Goal: Task Accomplishment & Management: Manage account settings

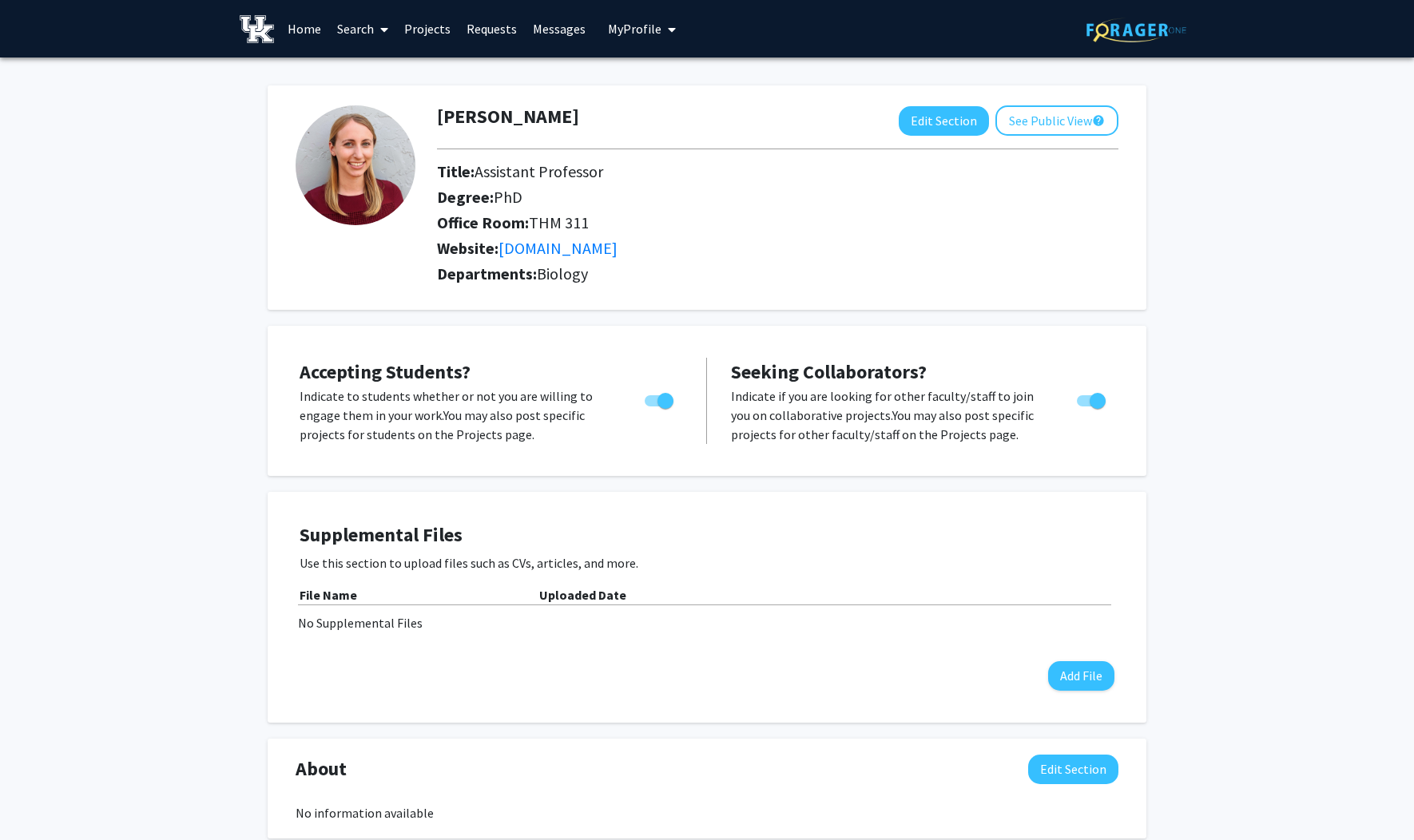
click at [184, 345] on div "[PERSON_NAME] Edit Section See Public View help Title: Assistant Professor Degr…" at bounding box center [707, 713] width 1414 height 1311
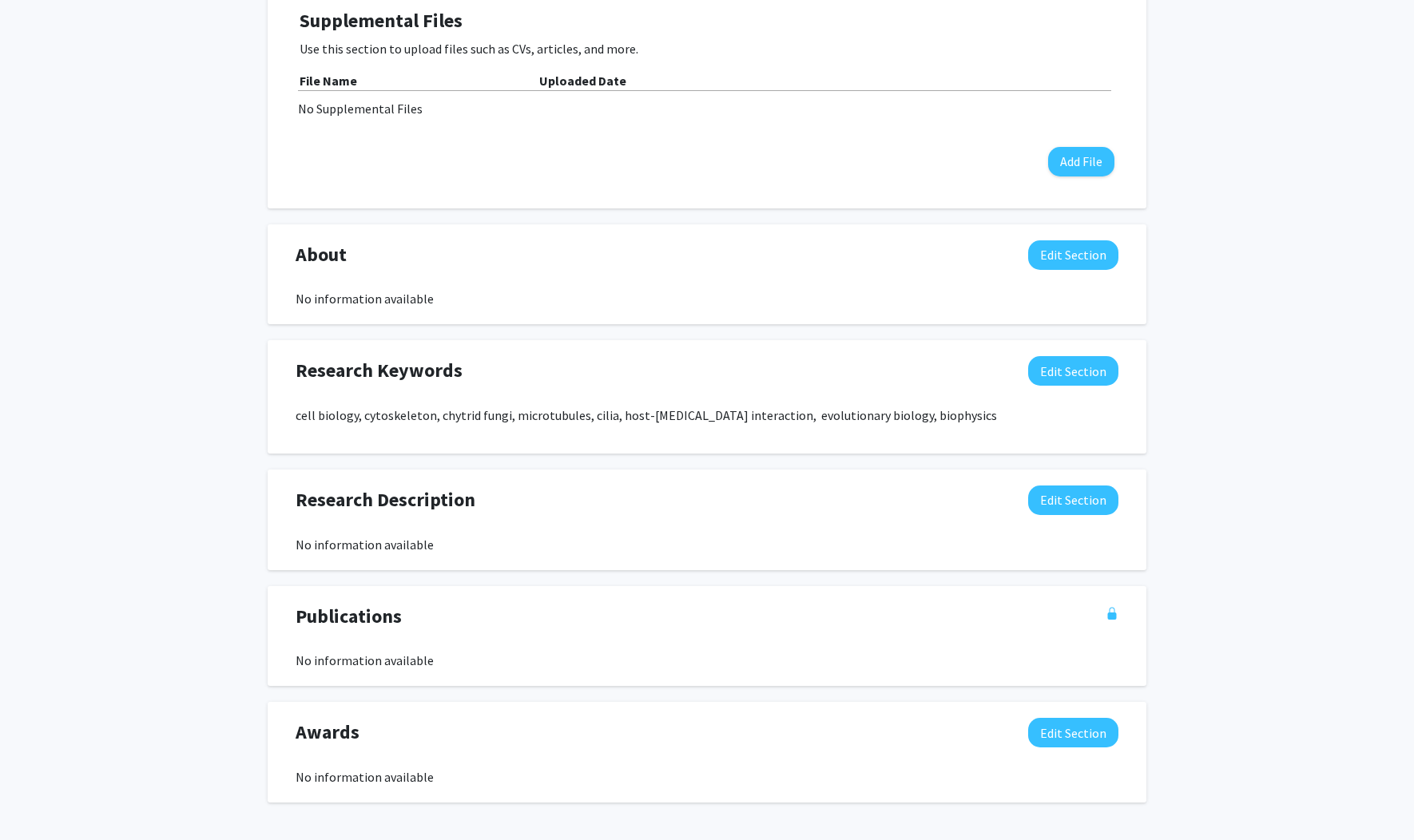
scroll to position [577, 0]
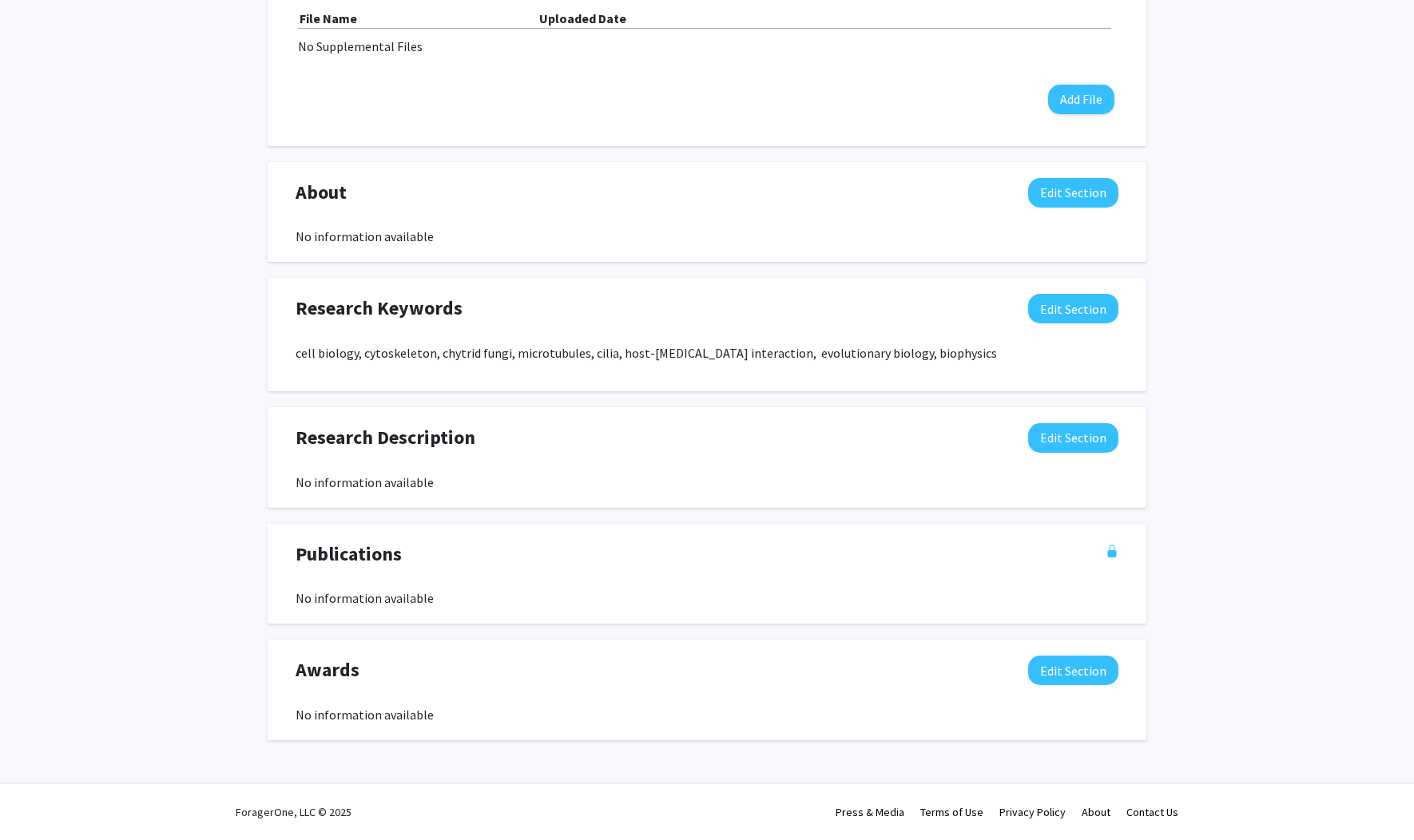
click at [192, 464] on div "[PERSON_NAME] Edit Section See Public View help Title: Assistant Professor Degr…" at bounding box center [707, 136] width 1414 height 1311
click at [1066, 436] on button "Edit Section" at bounding box center [1073, 438] width 90 height 29
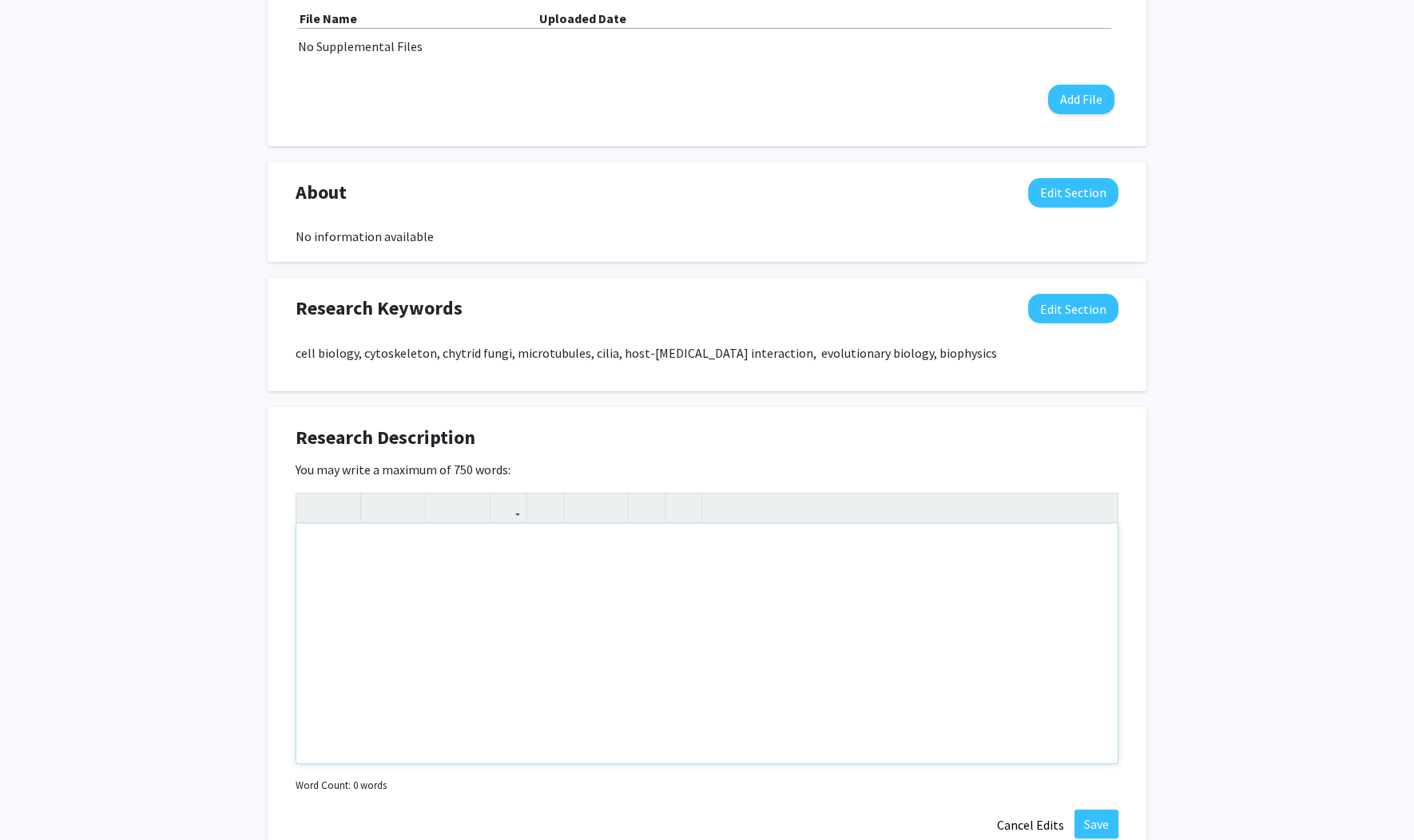
click at [586, 590] on div "Note to users with screen readers: Please deactivate our accessibility plugin f…" at bounding box center [707, 643] width 821 height 239
paste div "Note to users with screen readers: Please deactivate our accessibility plugin f…"
type textarea "<p>The major goal of research in the [GEOGRAPHIC_DATA] is to understand how cel…"
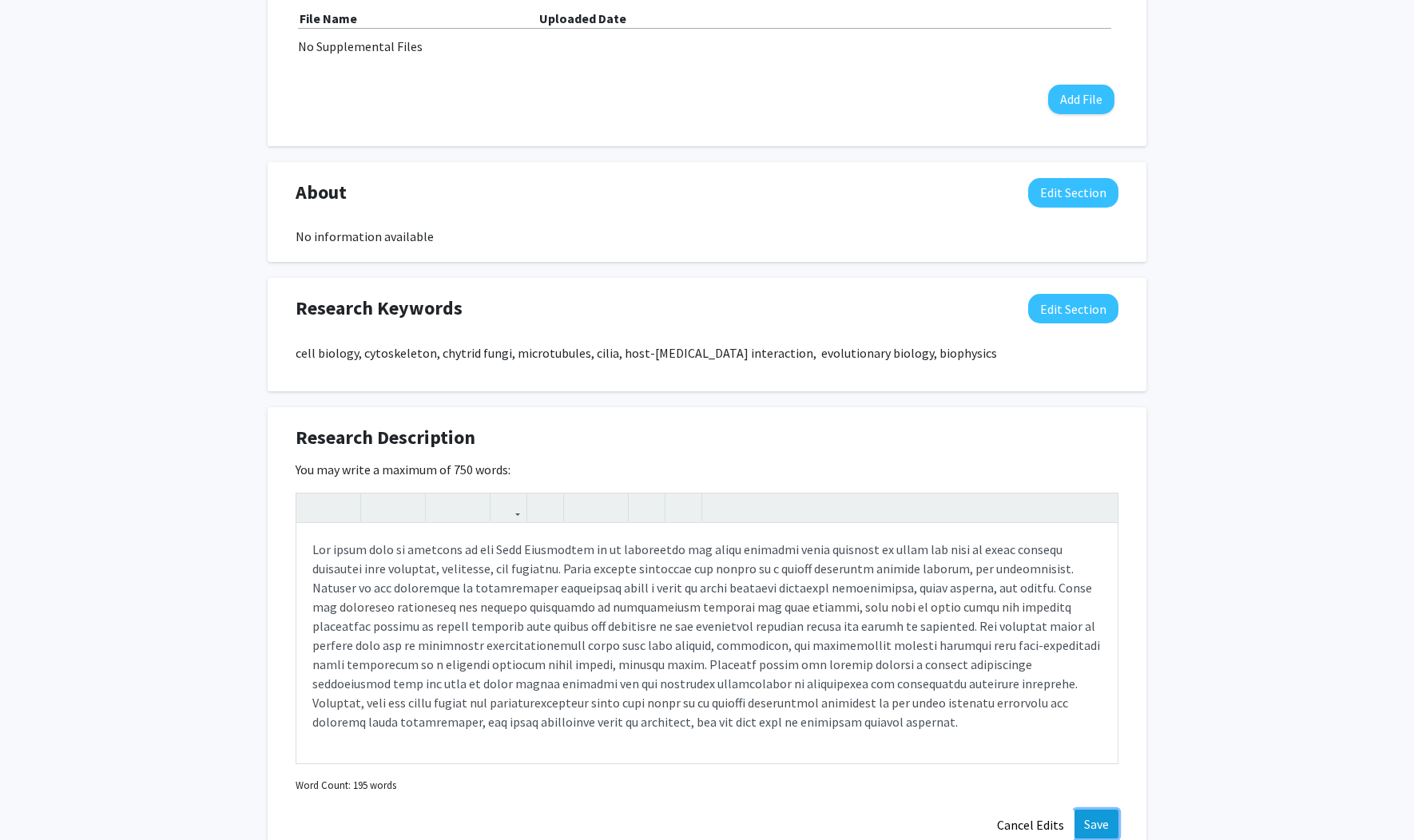
click at [1087, 818] on button "Save" at bounding box center [1096, 824] width 44 height 28
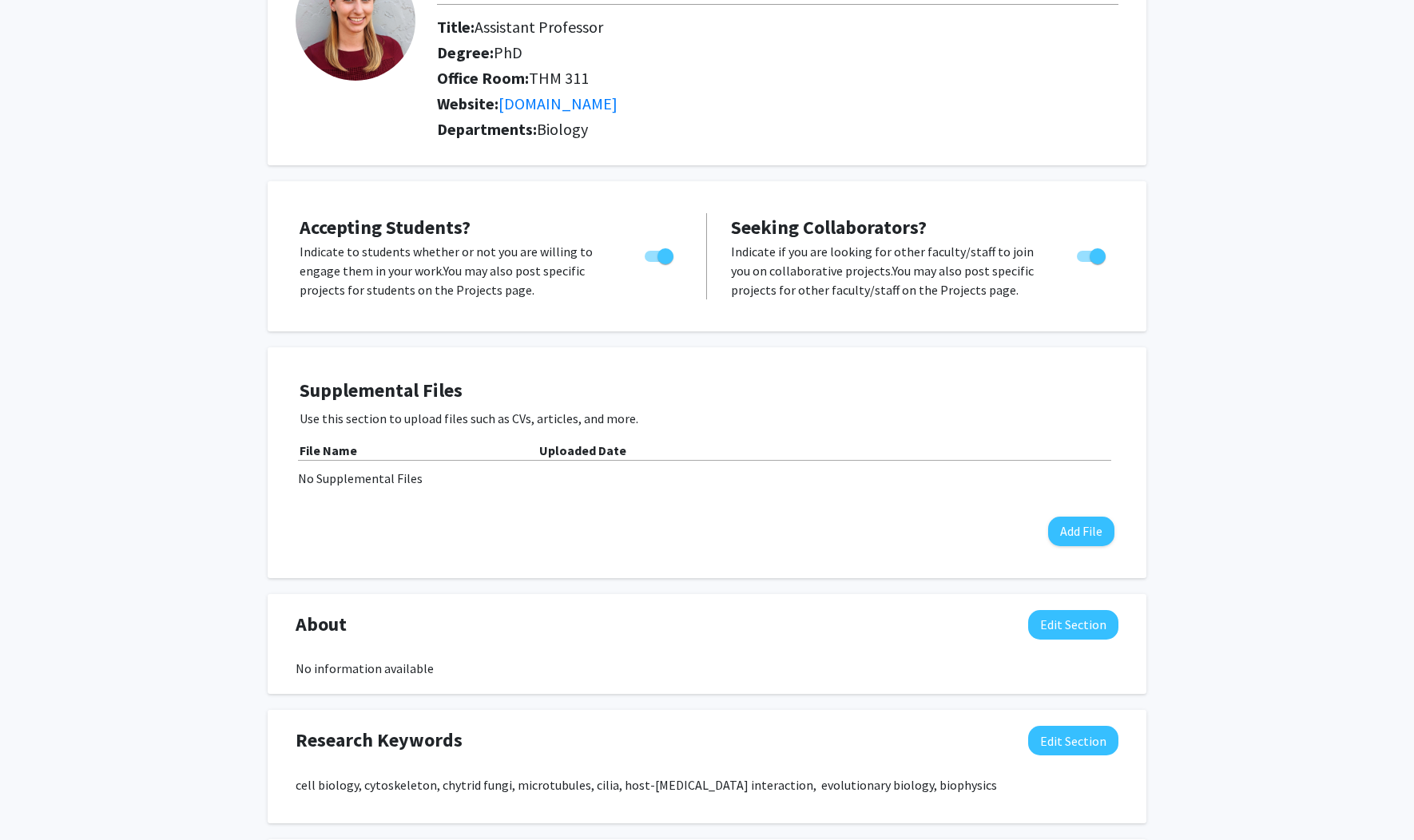
scroll to position [0, 0]
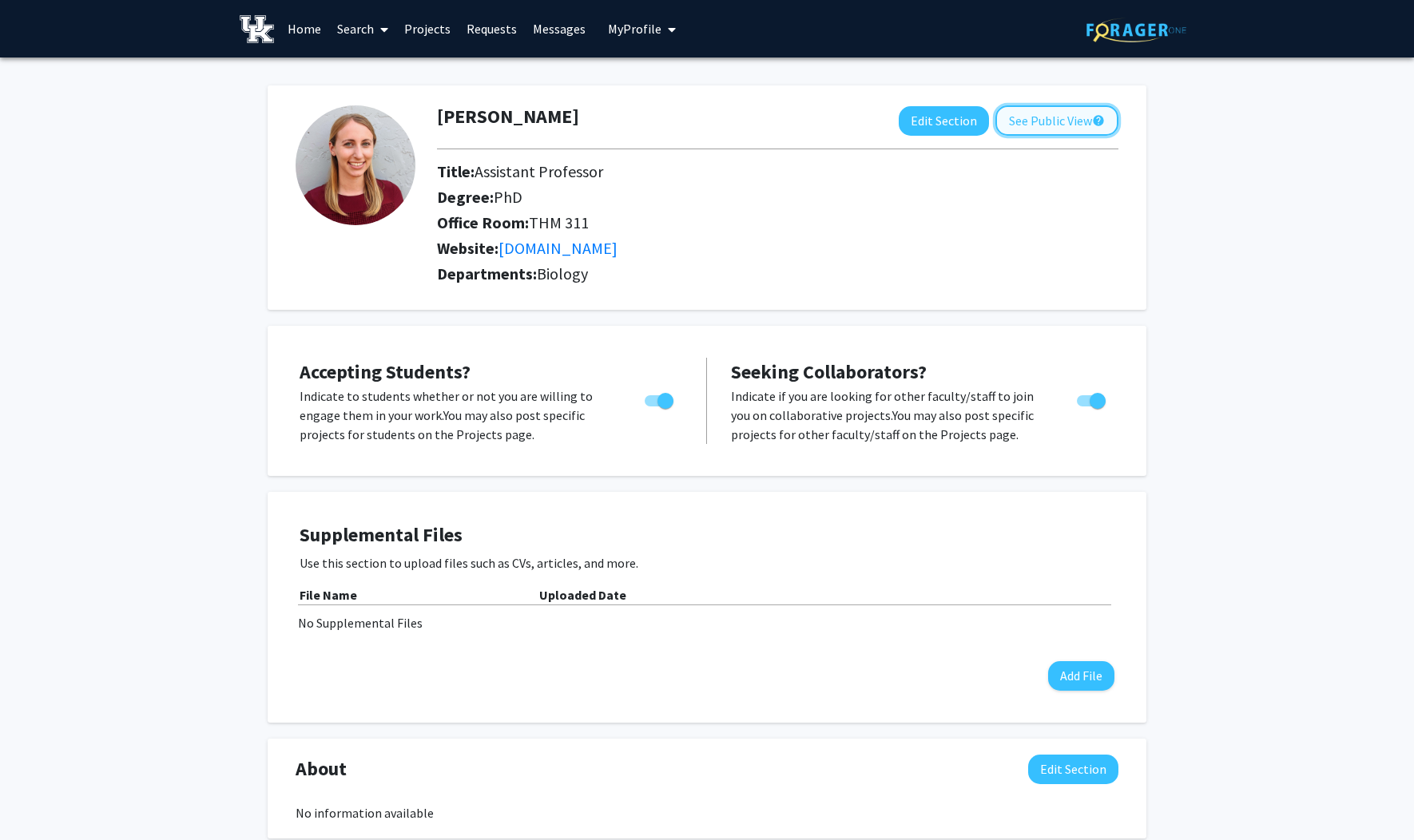
click at [1051, 121] on button "See Public View help" at bounding box center [1056, 120] width 123 height 30
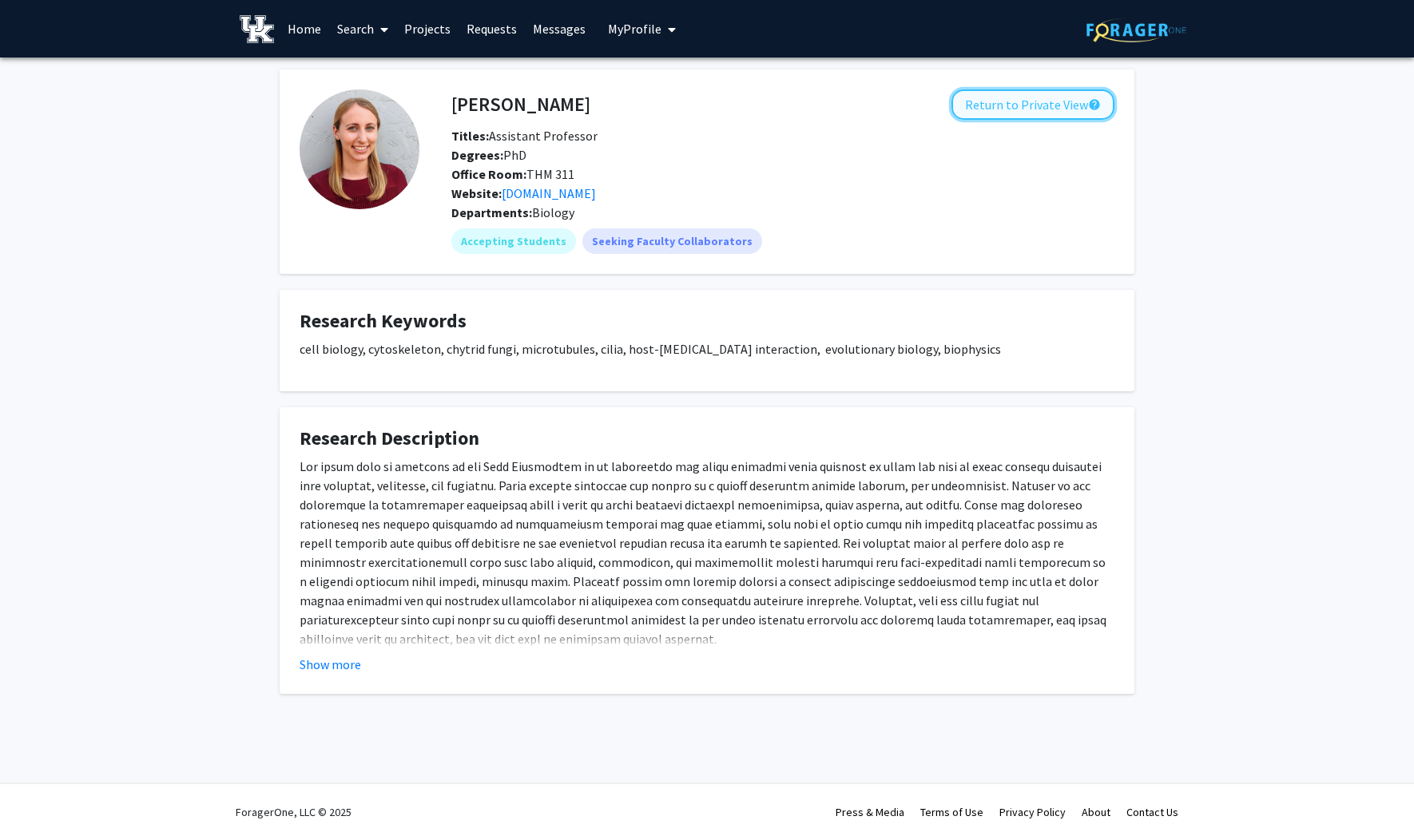
click at [985, 104] on button "Return to Private View help" at bounding box center [1032, 104] width 163 height 30
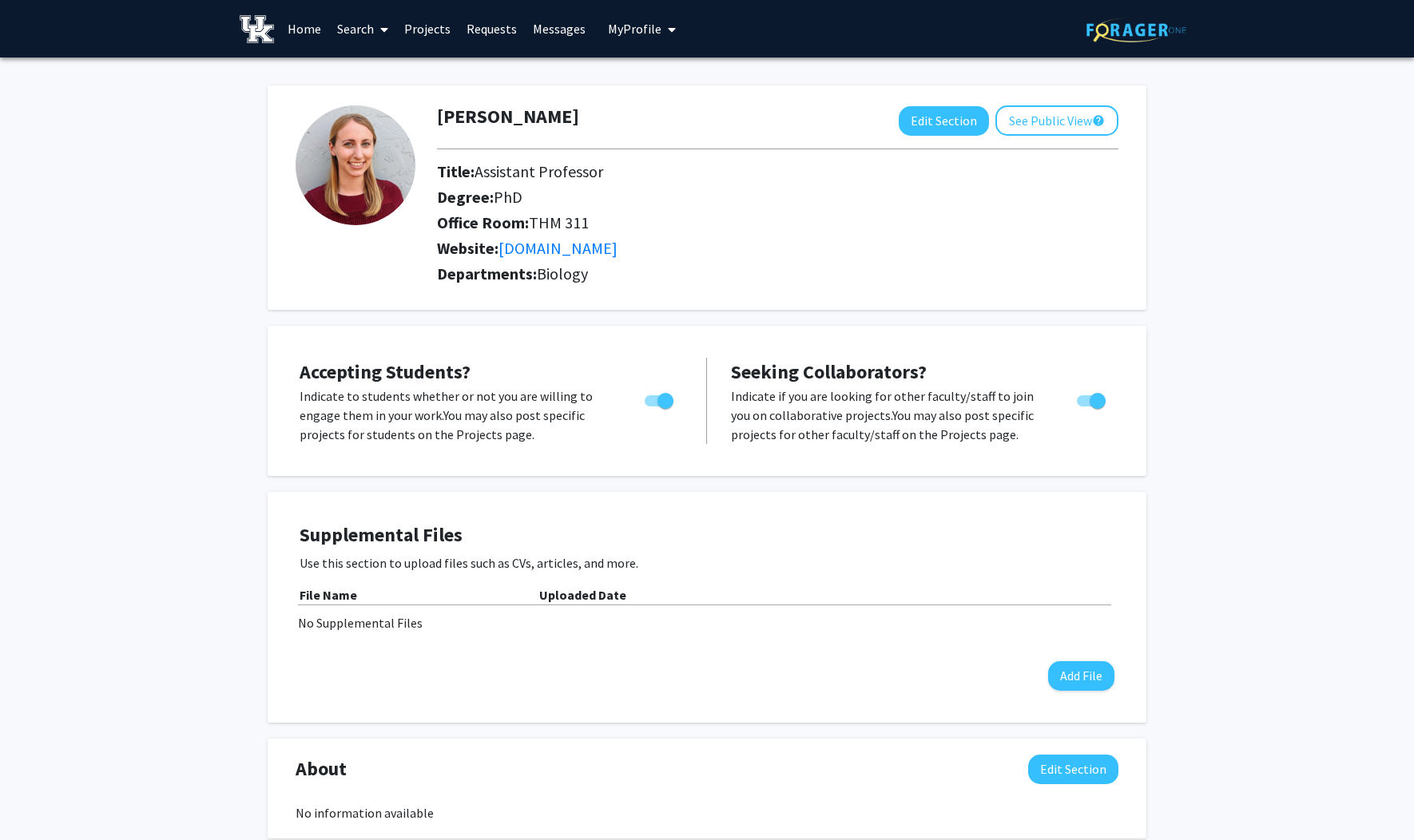
click at [631, 16] on button "My Profile" at bounding box center [642, 28] width 78 height 58
click at [537, 29] on link "Messages" at bounding box center [560, 28] width 69 height 56
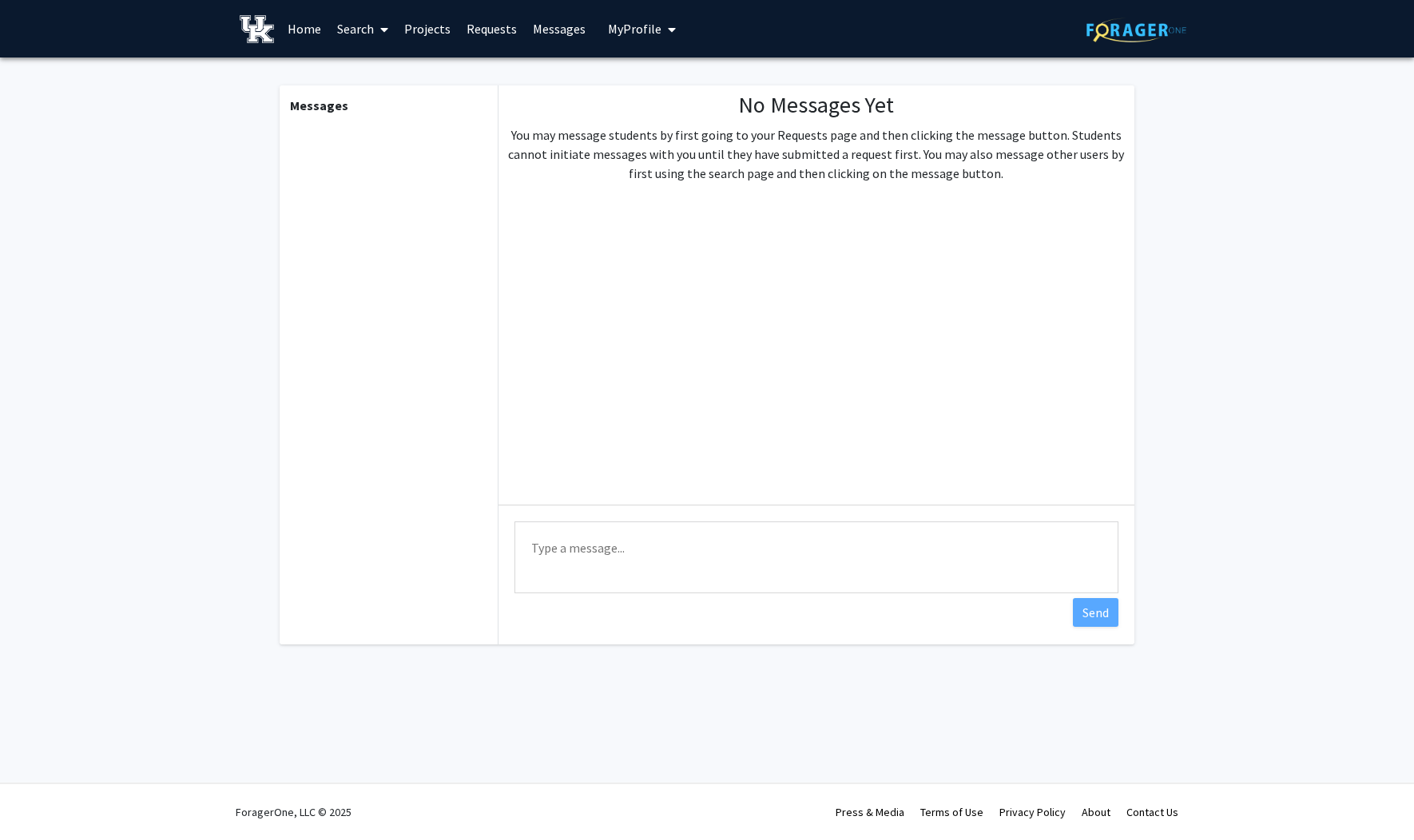
click at [488, 37] on link "Requests" at bounding box center [491, 28] width 67 height 56
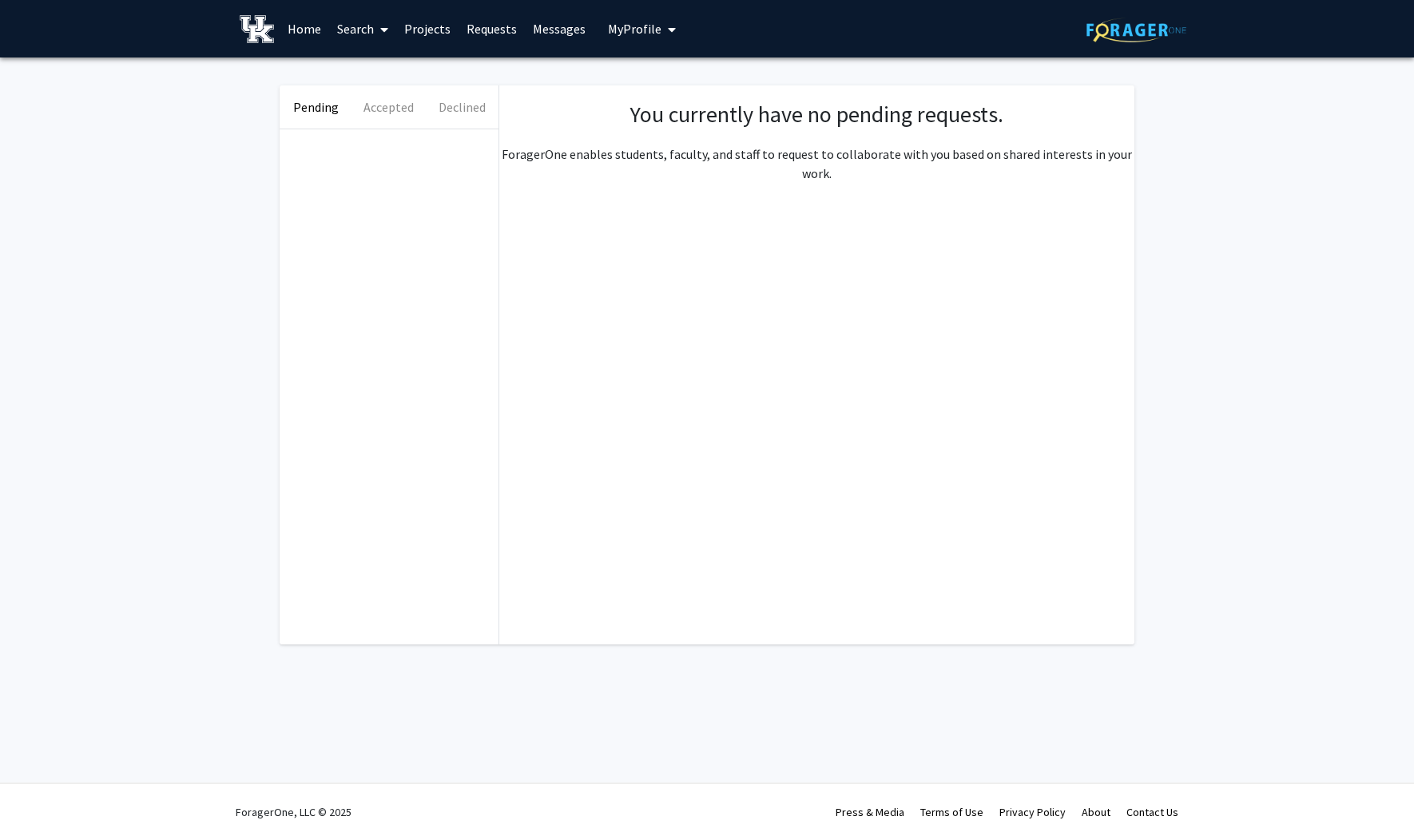
click at [428, 41] on link "Projects" at bounding box center [428, 28] width 62 height 56
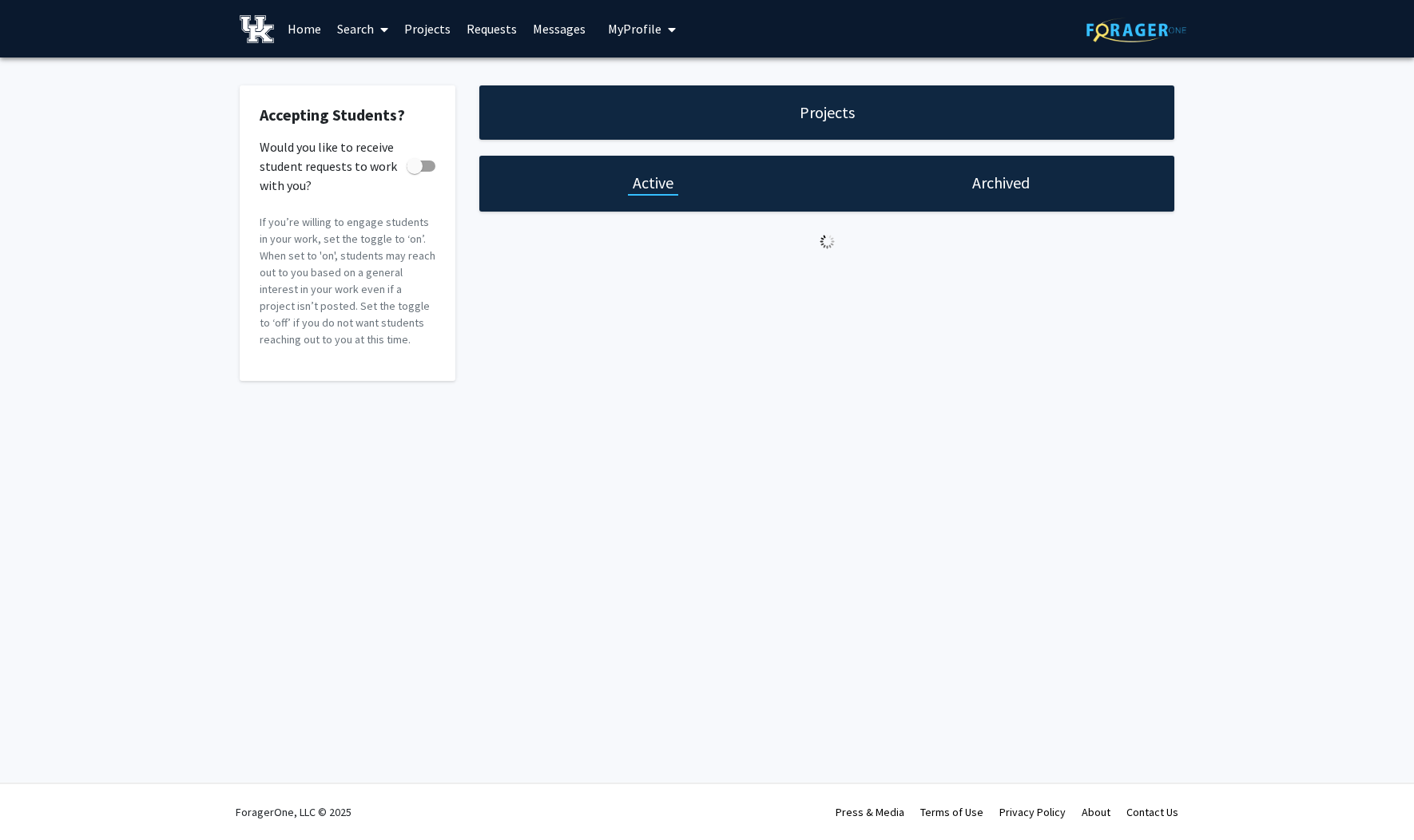
checkbox input "true"
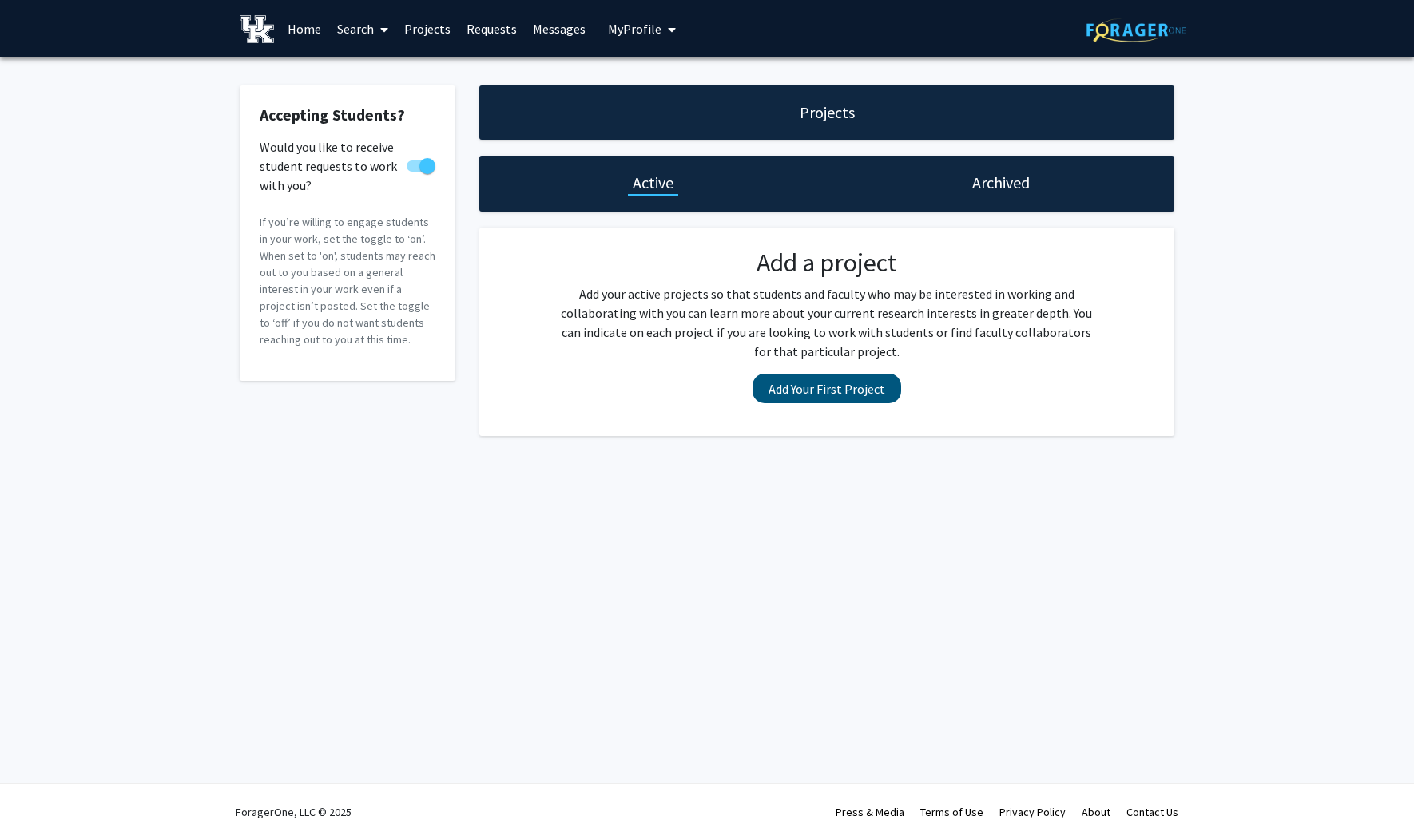
click at [808, 388] on button "Add Your First Project" at bounding box center [827, 388] width 149 height 29
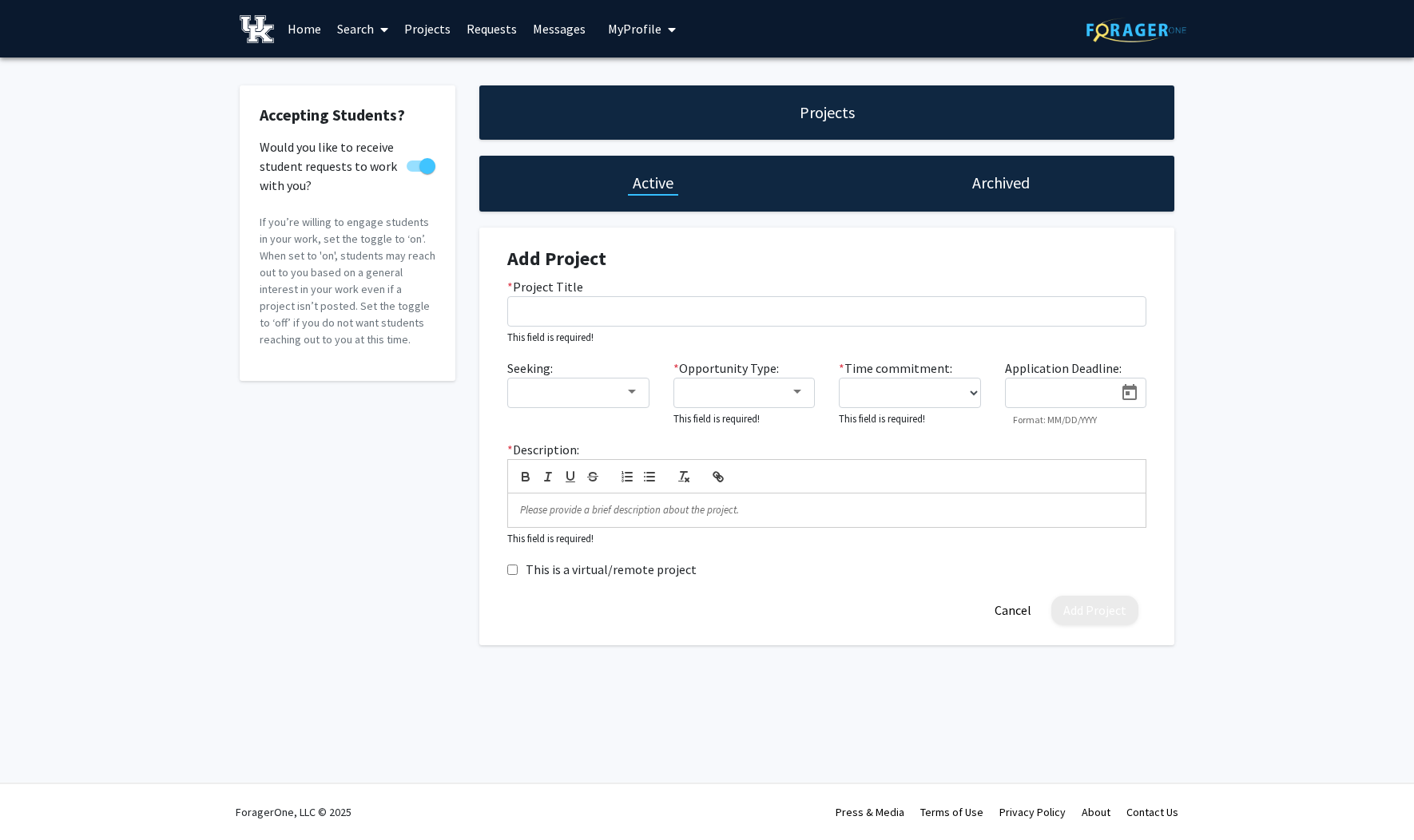
click at [389, 596] on div "Accepting Students? Would you like to receive student requests to work with you…" at bounding box center [347, 365] width 239 height 559
click at [345, 35] on link "Search" at bounding box center [363, 28] width 67 height 56
click at [363, 60] on span "Faculty/Staff" at bounding box center [388, 73] width 117 height 32
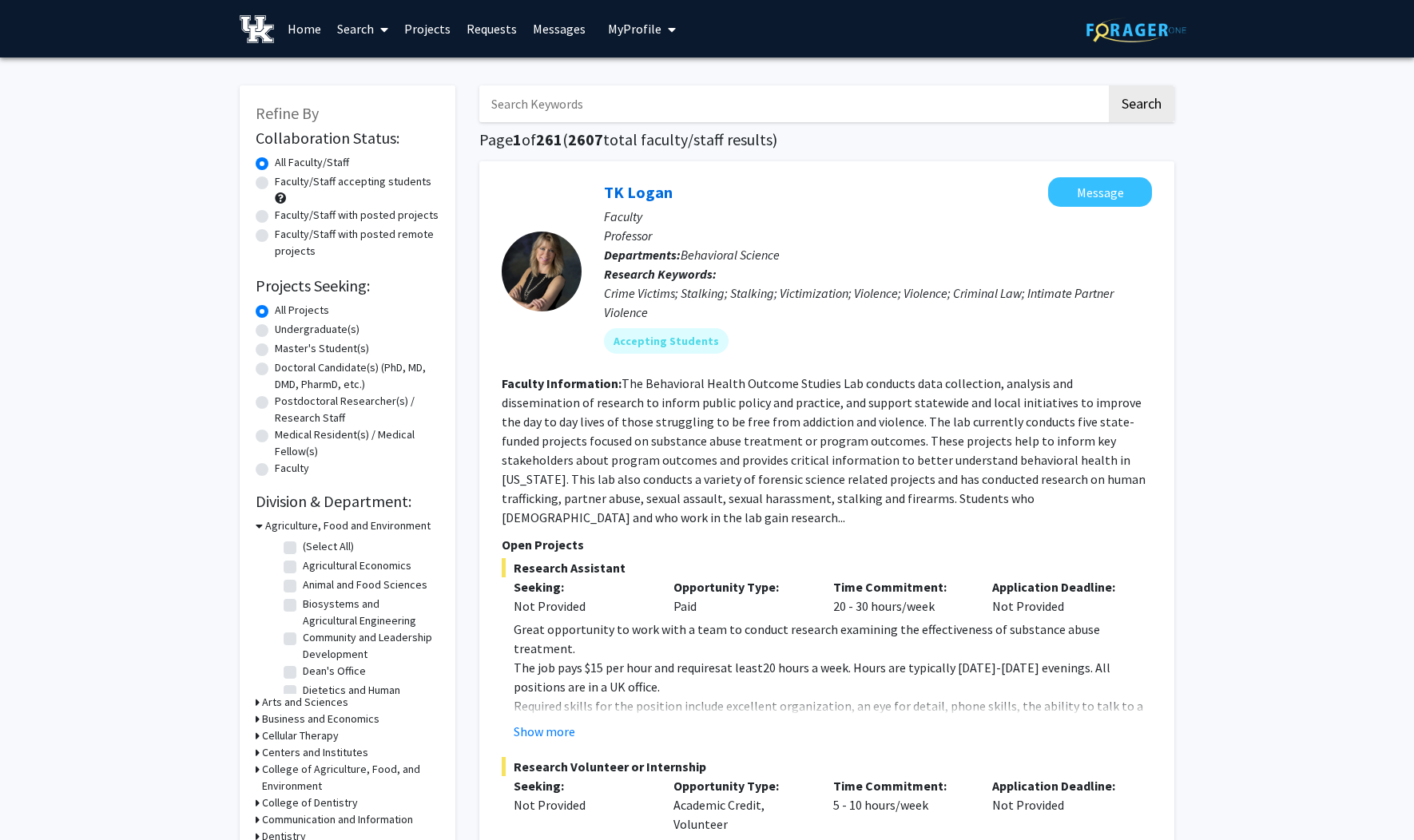
click at [358, 185] on label "Faculty/Staff accepting students" at bounding box center [352, 181] width 156 height 16
click at [285, 184] on input "Faculty/Staff accepting students" at bounding box center [280, 179] width 10 height 10
radio input "true"
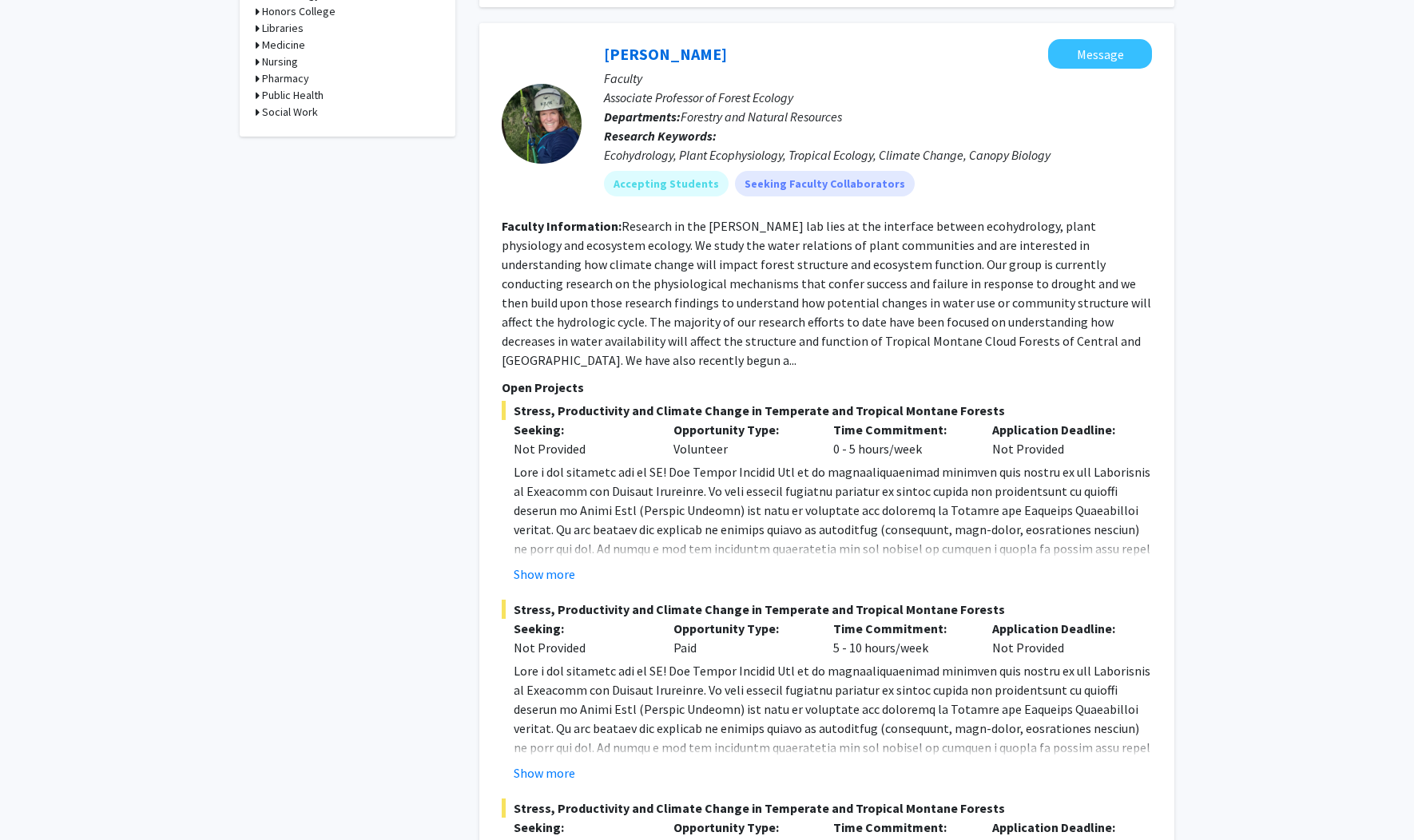
scroll to position [941, 0]
click at [709, 317] on fg-read-more "Research in the [PERSON_NAME] lab lies at the interface between ecohydrology, p…" at bounding box center [827, 294] width 650 height 150
click at [669, 45] on link "[PERSON_NAME]" at bounding box center [665, 54] width 123 height 20
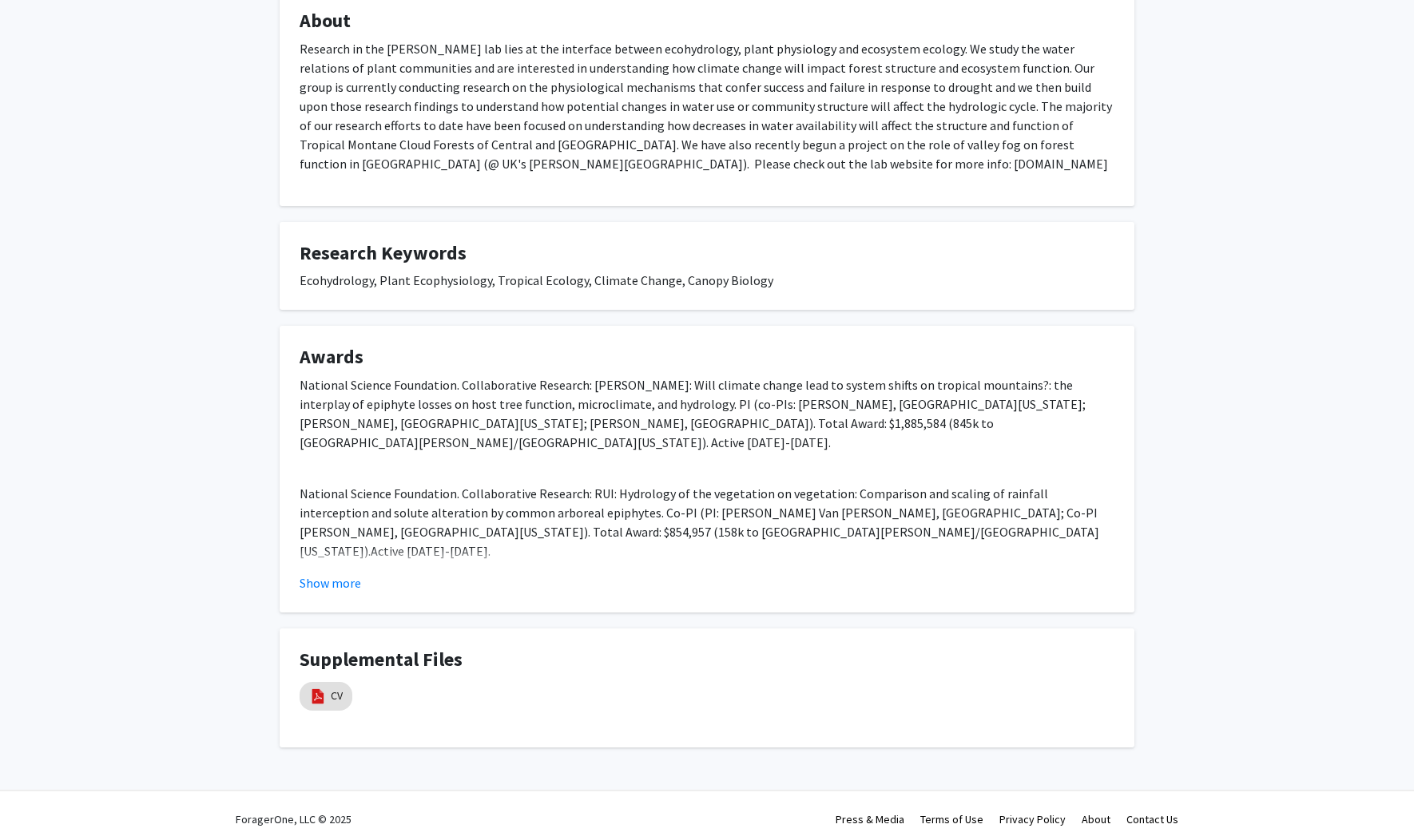
scroll to position [967, 0]
click at [344, 581] on button "Show more" at bounding box center [330, 581] width 61 height 19
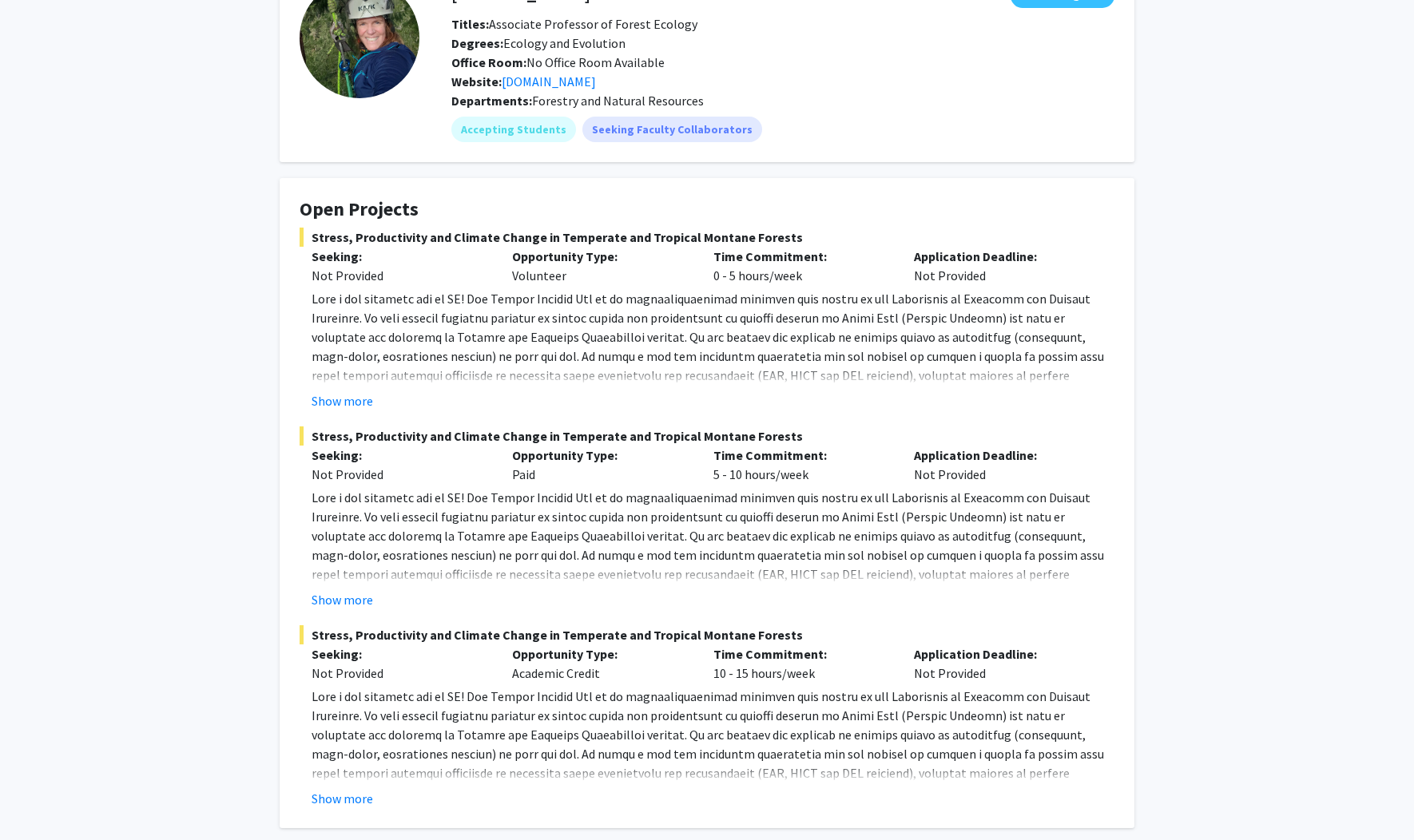
scroll to position [0, 0]
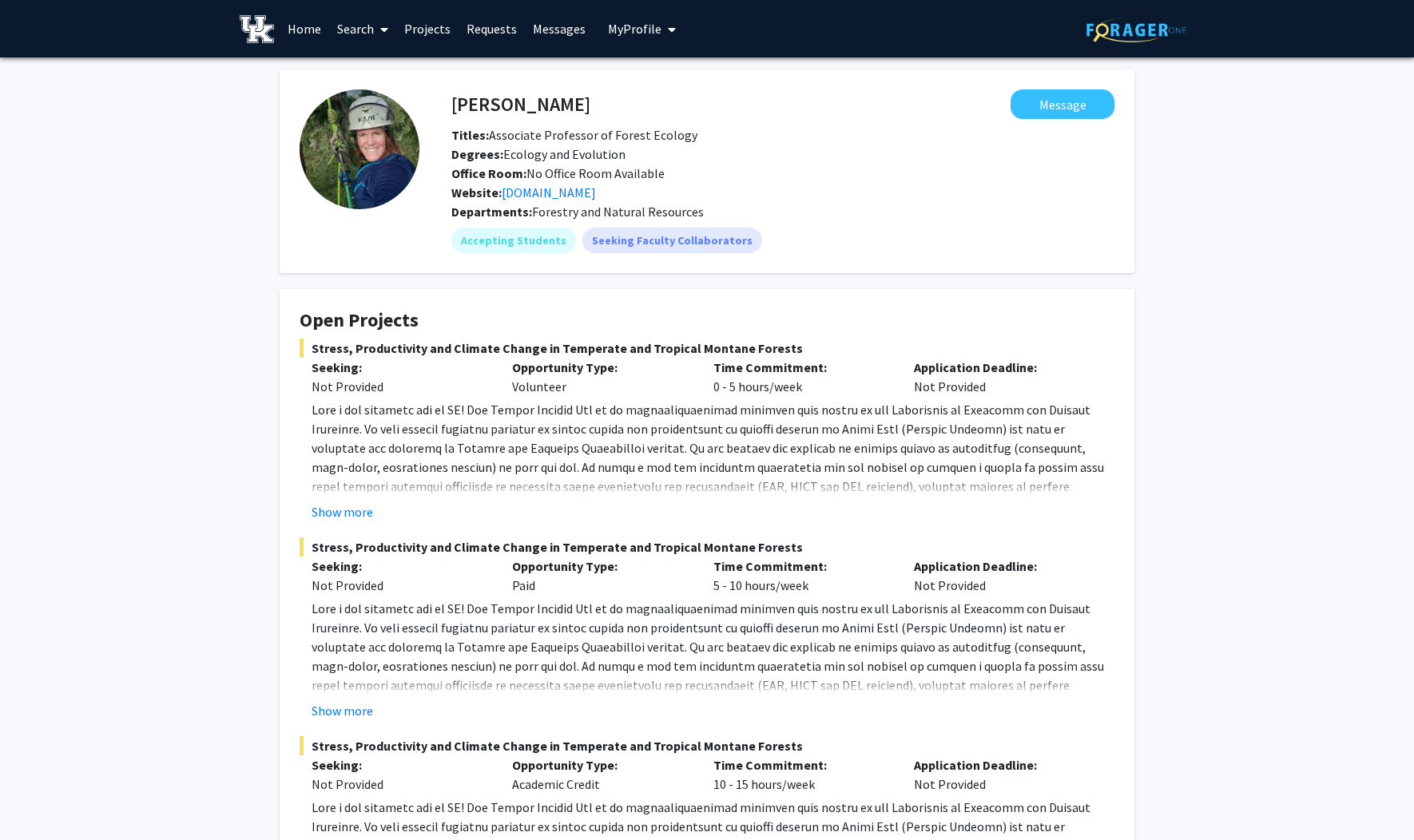
click at [630, 33] on span "My Profile" at bounding box center [635, 28] width 54 height 16
click at [669, 89] on span "View Profile" at bounding box center [707, 92] width 97 height 17
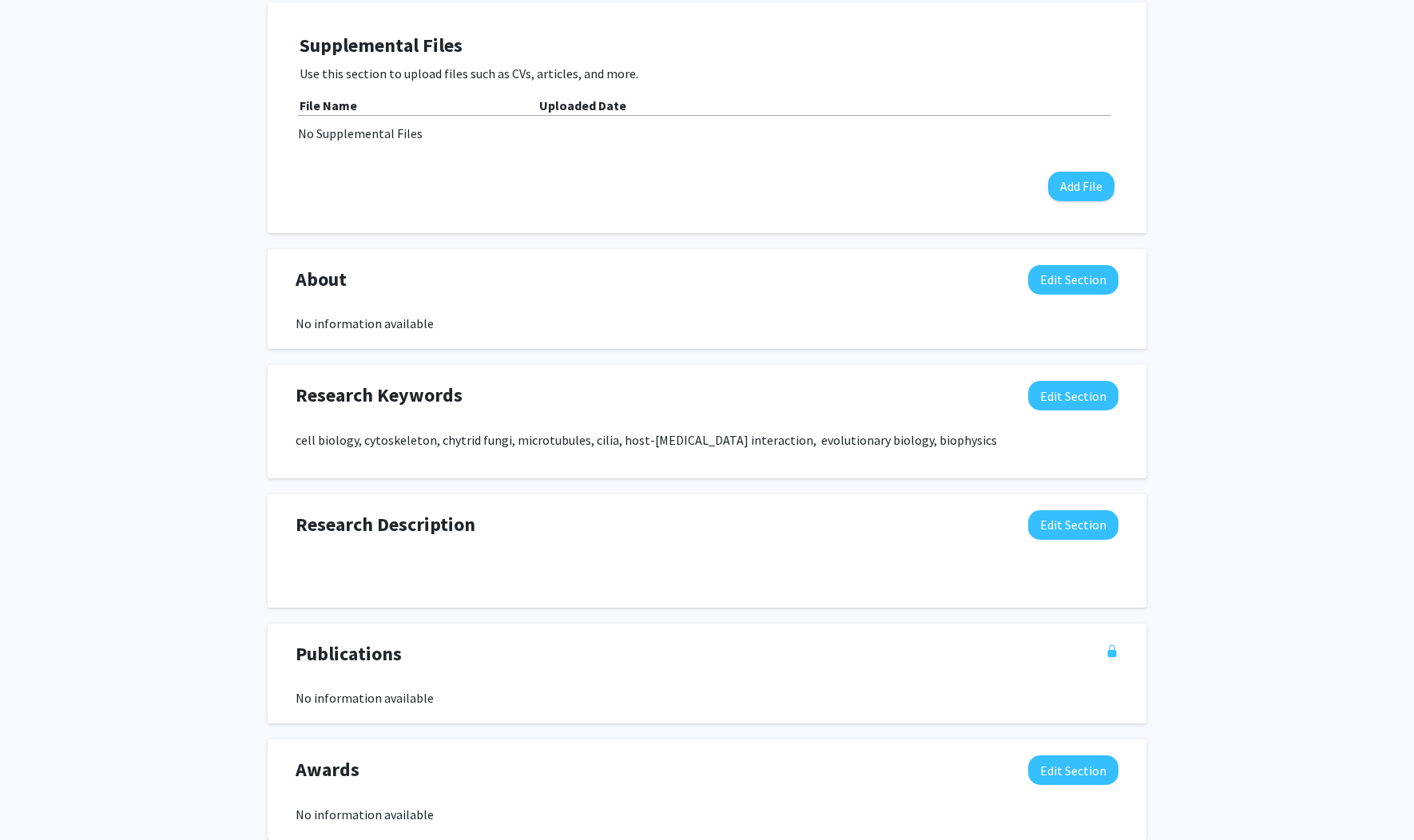
scroll to position [521, 0]
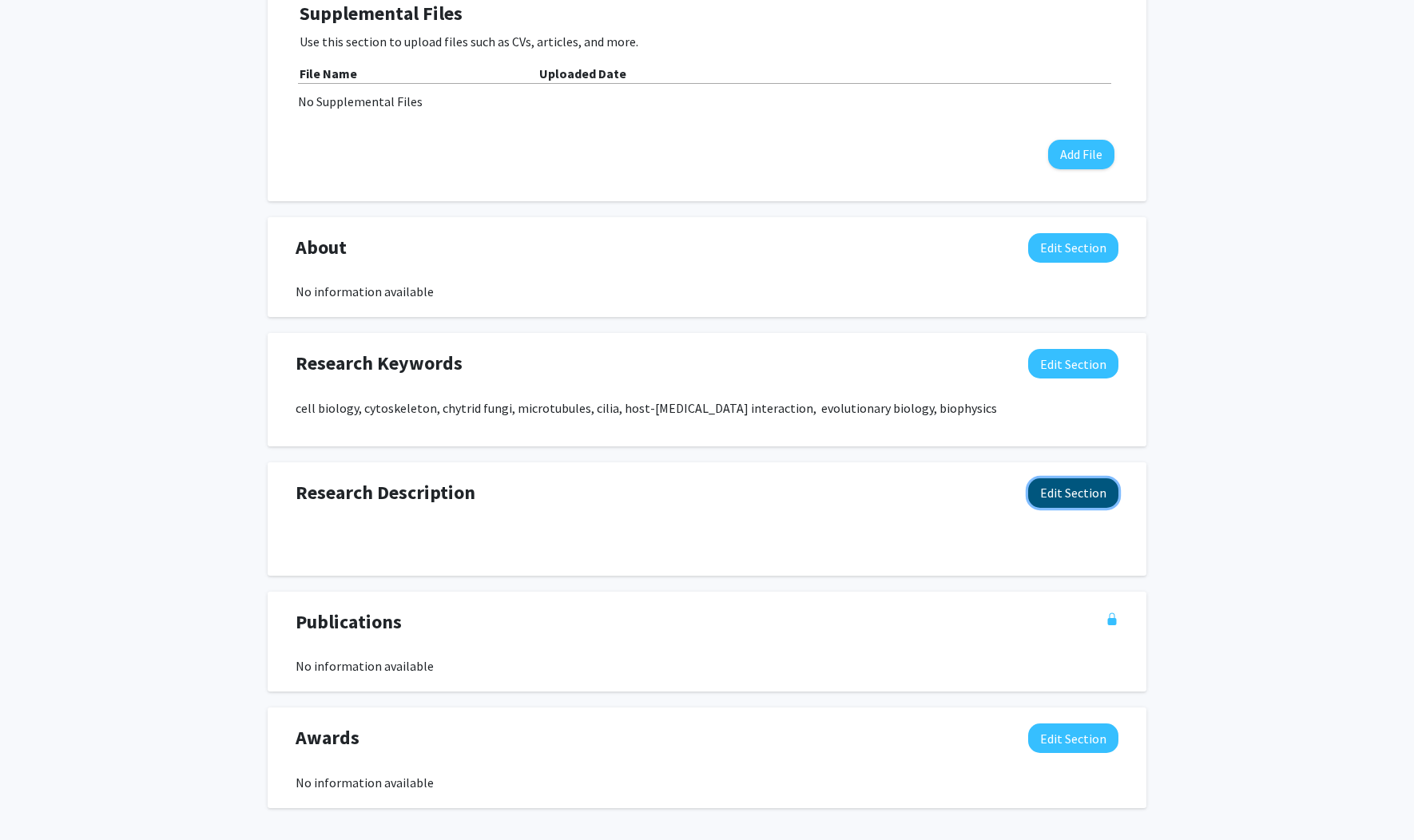
click at [1068, 502] on button "Edit Section" at bounding box center [1073, 493] width 90 height 29
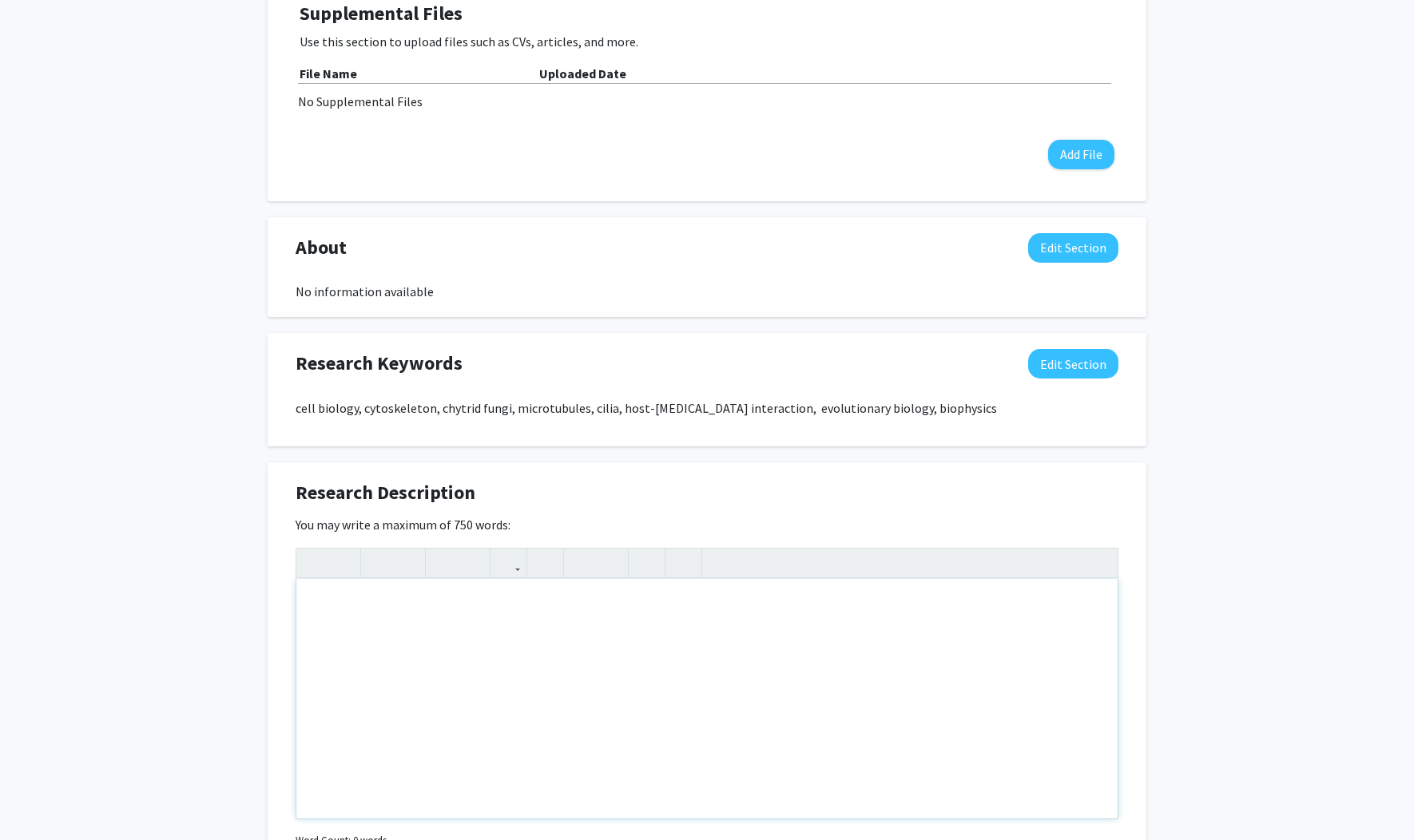
click at [710, 621] on div "Note to users with screen readers: Please deactivate our accessibility plugin f…" at bounding box center [707, 698] width 821 height 239
paste div "Note to users with screen readers: Please deactivate our accessibility plugin f…"
type textarea "<p>The major goal of research in the Long lab in the Department of Biology is t…"
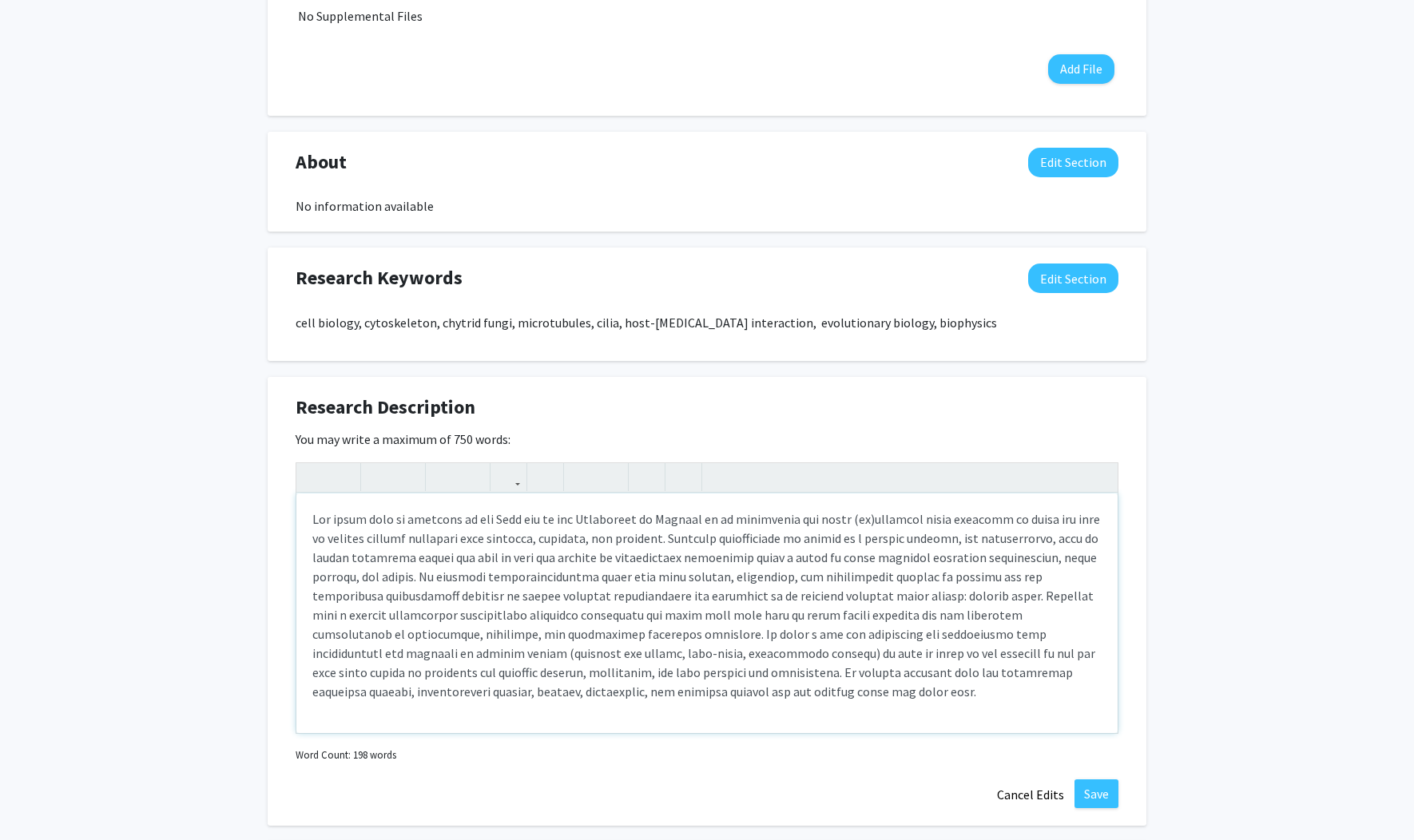
scroll to position [609, 0]
click at [1098, 790] on button "Save" at bounding box center [1096, 792] width 44 height 28
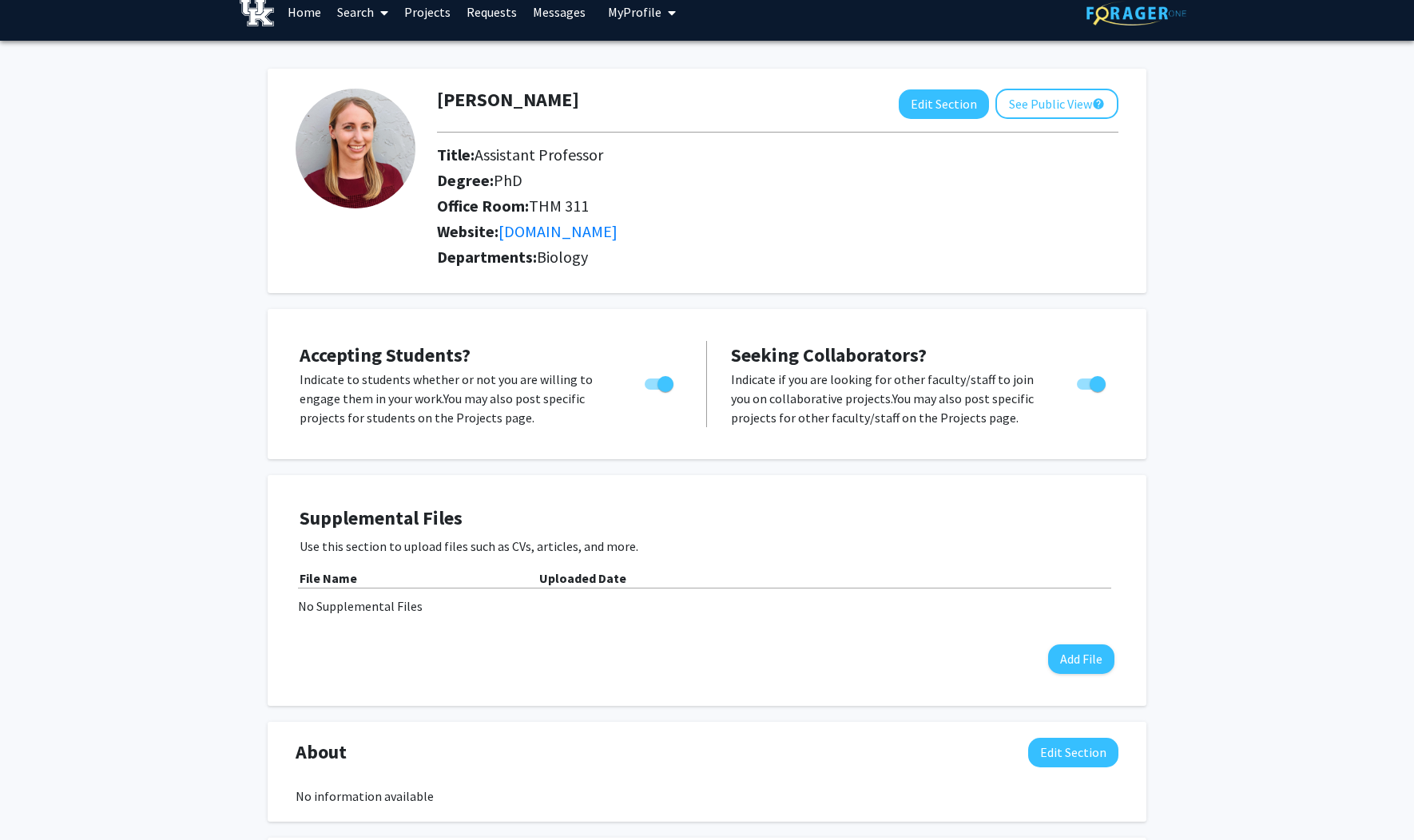
scroll to position [14, 0]
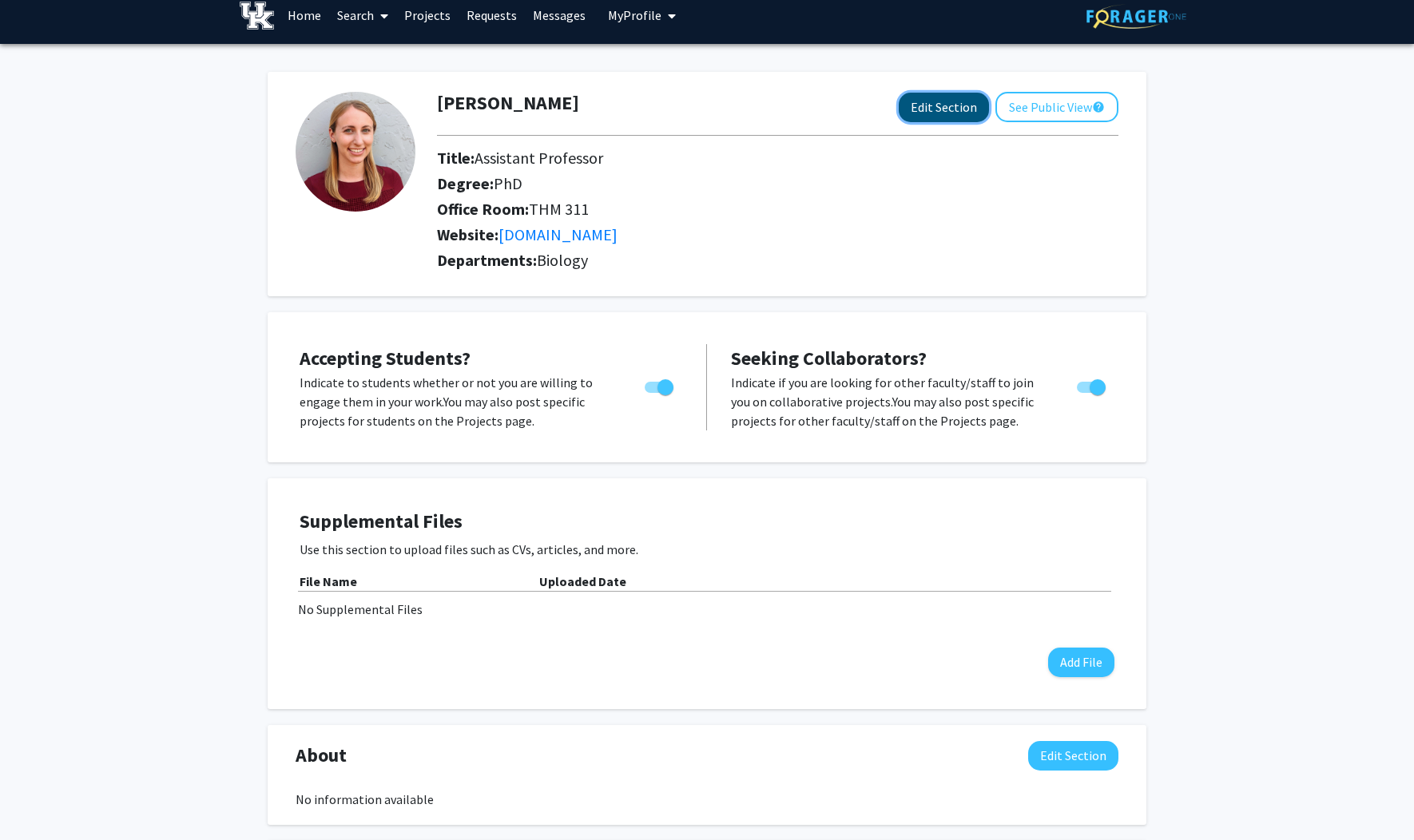
click at [938, 118] on button "Edit Section" at bounding box center [943, 107] width 90 height 29
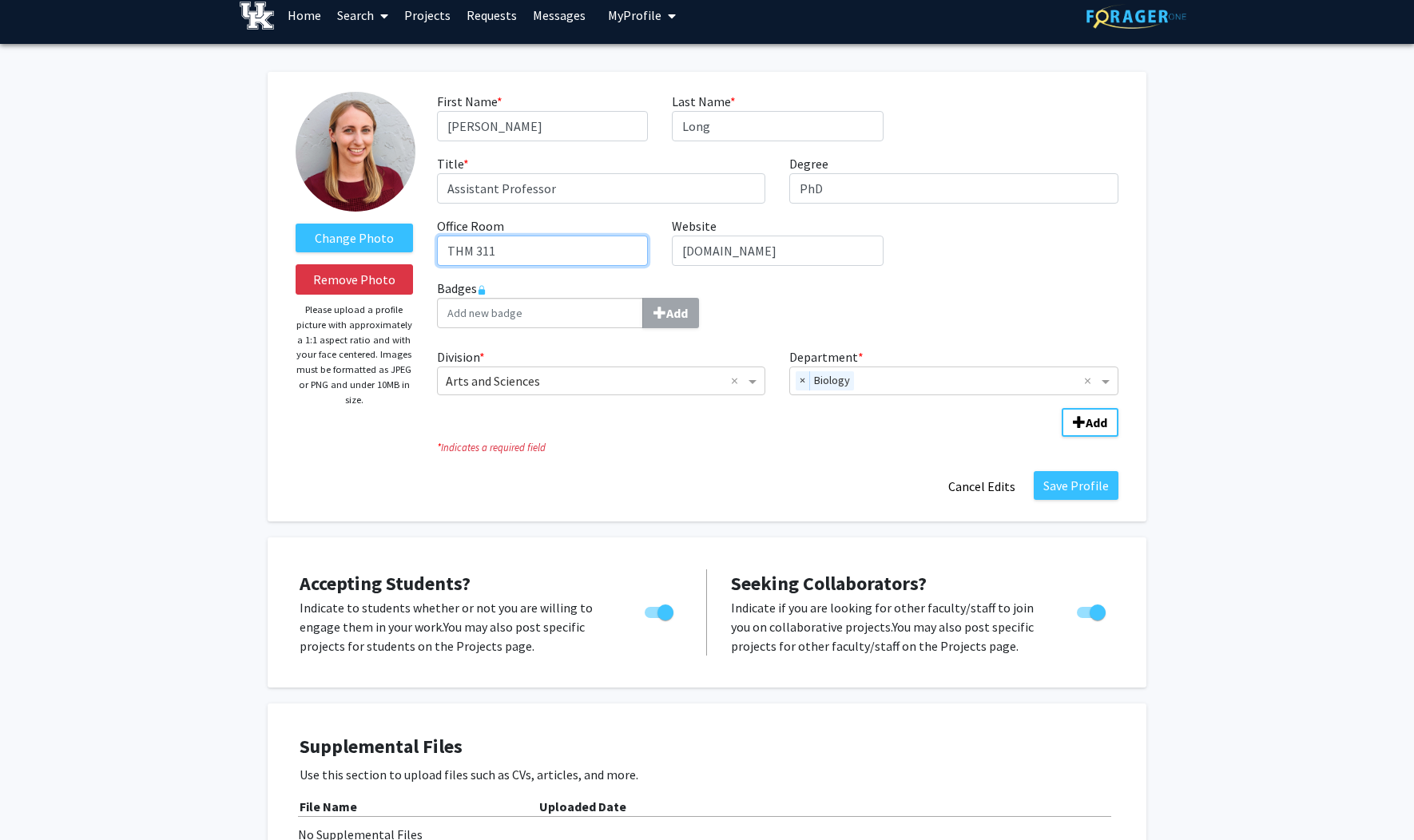
click at [554, 251] on input "THM 311" at bounding box center [542, 250] width 211 height 30
drag, startPoint x: 473, startPoint y: 248, endPoint x: 434, endPoint y: 249, distance: 39.0
click at [434, 249] on div "Office Room required THM 311" at bounding box center [542, 241] width 235 height 49
type input "[PERSON_NAME] Biological Sciences Rm311"
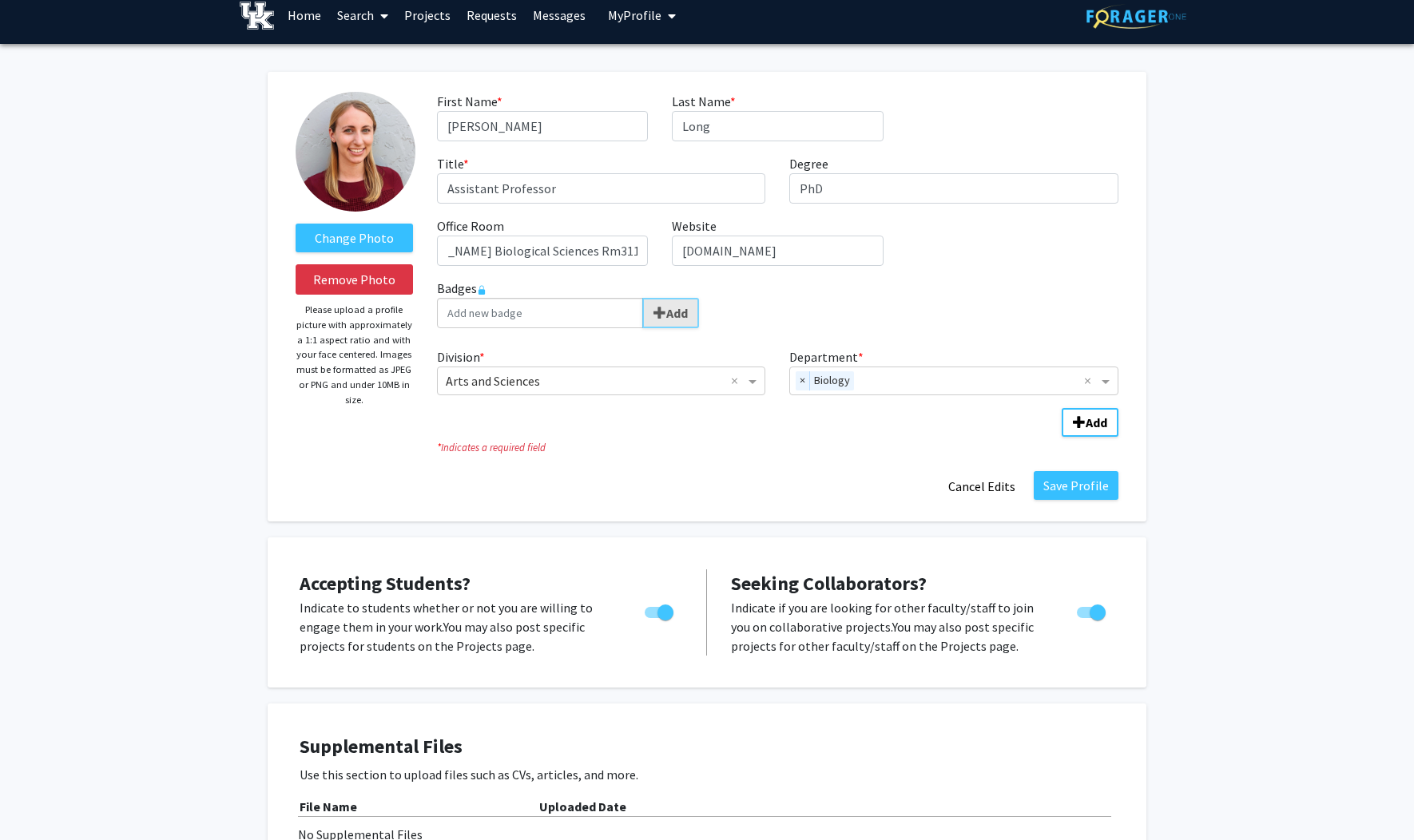
scroll to position [0, 0]
click at [741, 312] on div "Add" at bounding box center [777, 313] width 682 height 30
click at [1068, 487] on button "Save Profile" at bounding box center [1076, 485] width 85 height 28
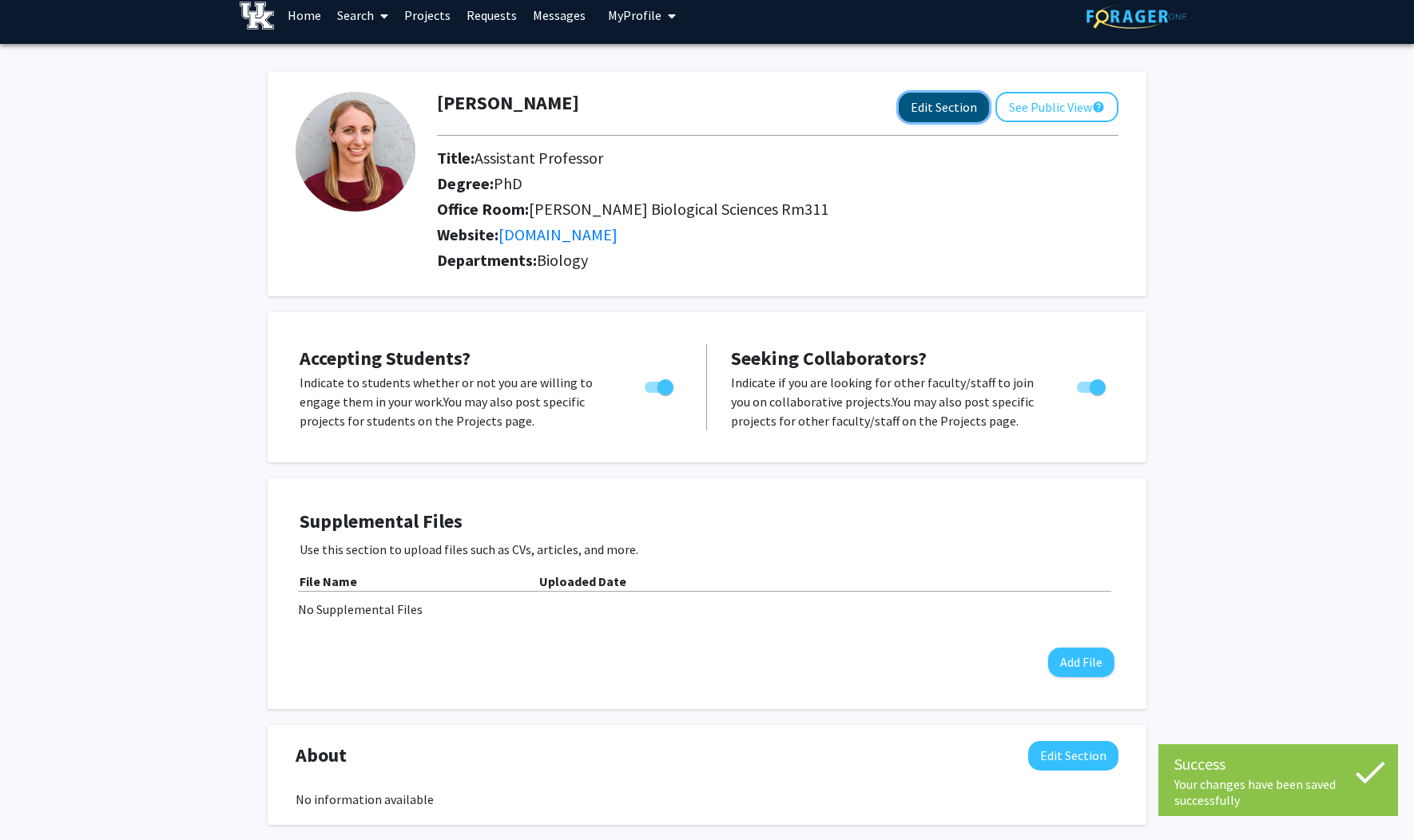
click at [941, 112] on button "Edit Section" at bounding box center [943, 107] width 90 height 29
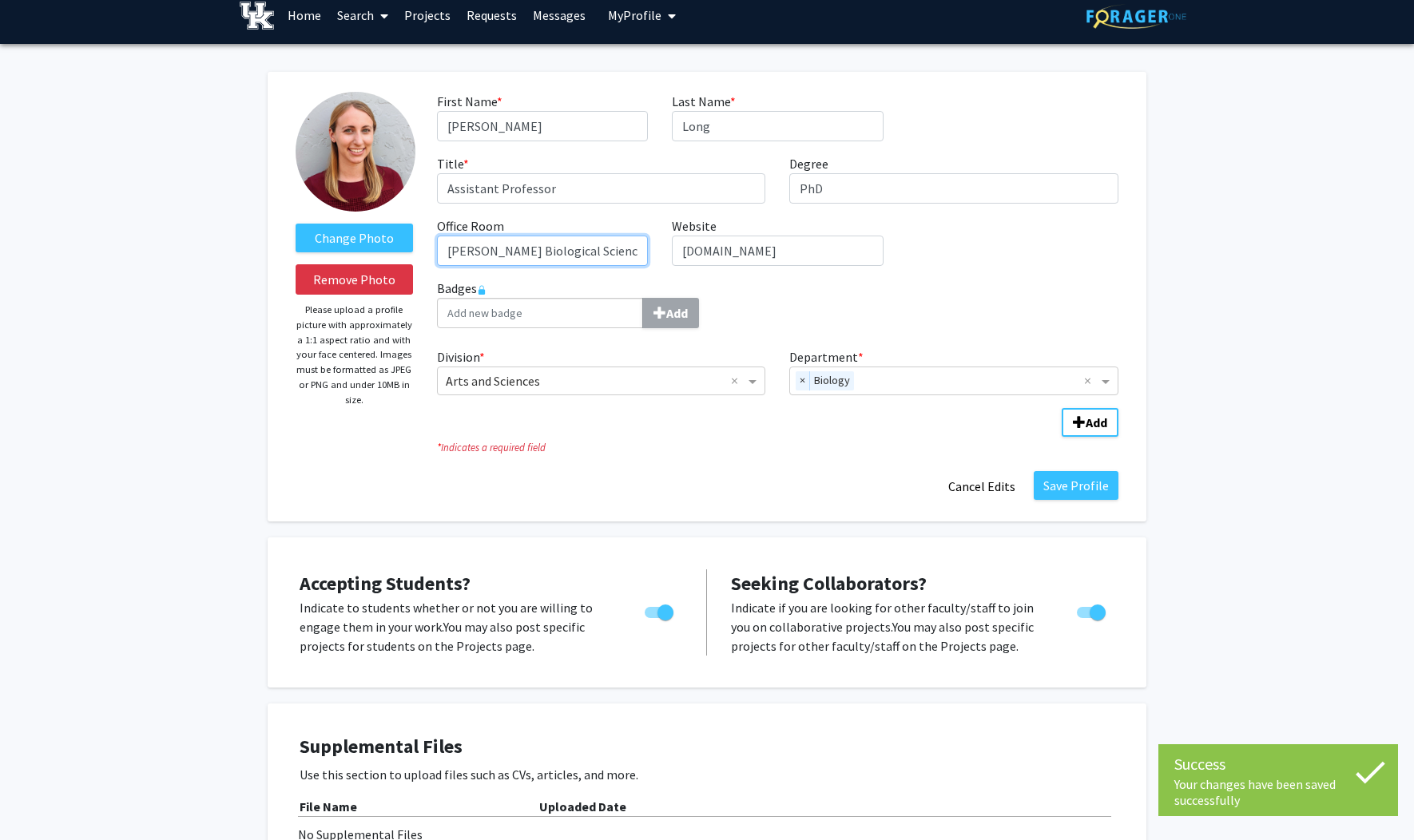
click at [620, 254] on input "[PERSON_NAME] Biological Sciences Rm311" at bounding box center [542, 250] width 211 height 30
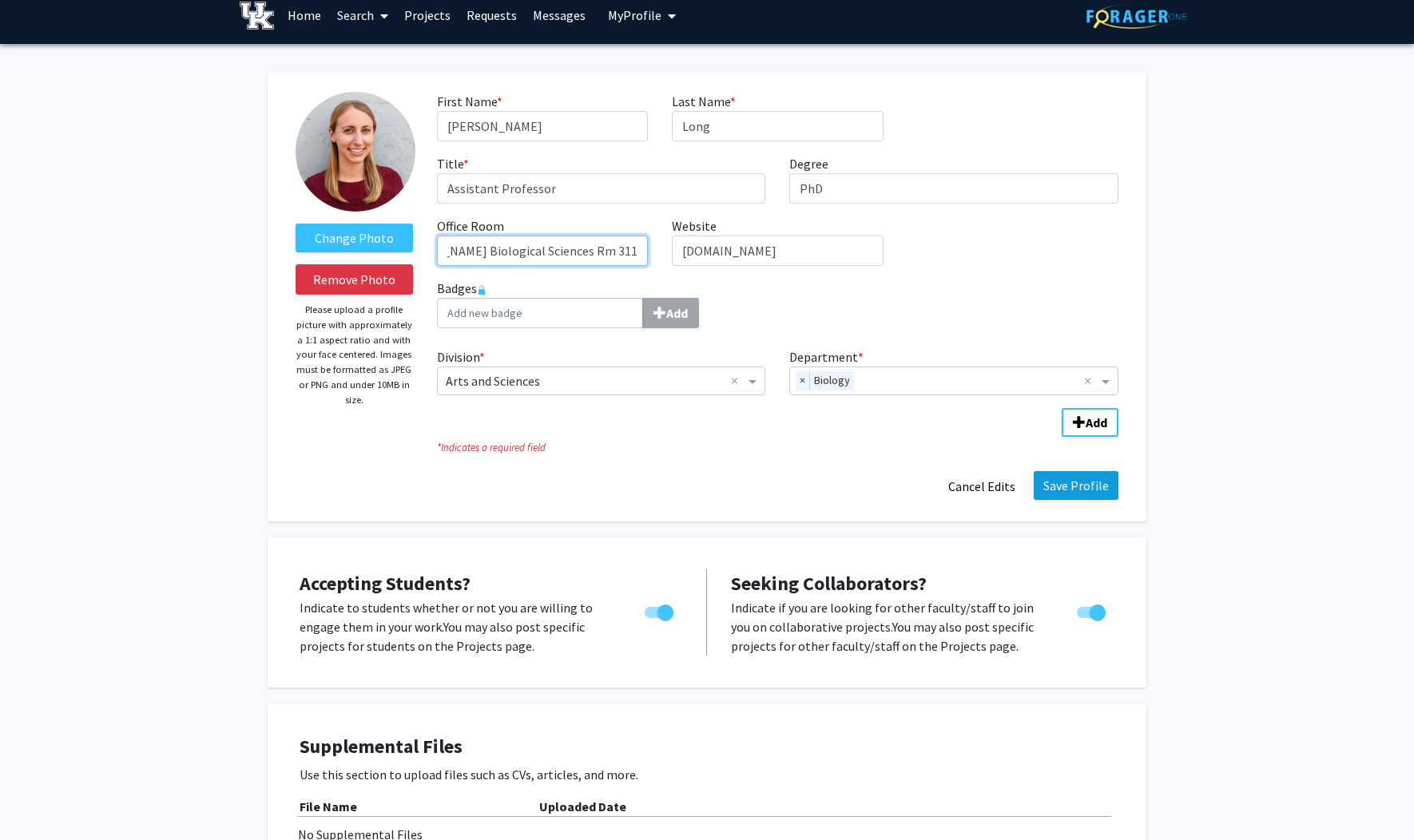
type input "[PERSON_NAME] Biological Sciences Rm 311"
click at [1070, 483] on button "Save Profile" at bounding box center [1076, 485] width 85 height 28
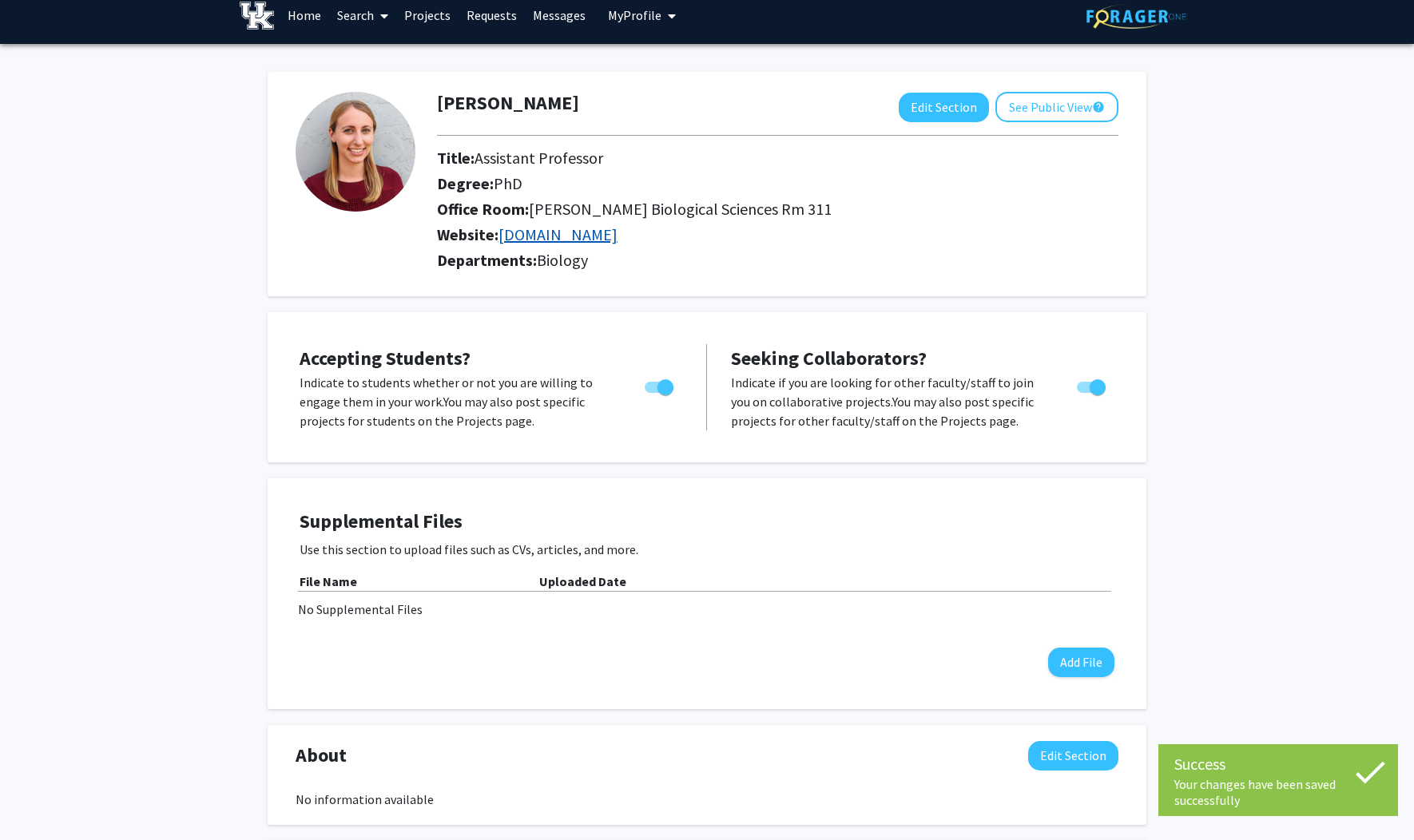
click at [524, 229] on link "[DOMAIN_NAME]" at bounding box center [558, 234] width 119 height 20
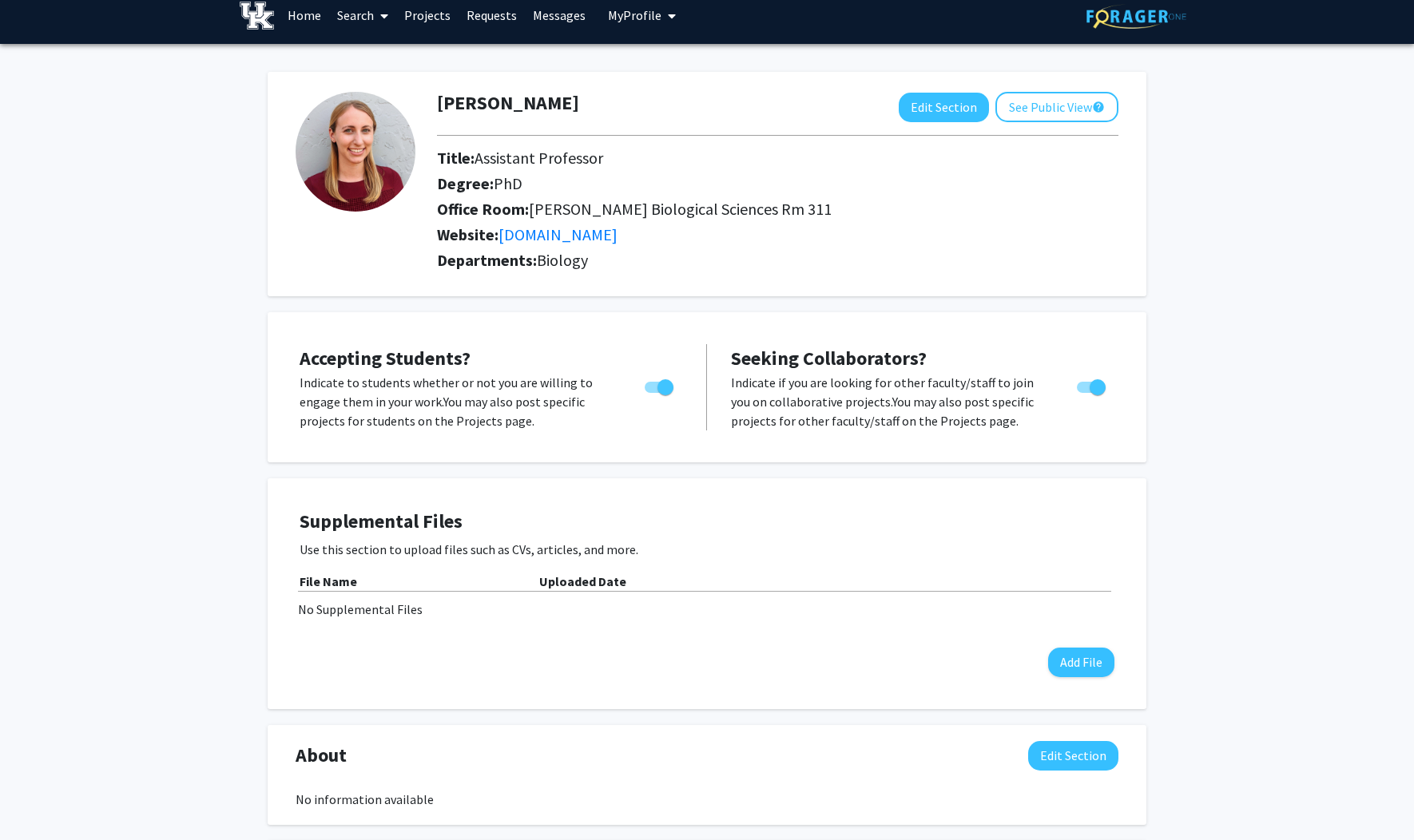
click at [211, 427] on div "[PERSON_NAME] Edit Section See Public View help Title: Assistant Professor Degr…" at bounding box center [707, 786] width 1414 height 1483
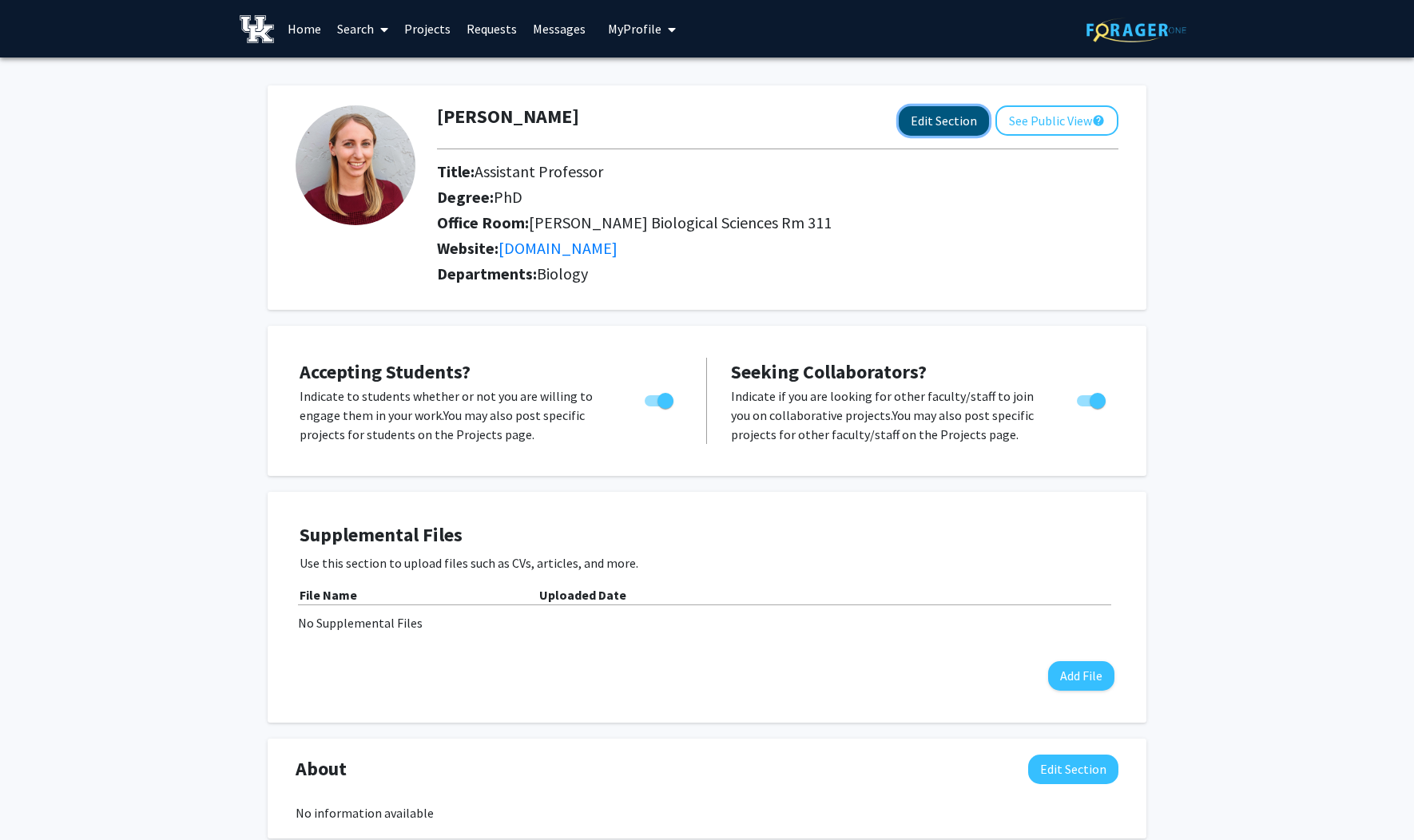
click at [954, 129] on button "Edit Section" at bounding box center [943, 121] width 90 height 29
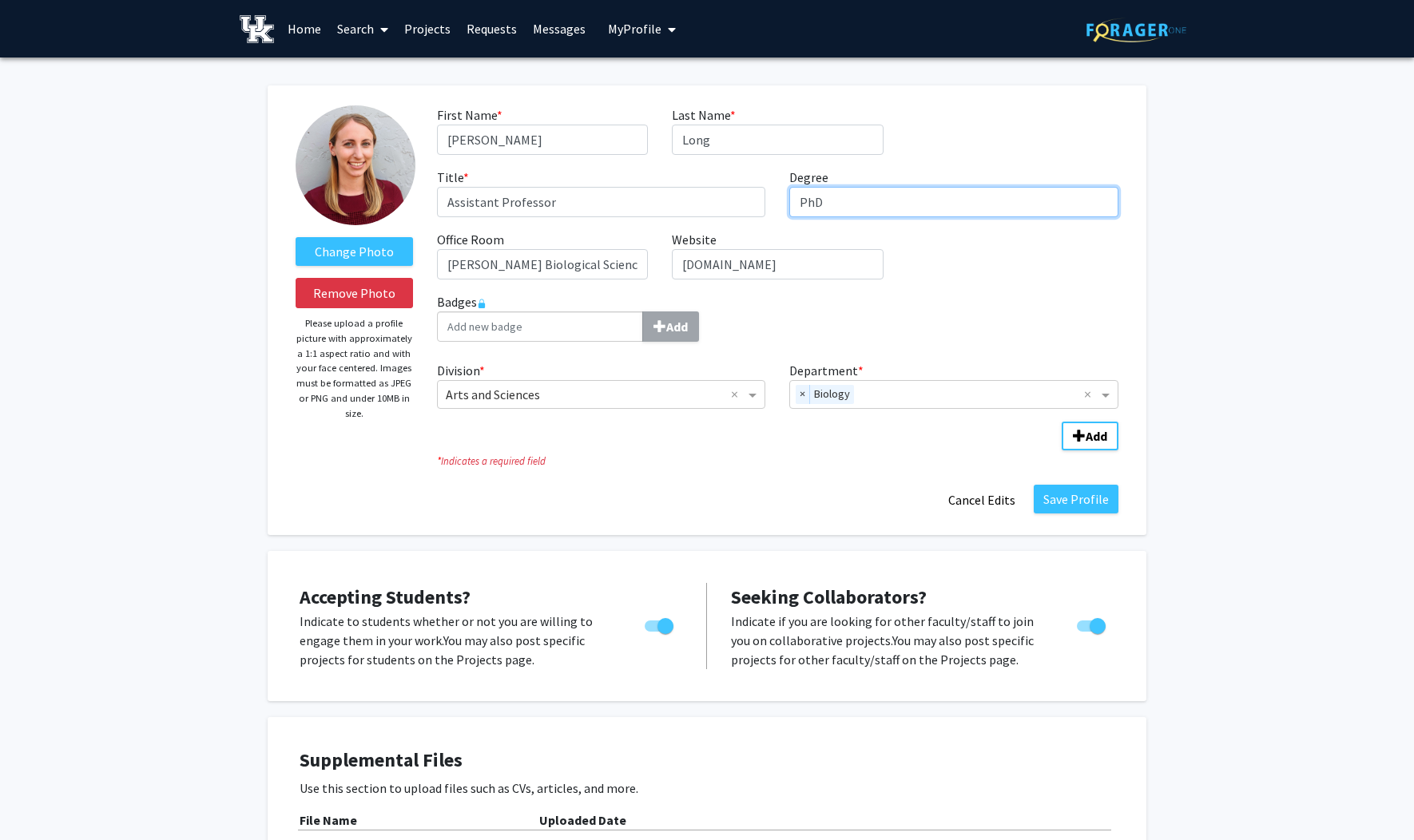
click at [800, 204] on input "PhD" at bounding box center [954, 201] width 329 height 30
click at [838, 204] on input "PhD" at bounding box center [954, 201] width 329 height 30
type input "PhD, Cell Biology"
click at [1094, 499] on button "Save Profile" at bounding box center [1076, 498] width 85 height 28
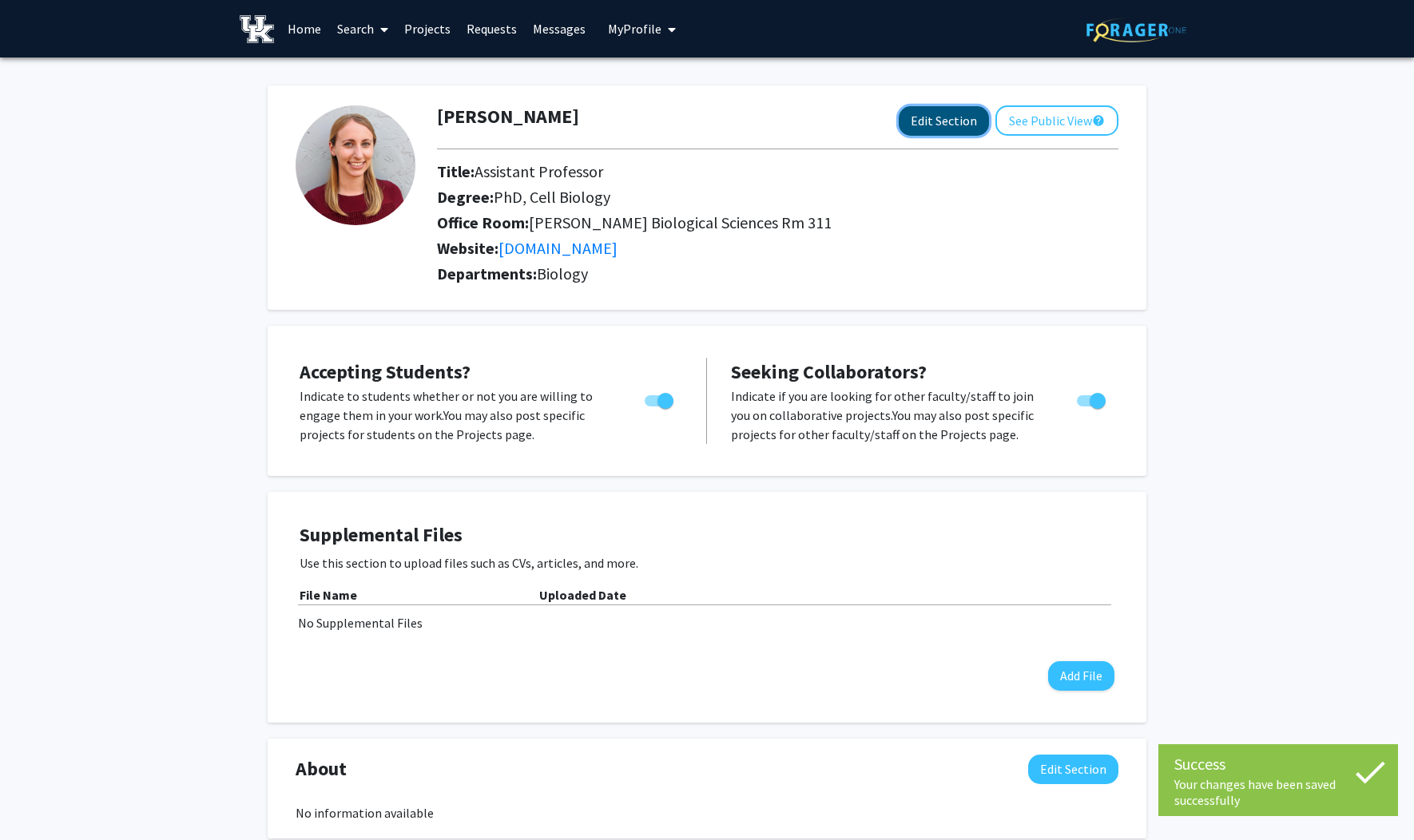
click at [943, 129] on button "Edit Section" at bounding box center [943, 121] width 90 height 29
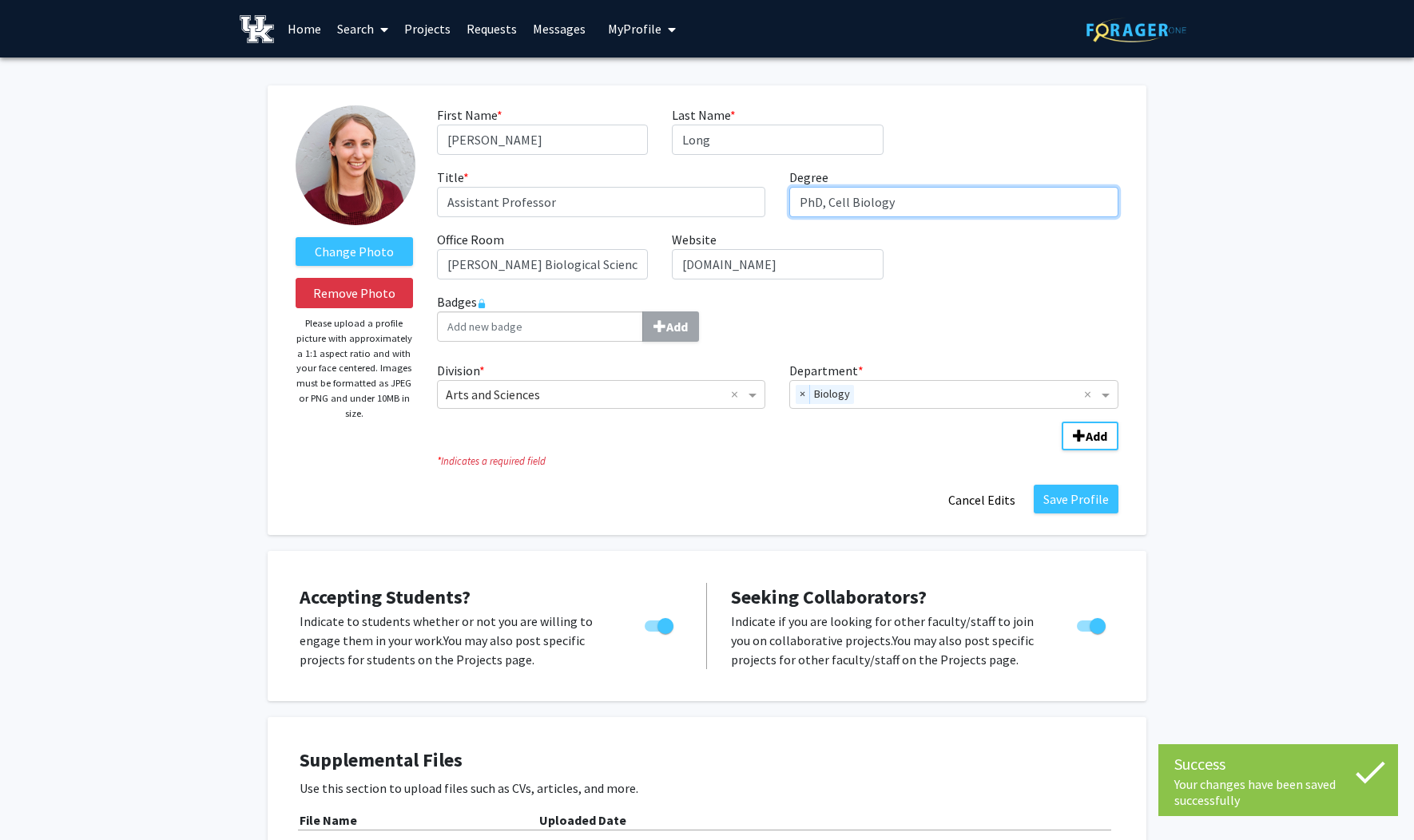
click at [800, 204] on input "PhD, Cell Biology" at bounding box center [954, 201] width 329 height 30
drag, startPoint x: 896, startPoint y: 200, endPoint x: 821, endPoint y: 204, distance: 75.1
click at [821, 204] on input "PhD, Cell Biology" at bounding box center [954, 201] width 329 height 30
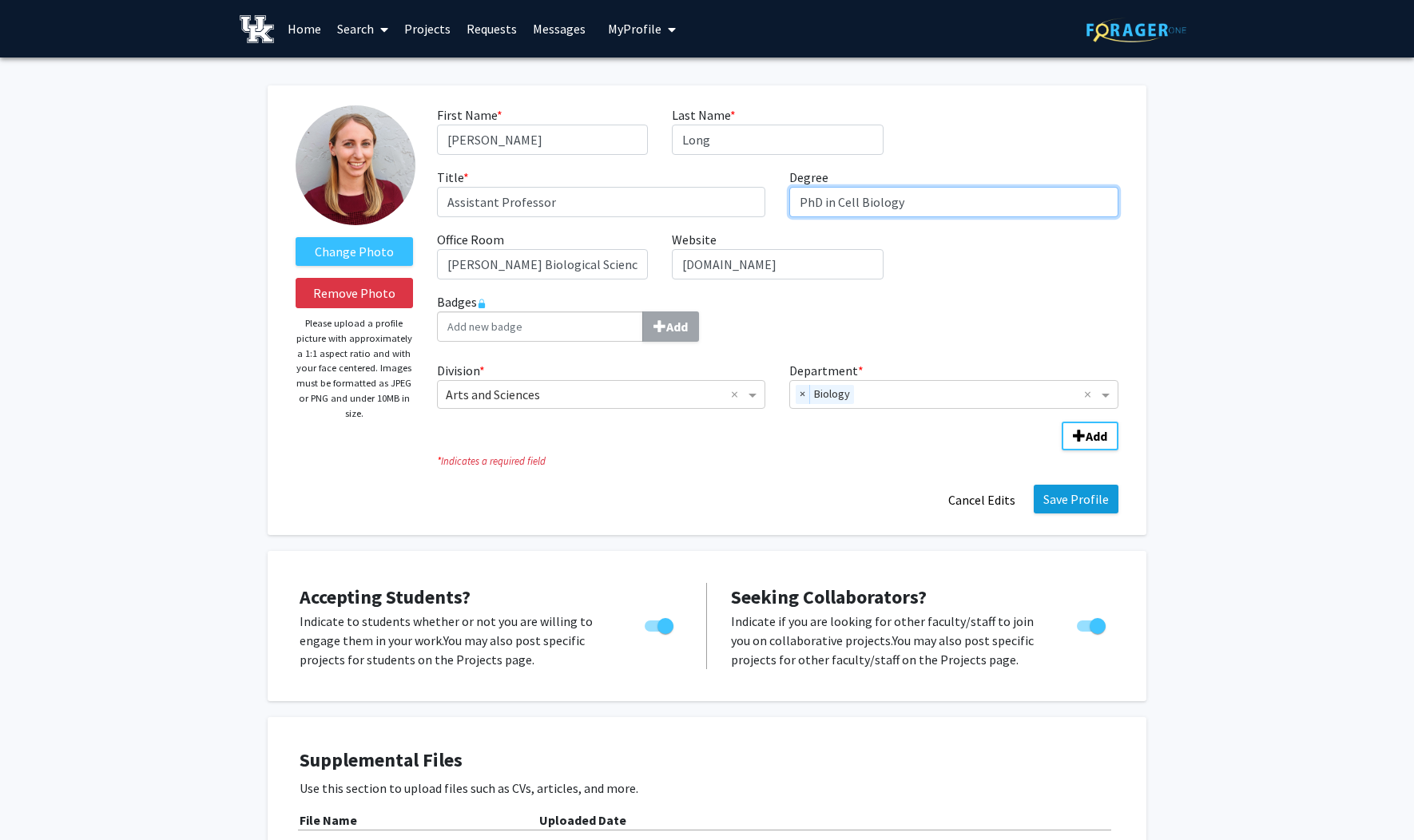
type input "PhD in Cell Biology"
click at [1056, 487] on button "Save Profile" at bounding box center [1076, 498] width 85 height 28
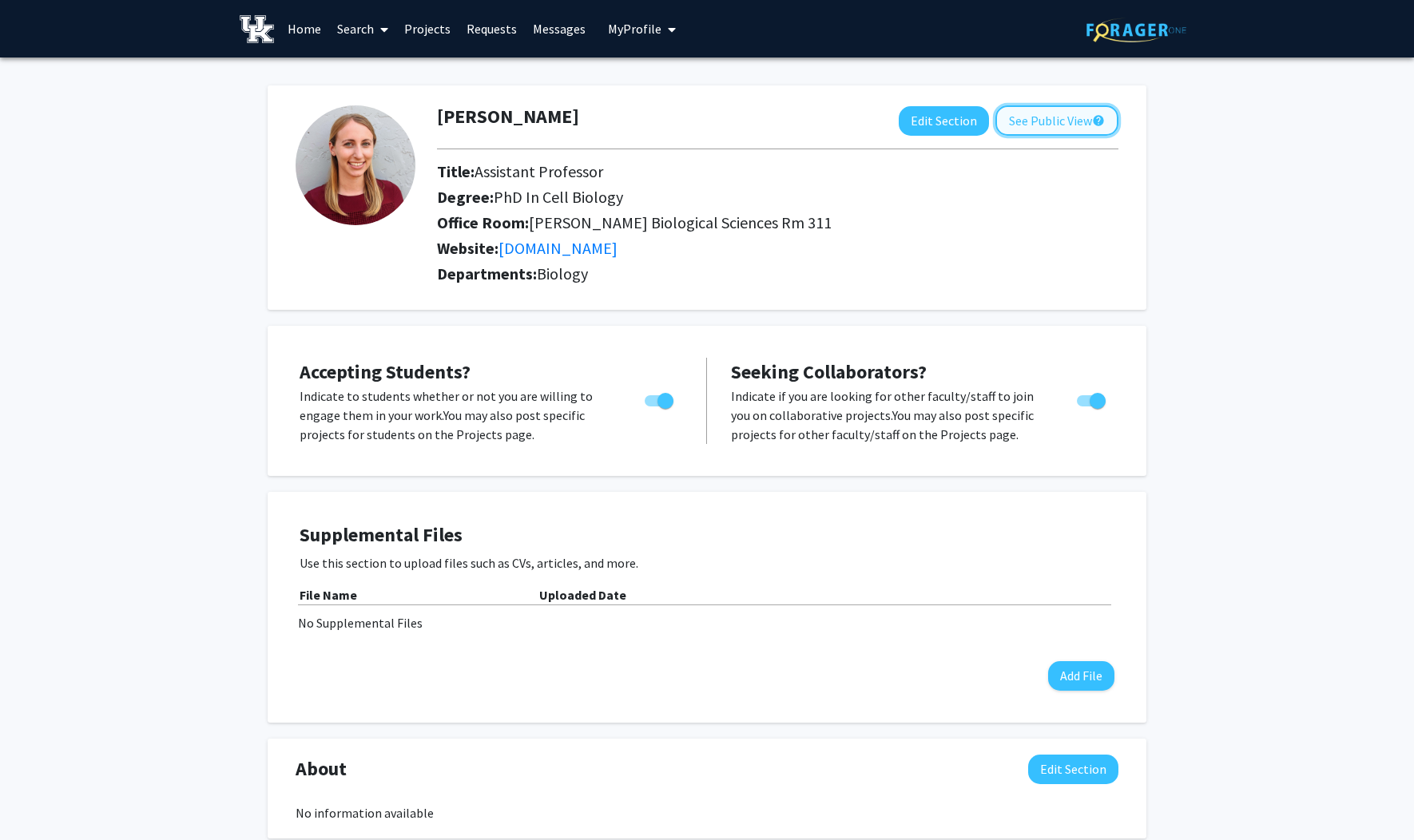
click at [1072, 127] on button "See Public View help" at bounding box center [1056, 120] width 123 height 30
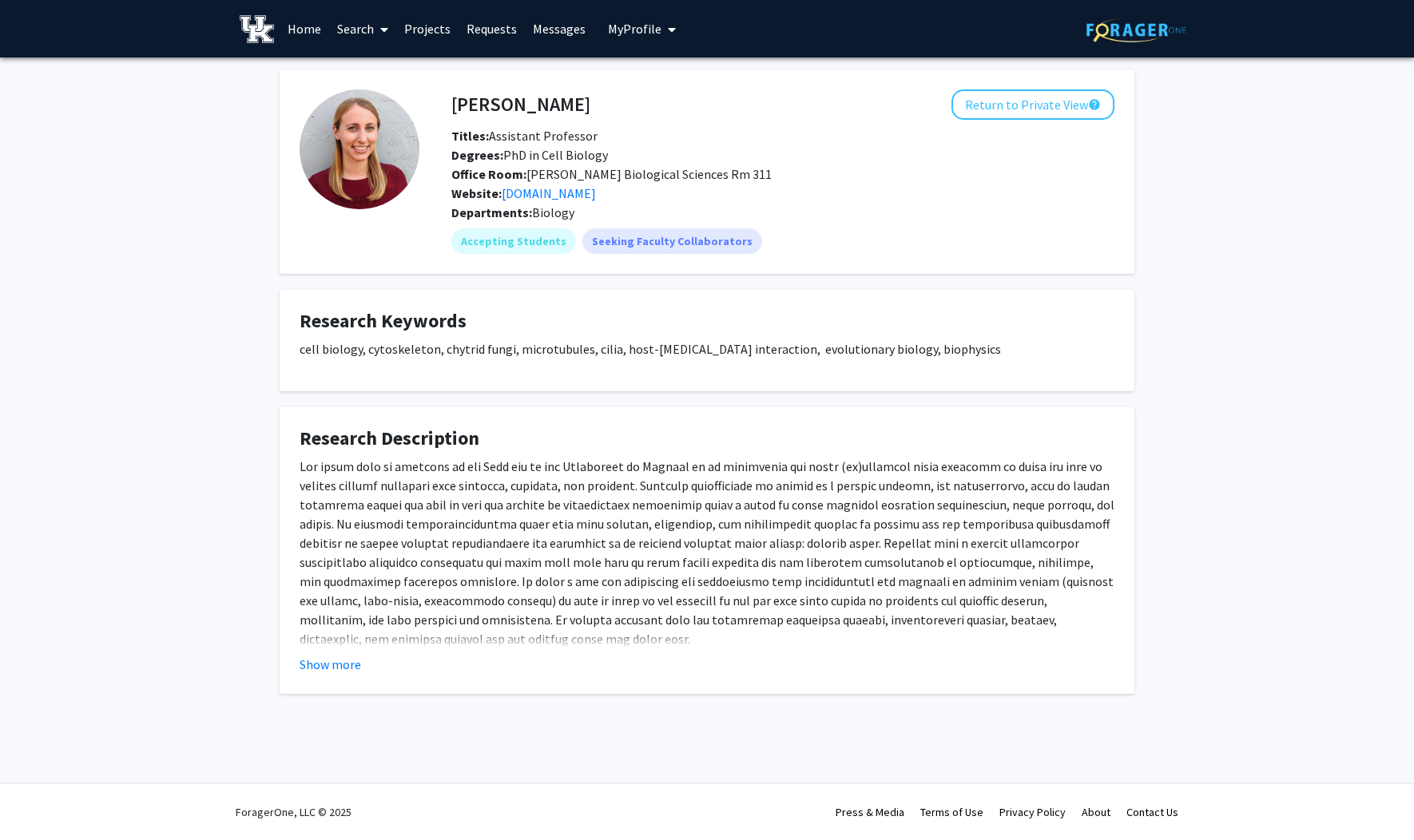
click at [257, 411] on div "[PERSON_NAME] Return to Private View help Titles: Assistant Professor Degrees: …" at bounding box center [707, 401] width 1414 height 688
click at [196, 411] on div "[PERSON_NAME] Return to Private View help Titles: Assistant Professor Degrees: …" at bounding box center [707, 401] width 1414 height 688
click at [196, 321] on div "[PERSON_NAME] Return to Private View help Titles: Assistant Professor Degrees: …" at bounding box center [707, 401] width 1414 height 688
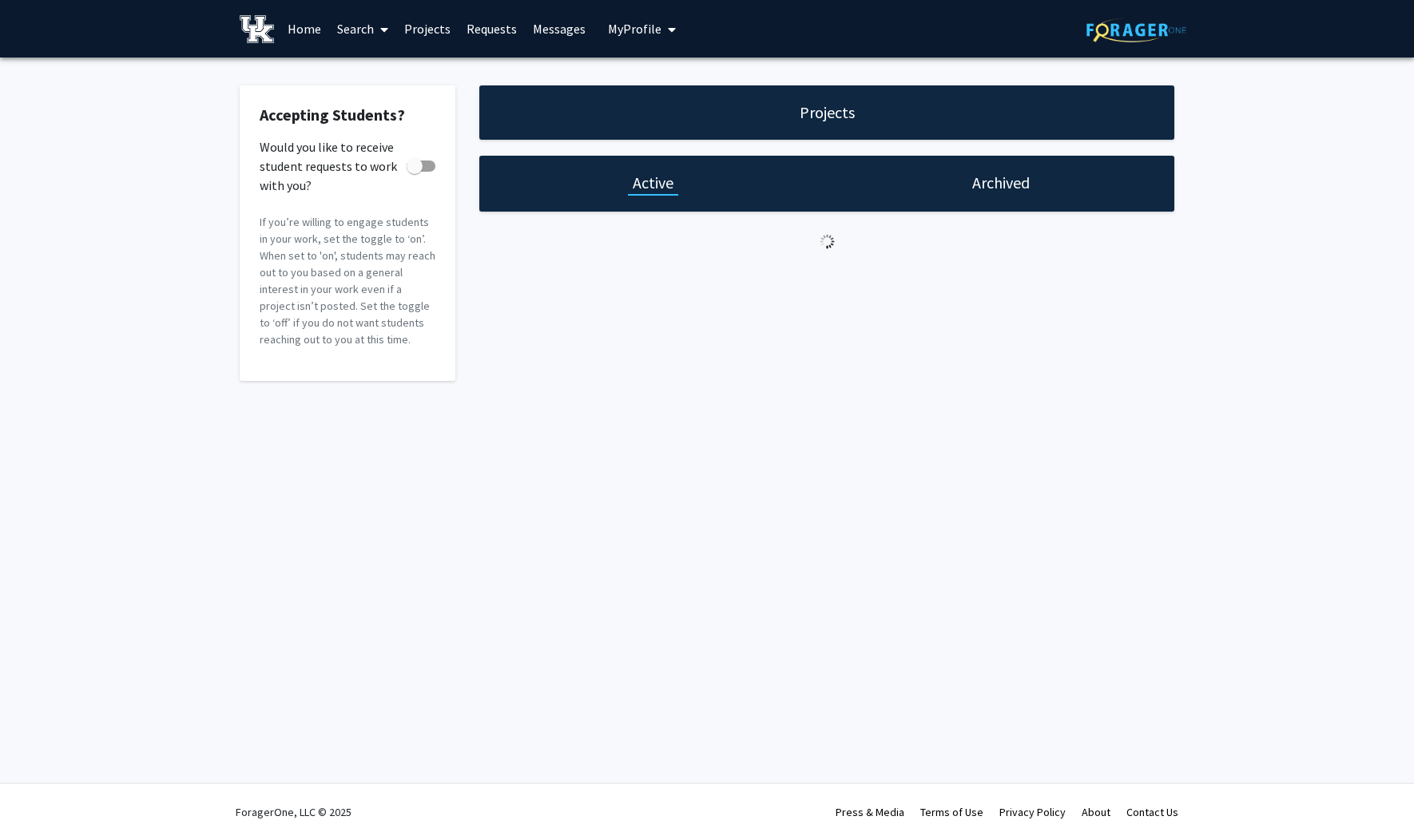
checkbox input "true"
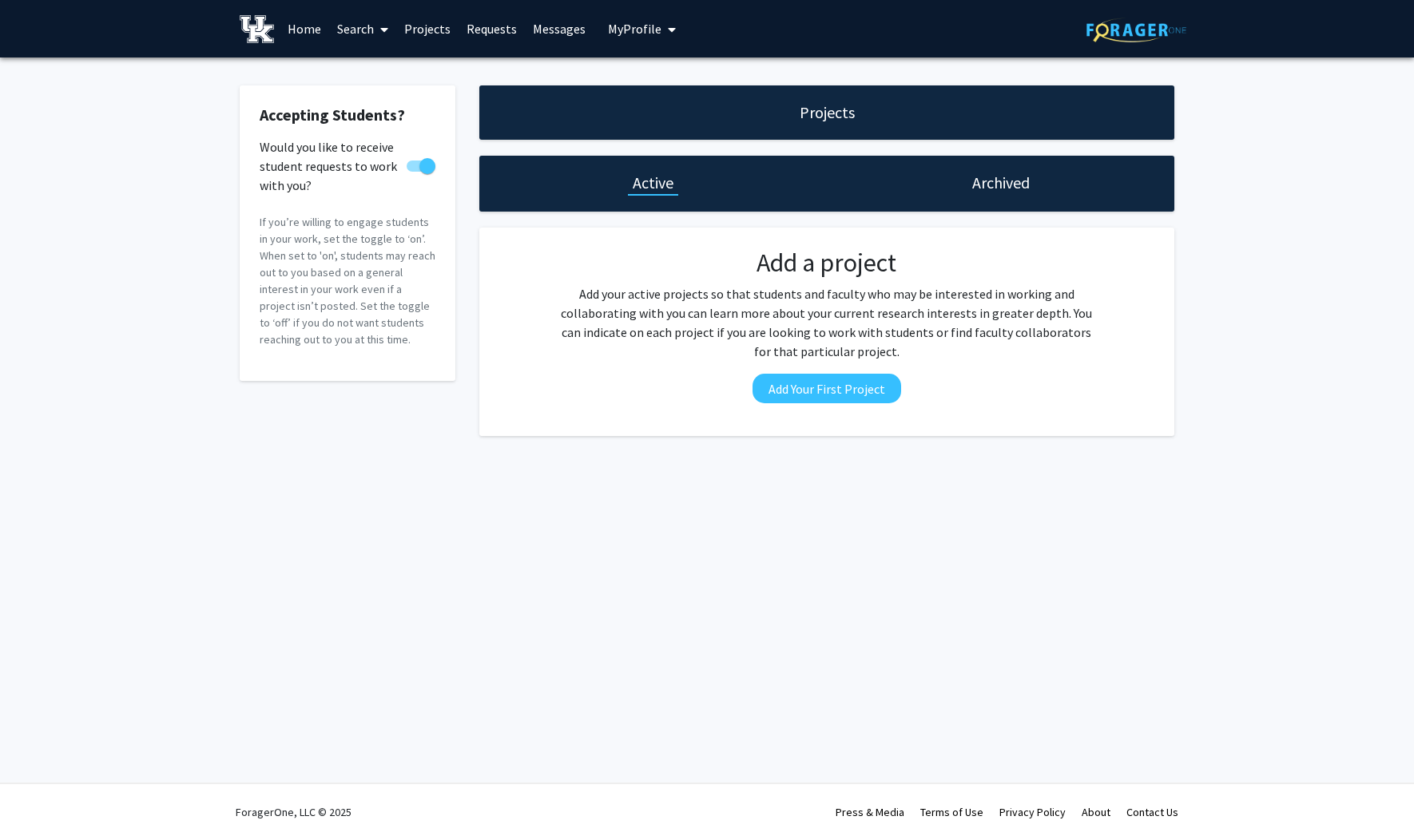
click at [422, 28] on link "Projects" at bounding box center [428, 28] width 62 height 56
click at [288, 27] on link "Home" at bounding box center [304, 28] width 49 height 56
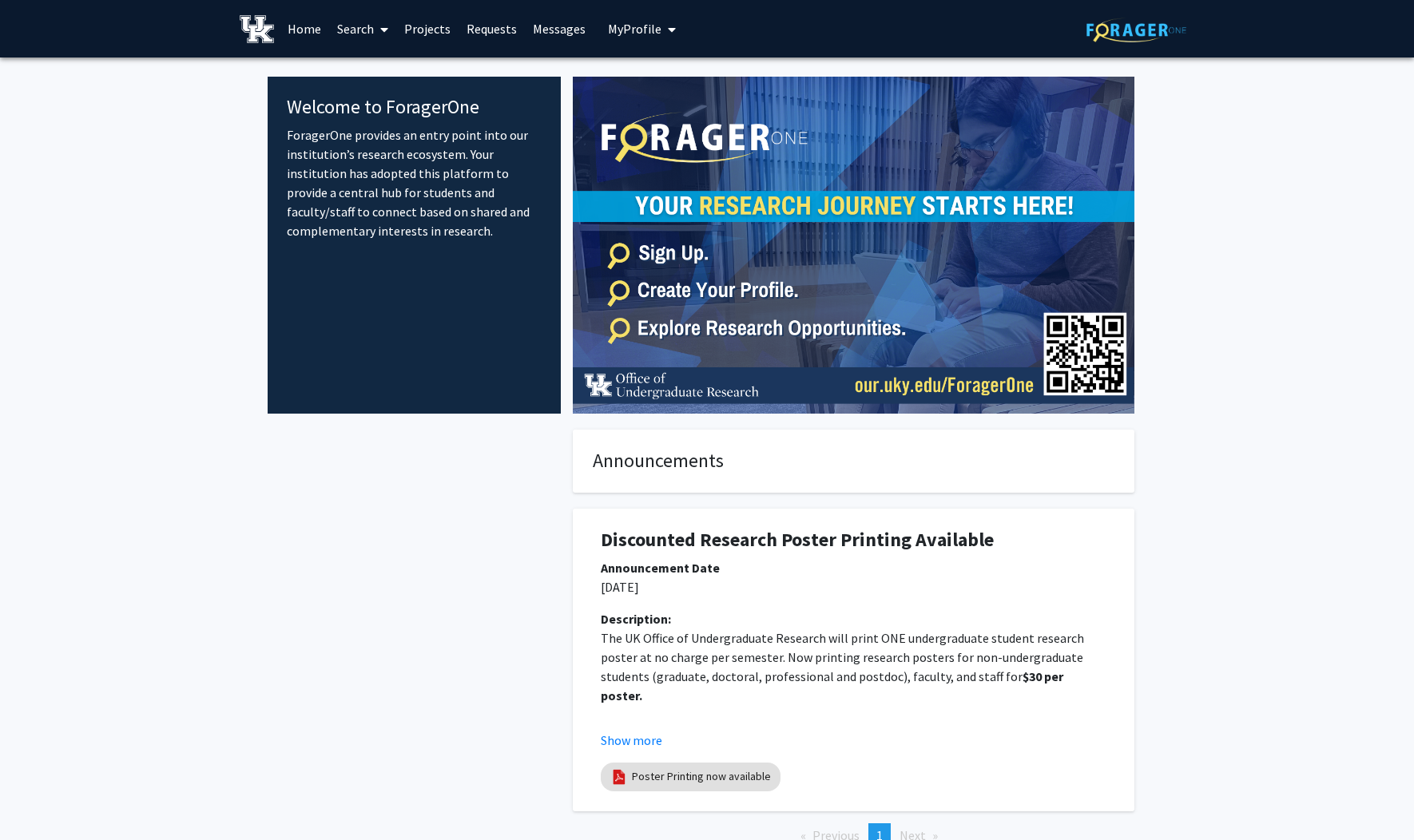
click at [364, 27] on link "Search" at bounding box center [363, 28] width 67 height 56
click at [370, 63] on span "Faculty/Staff" at bounding box center [388, 73] width 117 height 32
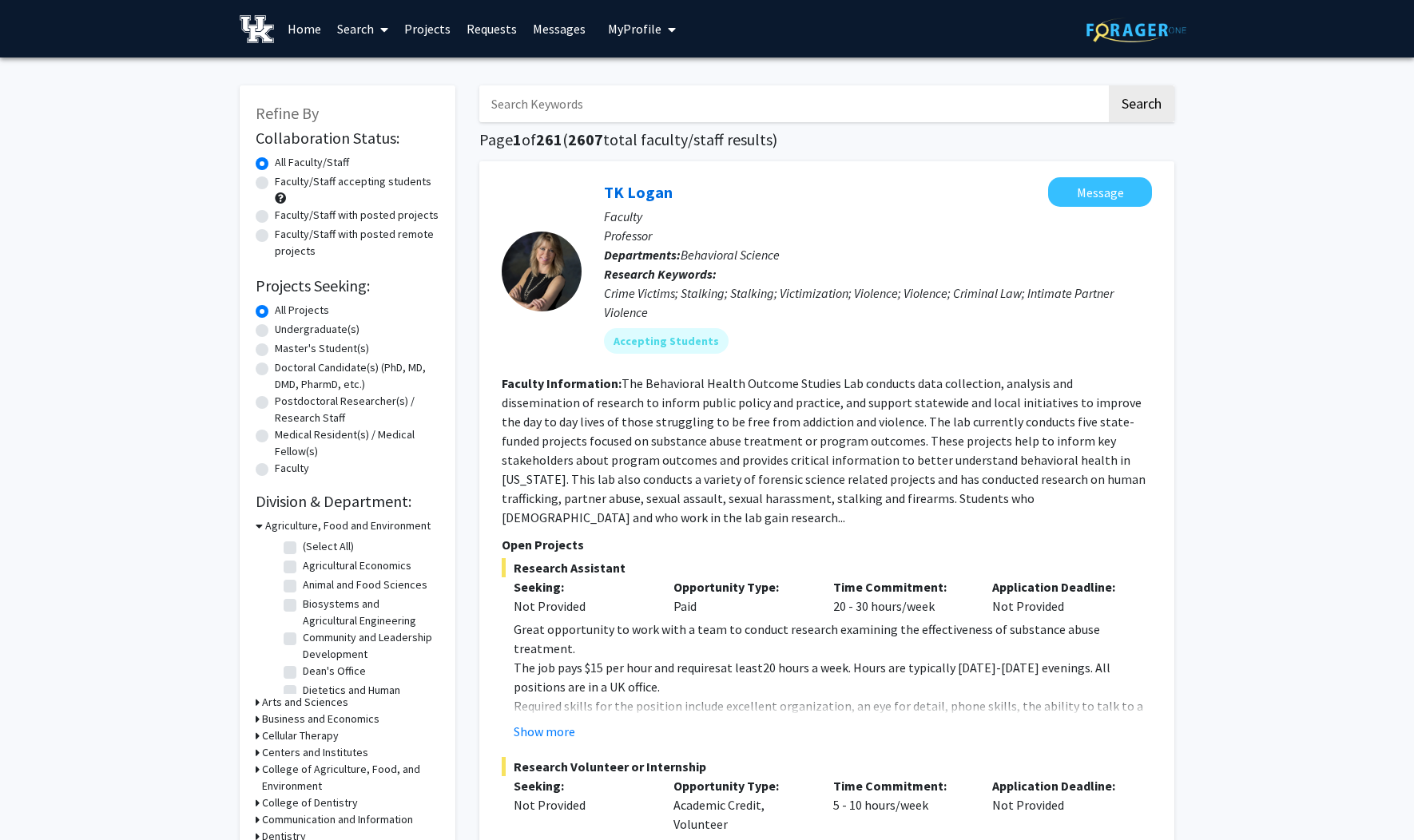
click at [332, 183] on label "Faculty/Staff accepting students" at bounding box center [352, 181] width 156 height 16
click at [285, 183] on input "Faculty/Staff accepting students" at bounding box center [280, 179] width 10 height 10
radio input "true"
click at [631, 27] on span "My Profile" at bounding box center [635, 28] width 54 height 16
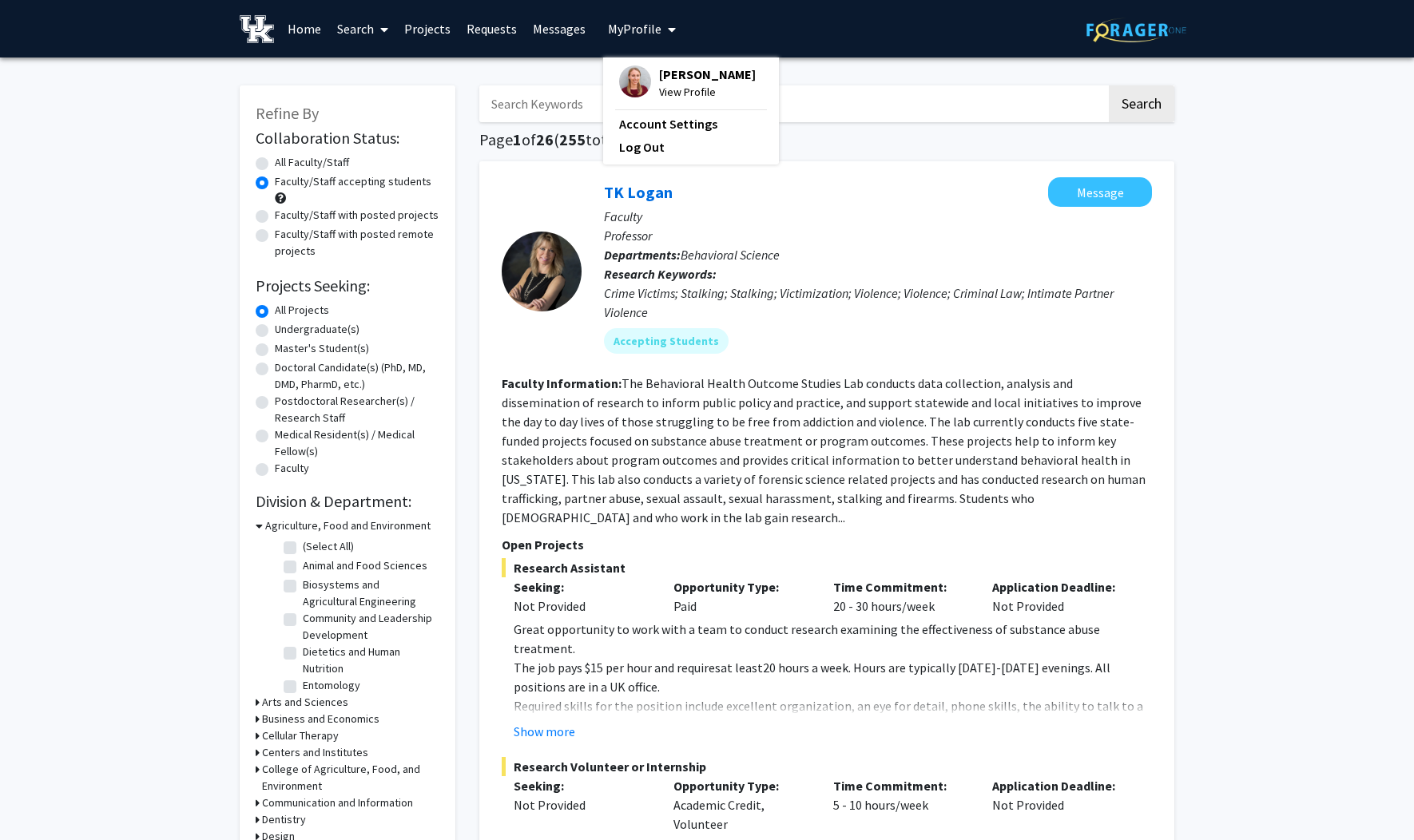
click at [671, 91] on span "View Profile" at bounding box center [707, 92] width 97 height 17
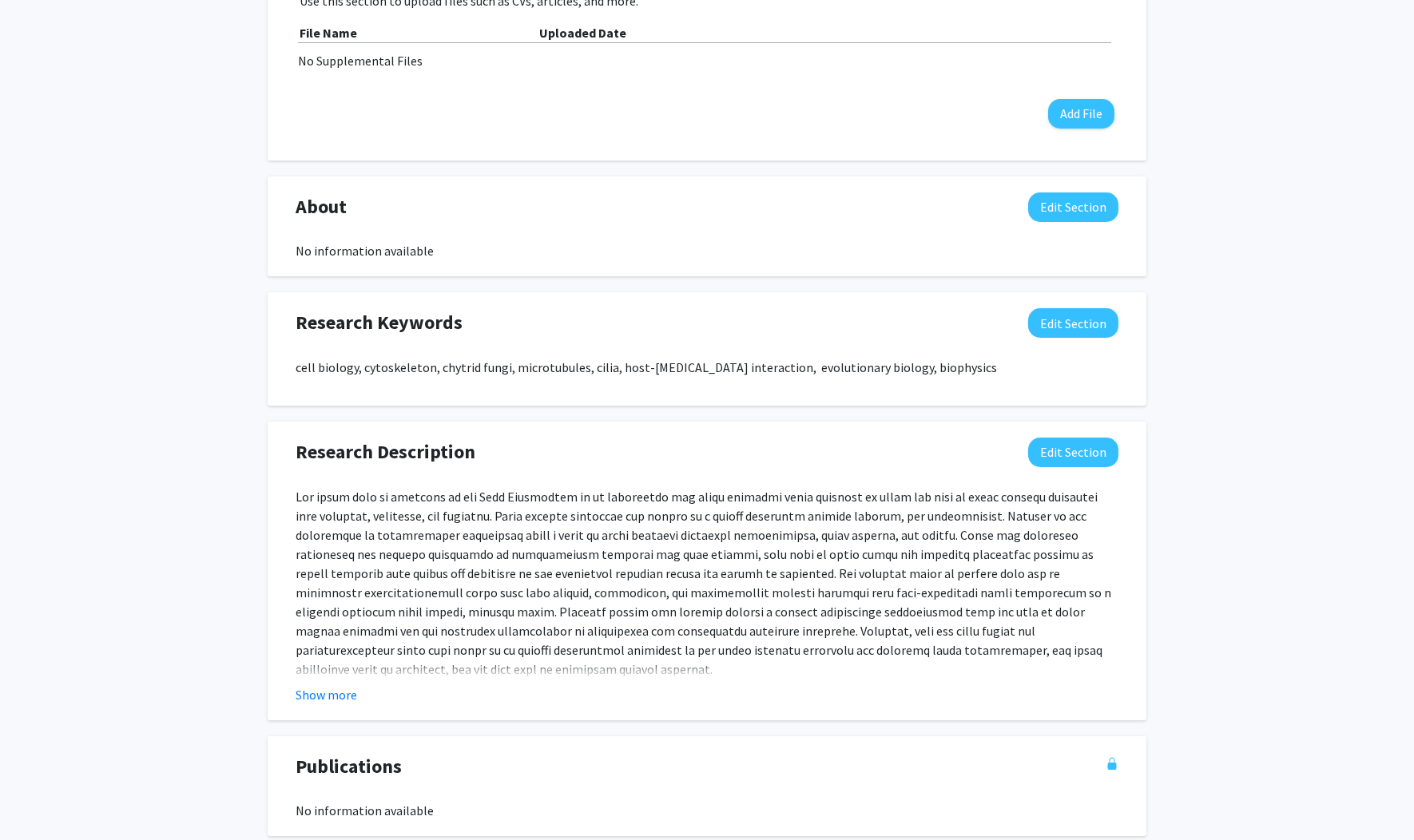
scroll to position [597, 0]
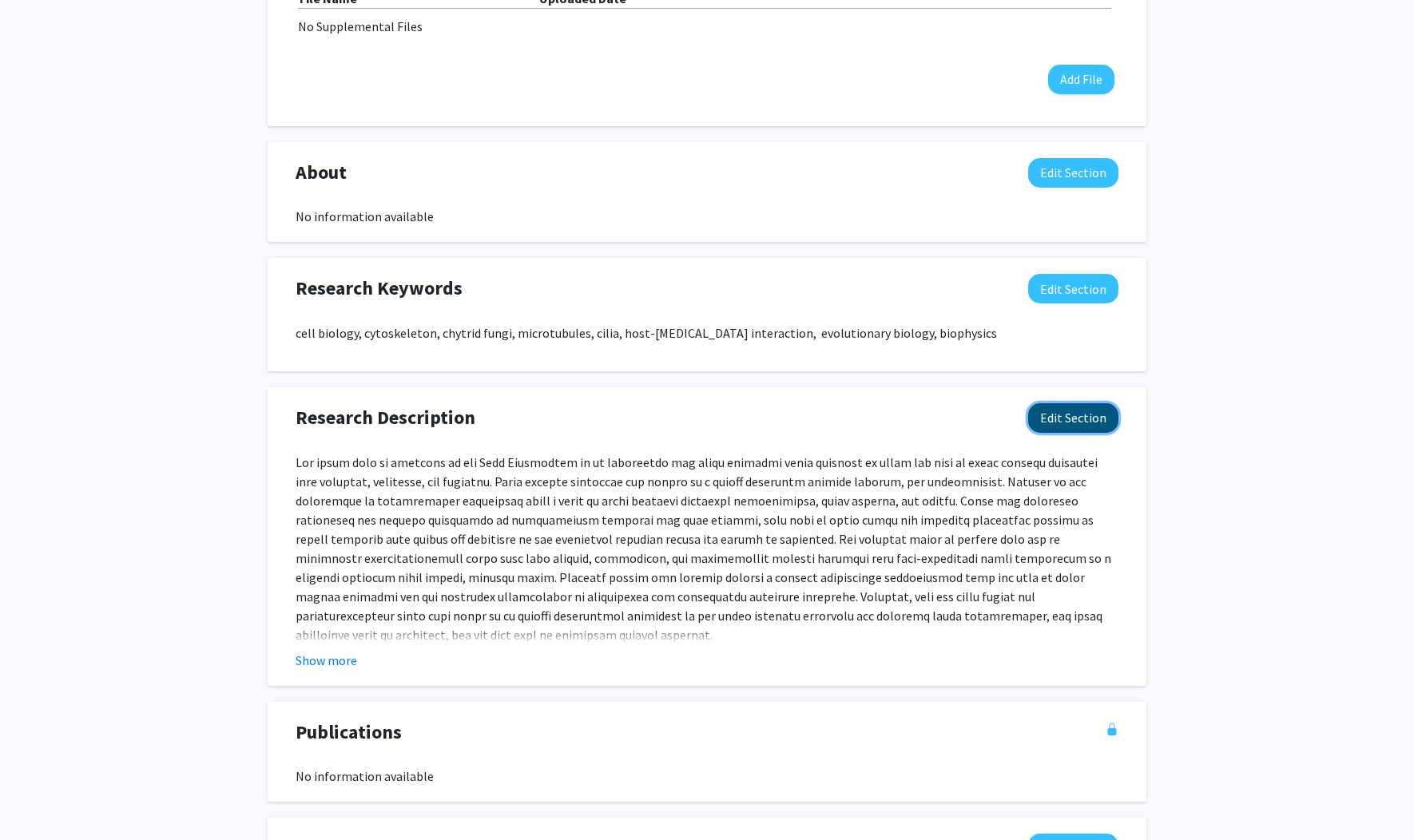
click at [1065, 426] on button "Edit Section" at bounding box center [1073, 418] width 90 height 29
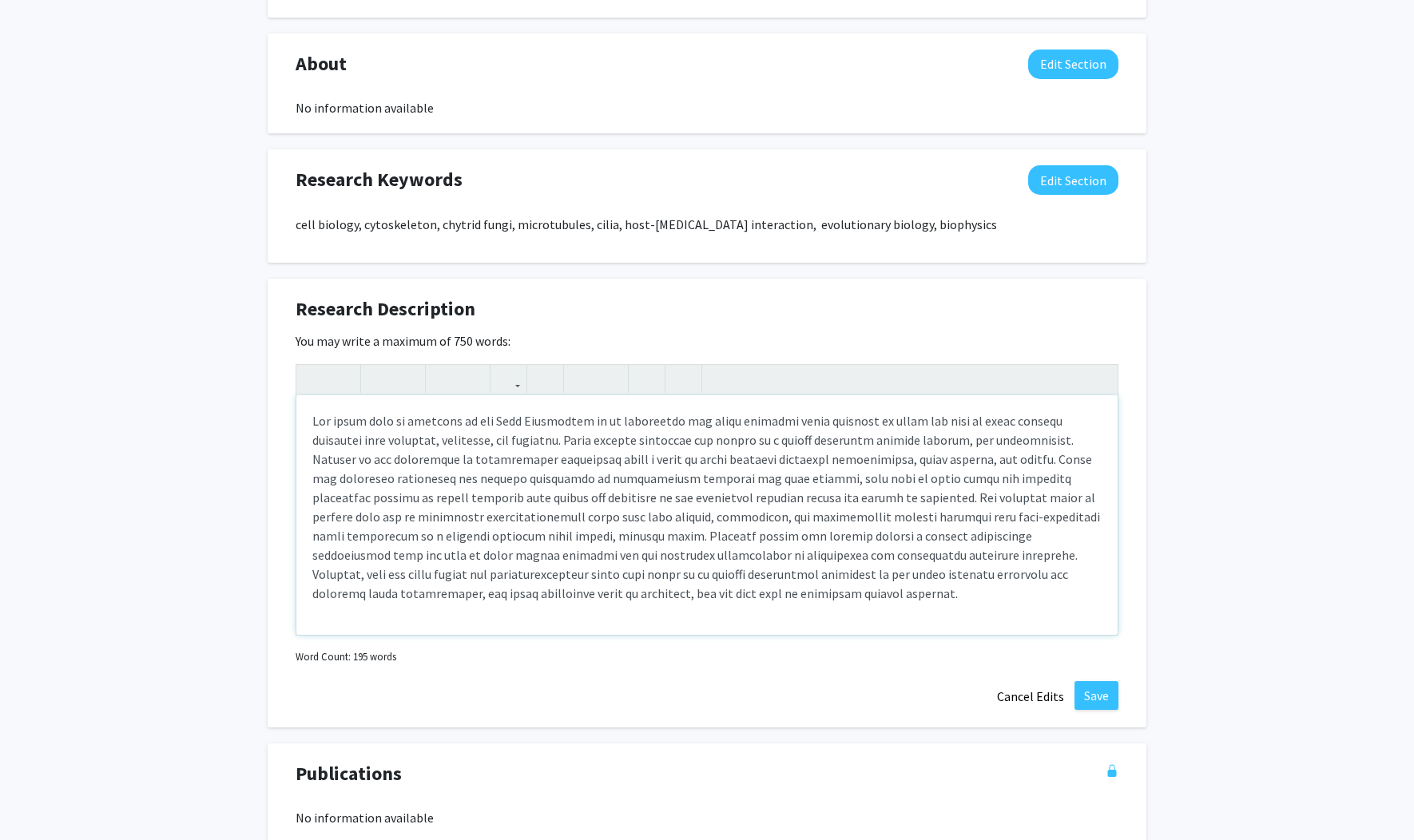
scroll to position [705, 0]
drag, startPoint x: 638, startPoint y: 591, endPoint x: 292, endPoint y: 398, distance: 396.2
click at [292, 398] on div "Research Description Edit Section You may write a maximum of 750 words: Insert …" at bounding box center [707, 502] width 878 height 449
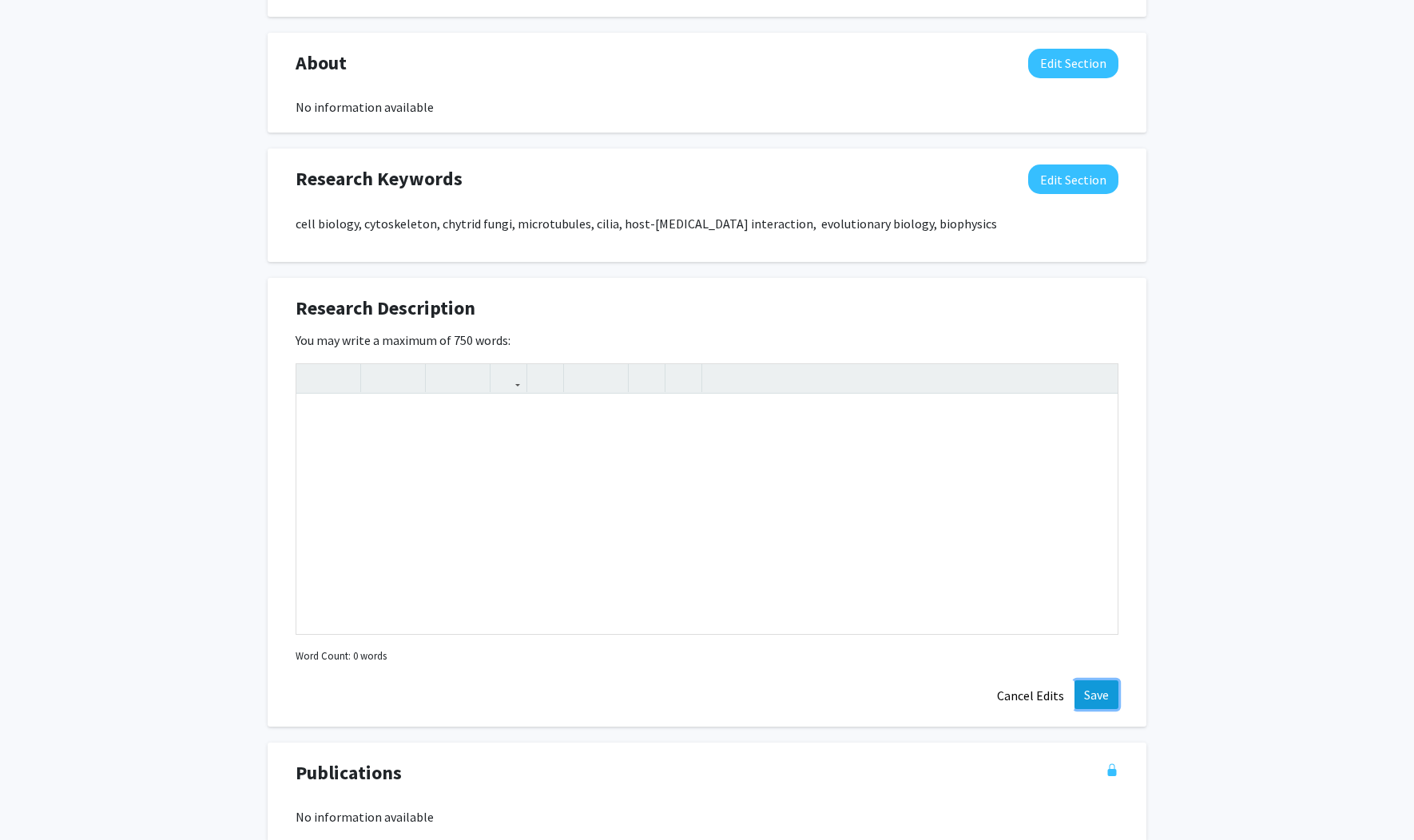
click at [1098, 691] on button "Save" at bounding box center [1096, 694] width 44 height 28
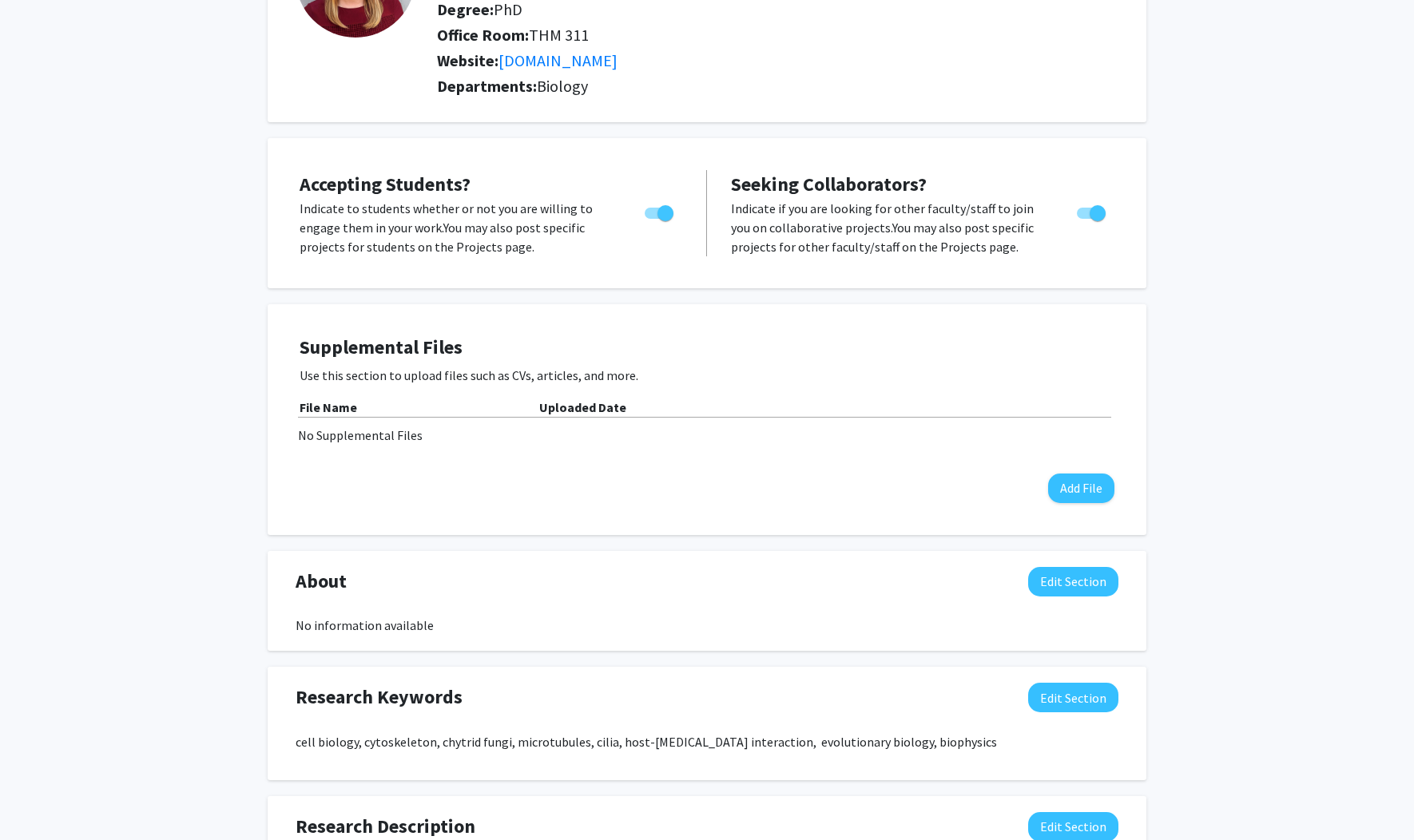
scroll to position [0, 0]
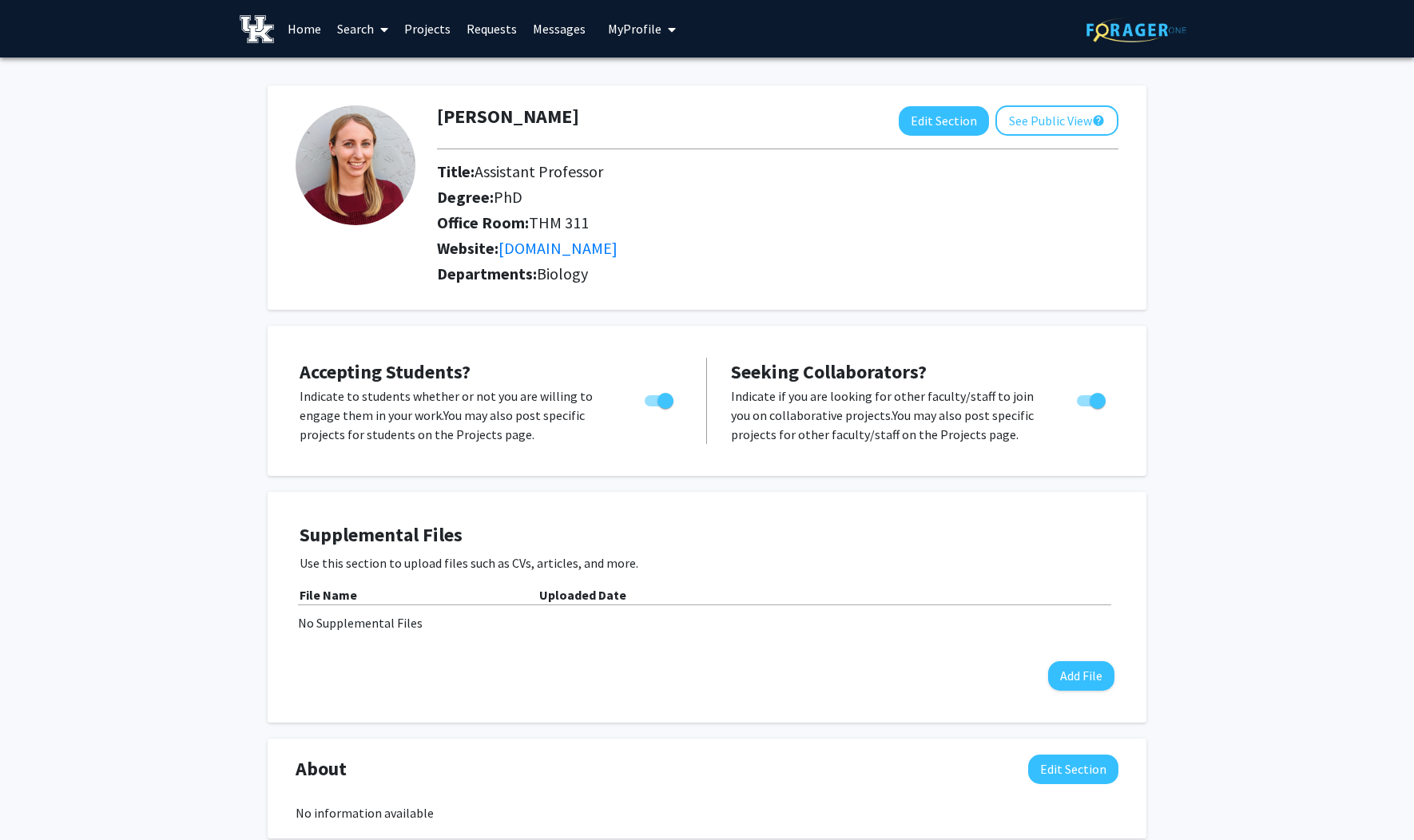
click at [1227, 316] on div "[PERSON_NAME] Edit Section See Public View help Title: Assistant Professor Degr…" at bounding box center [707, 719] width 1414 height 1323
click at [1019, 123] on button "See Public View help" at bounding box center [1056, 120] width 123 height 30
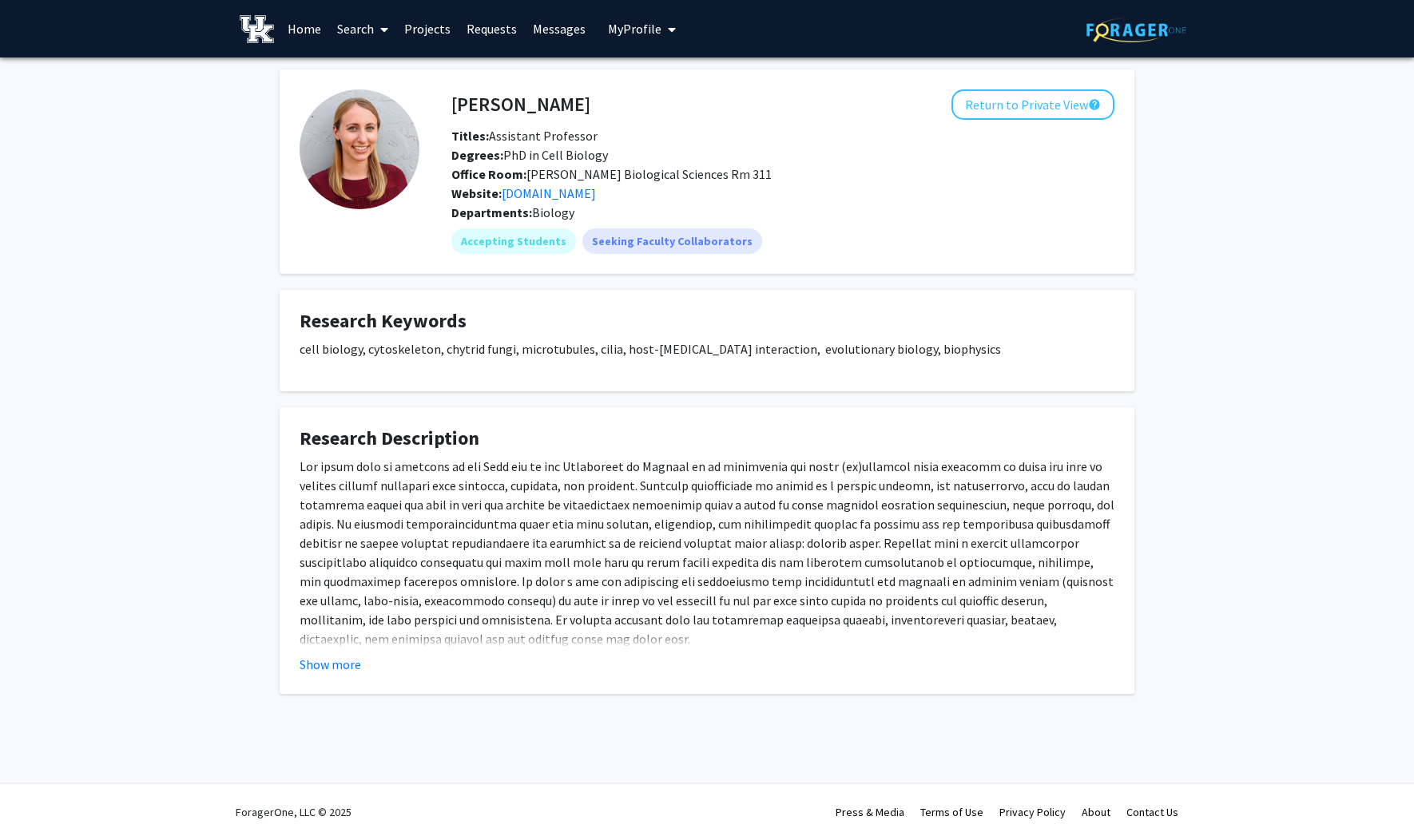
click at [79, 412] on div "[PERSON_NAME] Return to Private View help Titles: Assistant Professor Degrees: …" at bounding box center [707, 401] width 1414 height 688
click at [314, 31] on link "Home" at bounding box center [304, 28] width 49 height 56
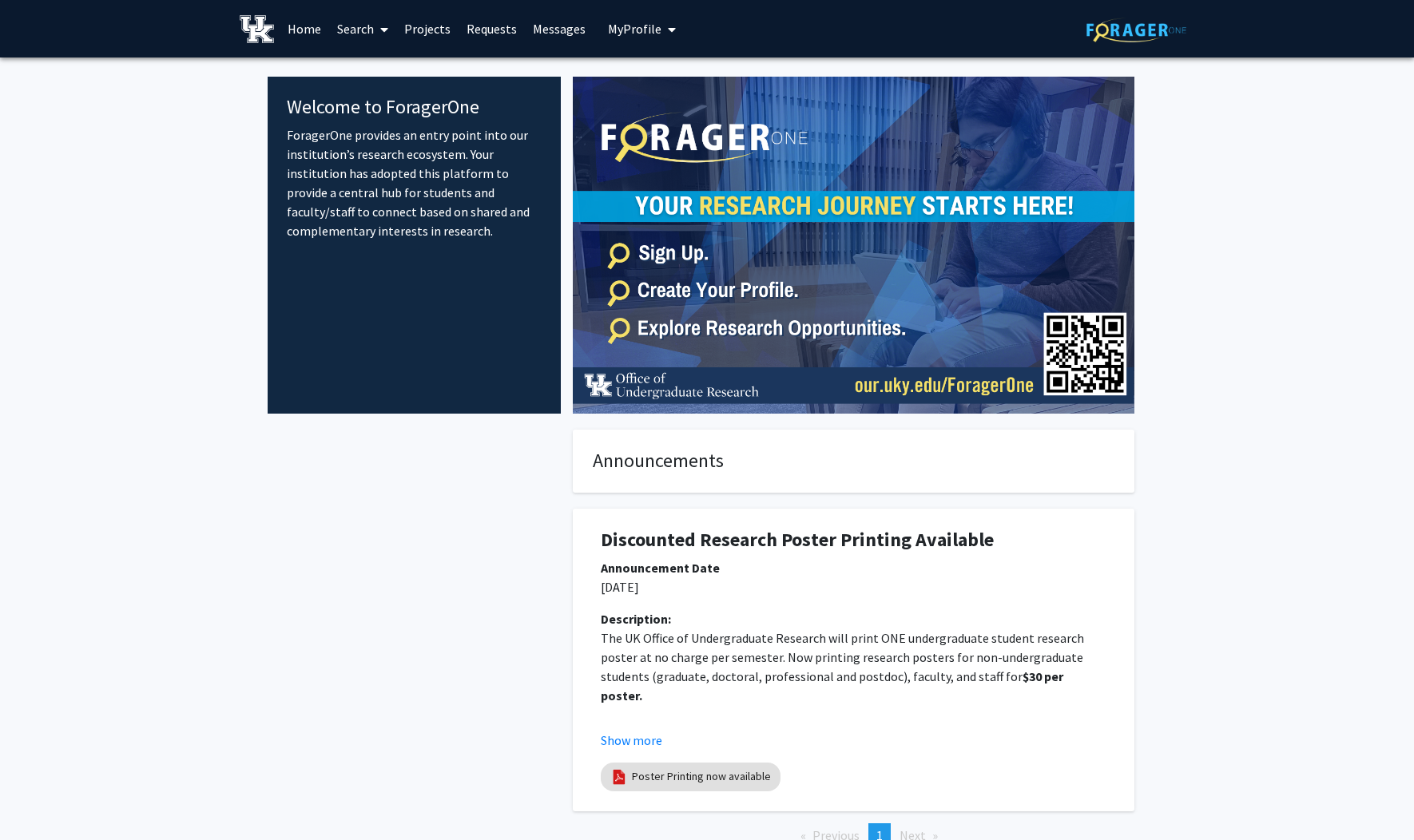
click at [428, 27] on link "Projects" at bounding box center [428, 28] width 62 height 56
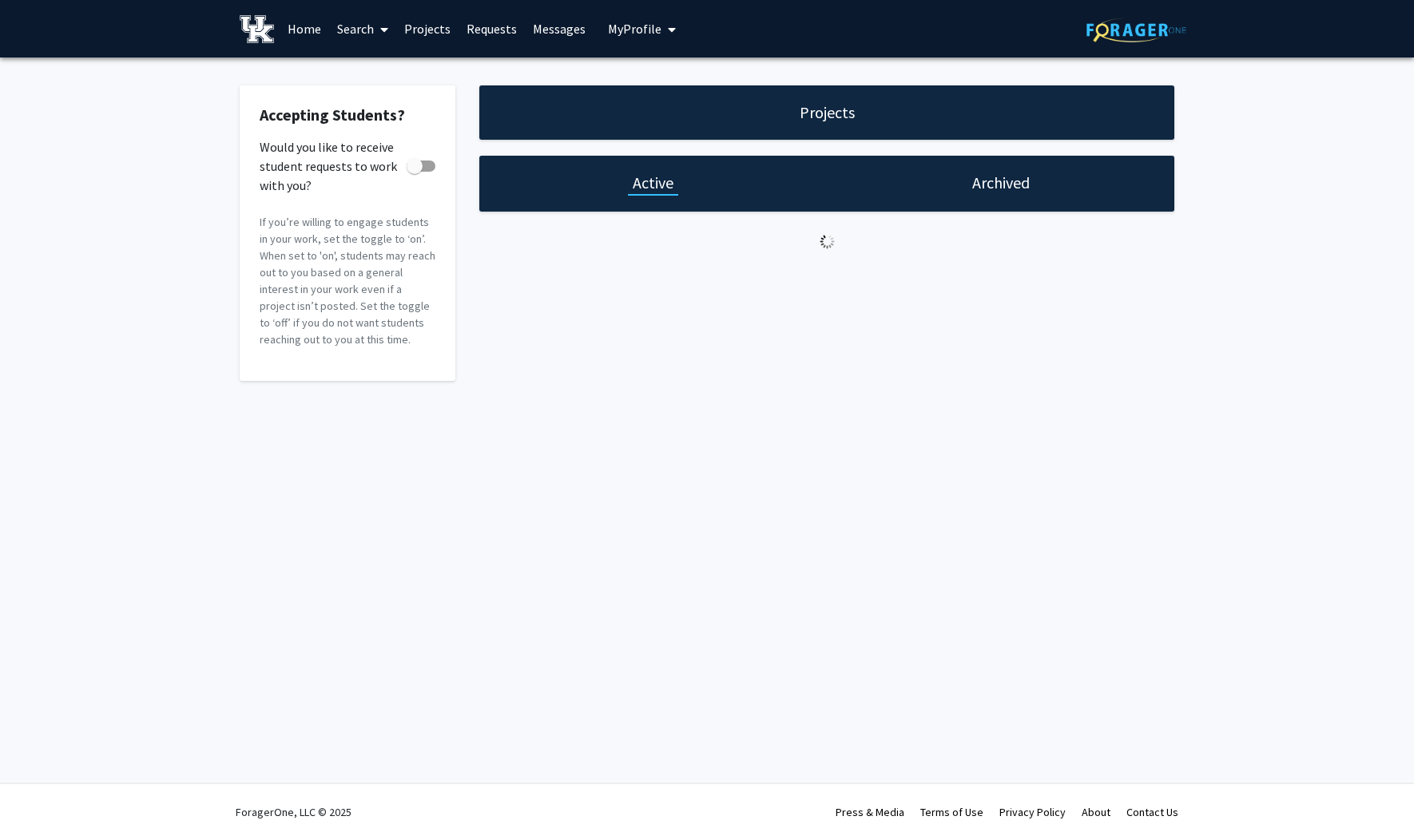
checkbox input "true"
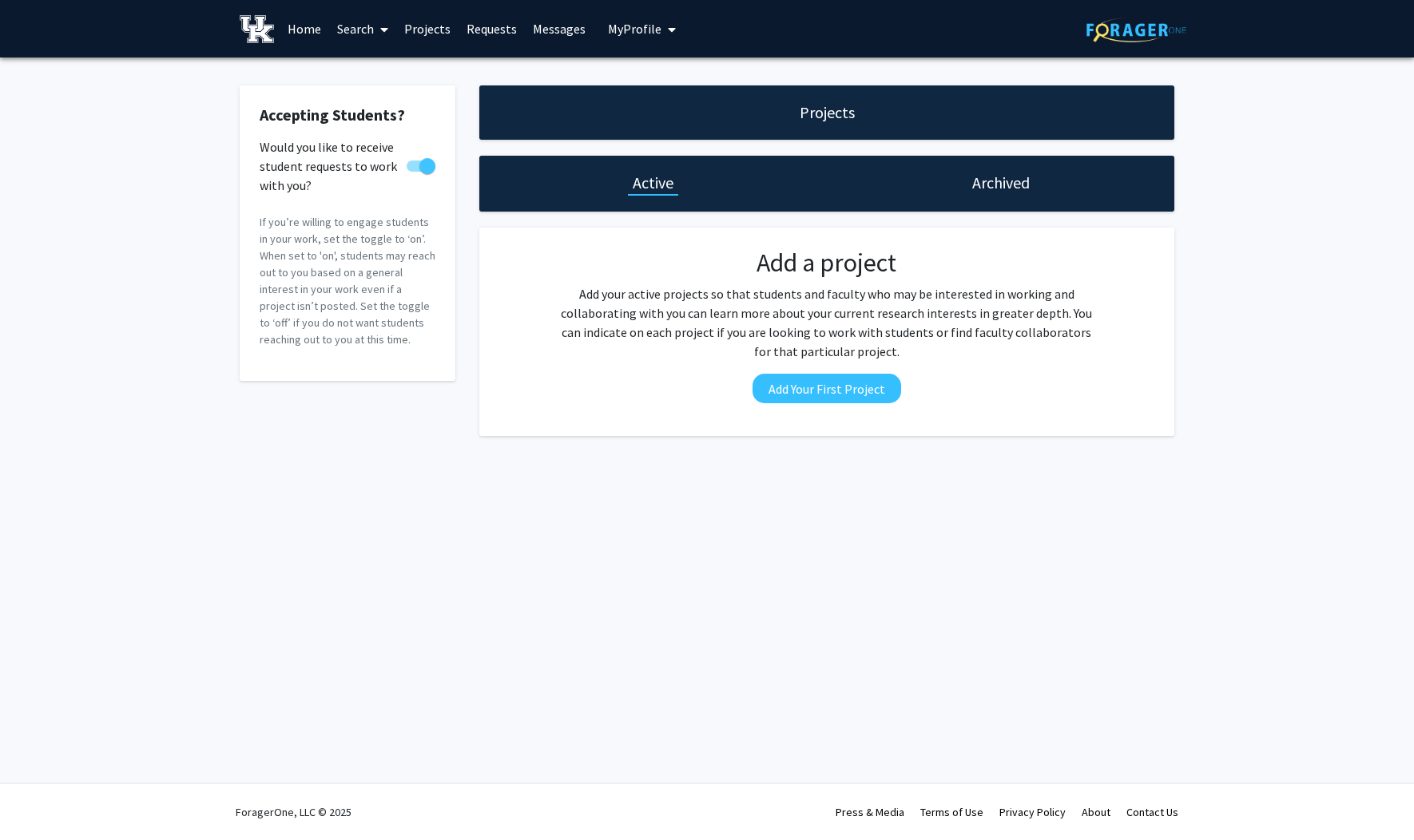
click at [554, 28] on link "Messages" at bounding box center [560, 28] width 69 height 56
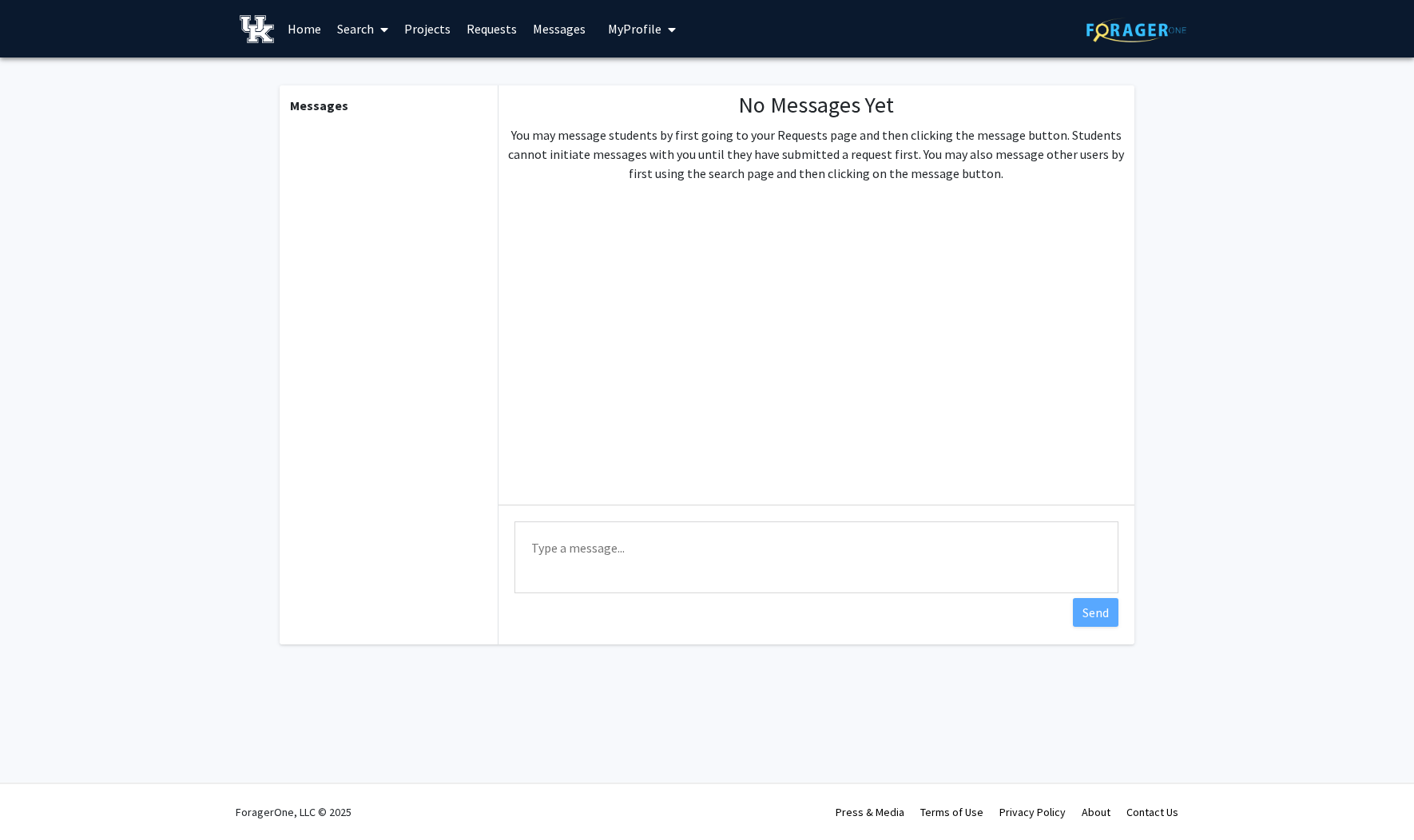
click at [475, 29] on link "Requests" at bounding box center [491, 28] width 67 height 56
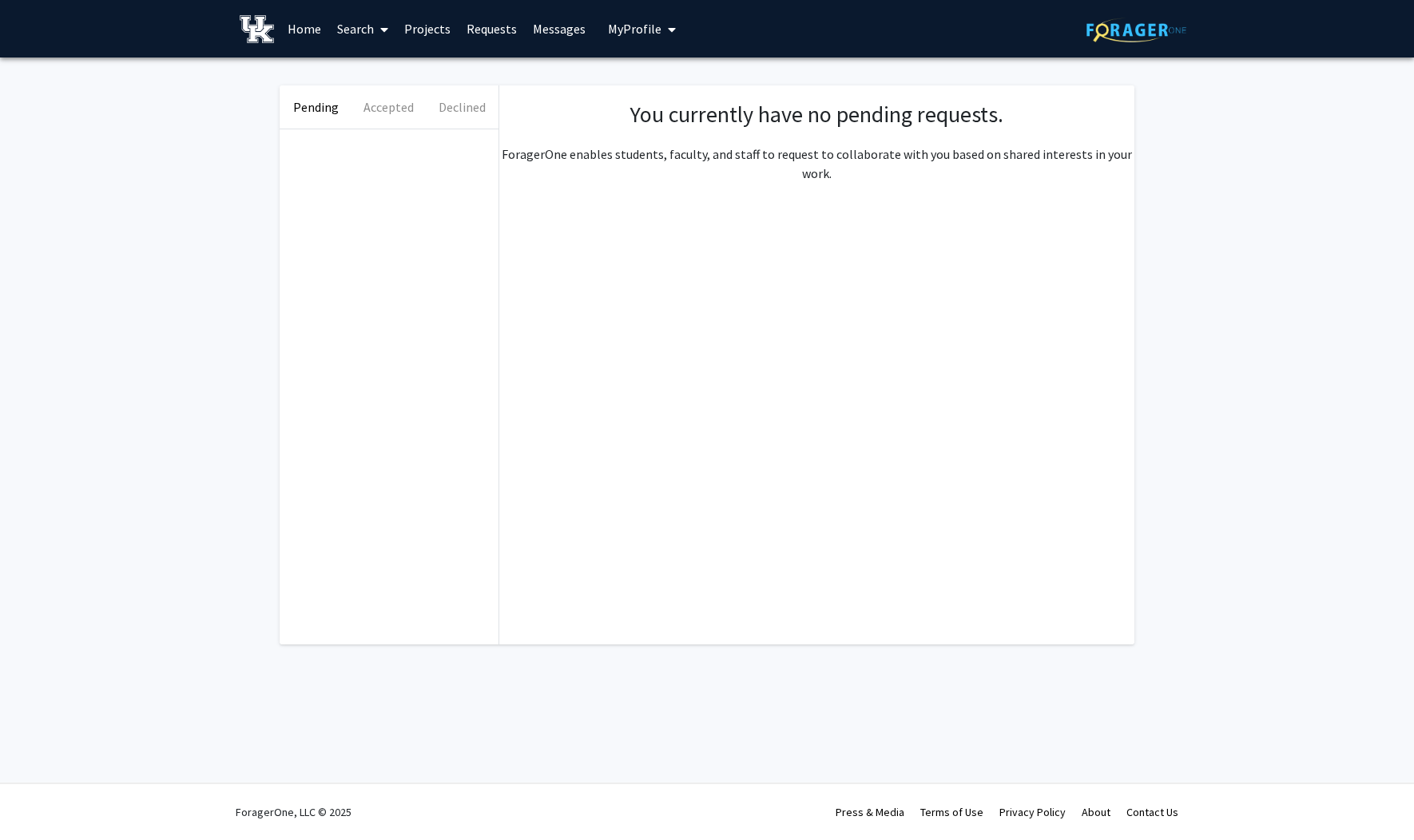
click at [562, 35] on link "Messages" at bounding box center [560, 28] width 69 height 56
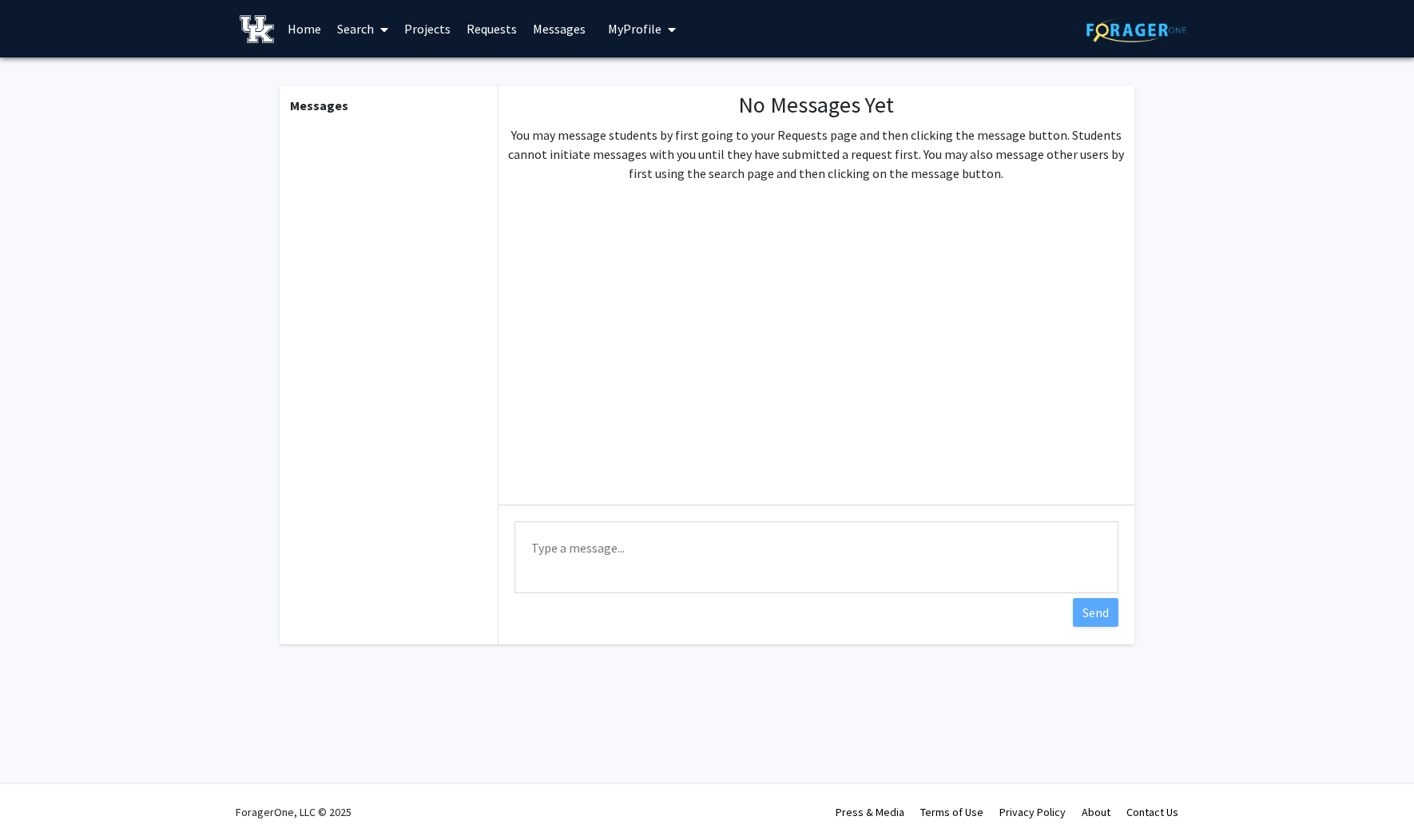
click at [616, 27] on span "My Profile" at bounding box center [635, 28] width 54 height 16
click at [655, 122] on link "Account Settings" at bounding box center [691, 123] width 143 height 19
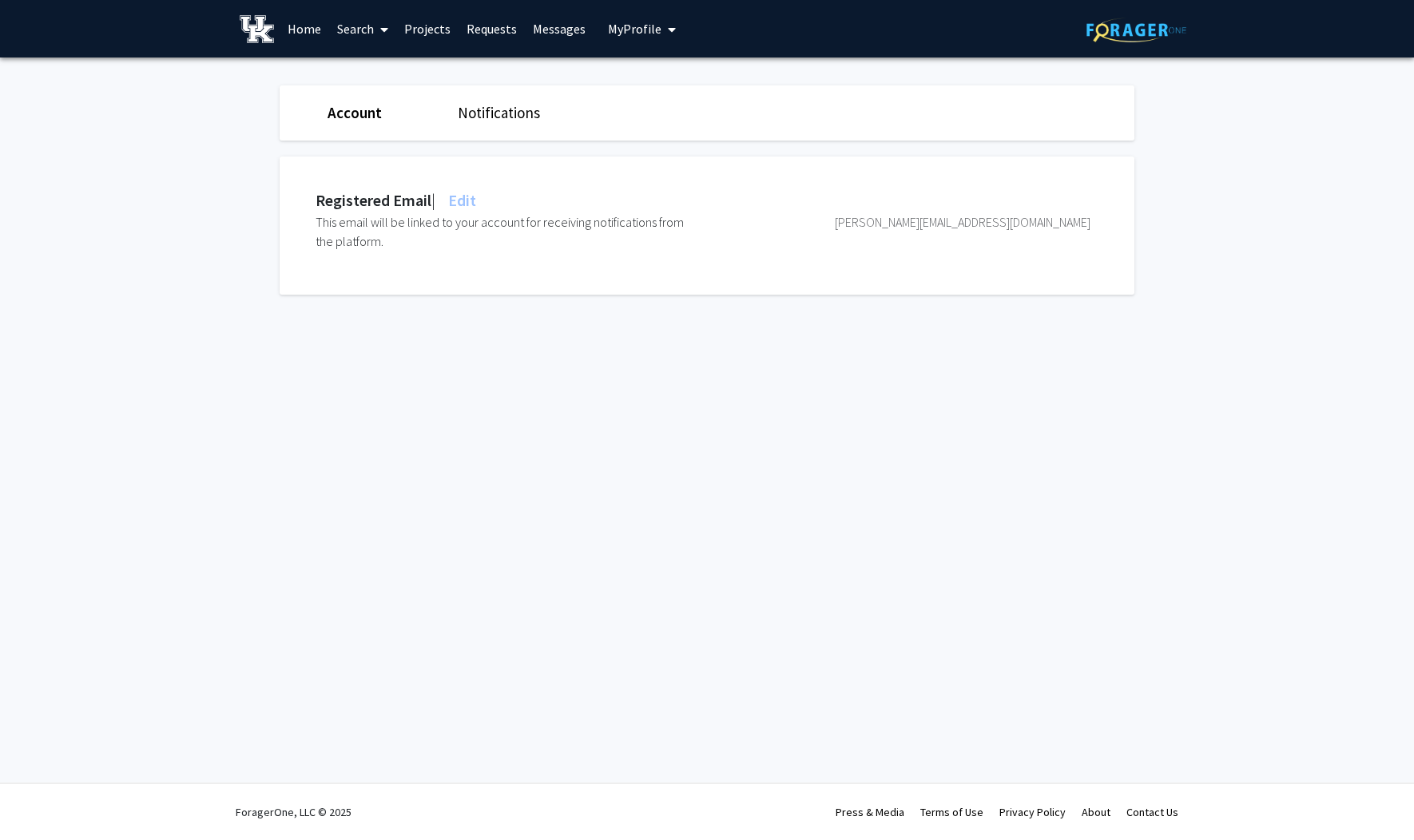
click at [504, 120] on link "Notifications" at bounding box center [498, 112] width 82 height 19
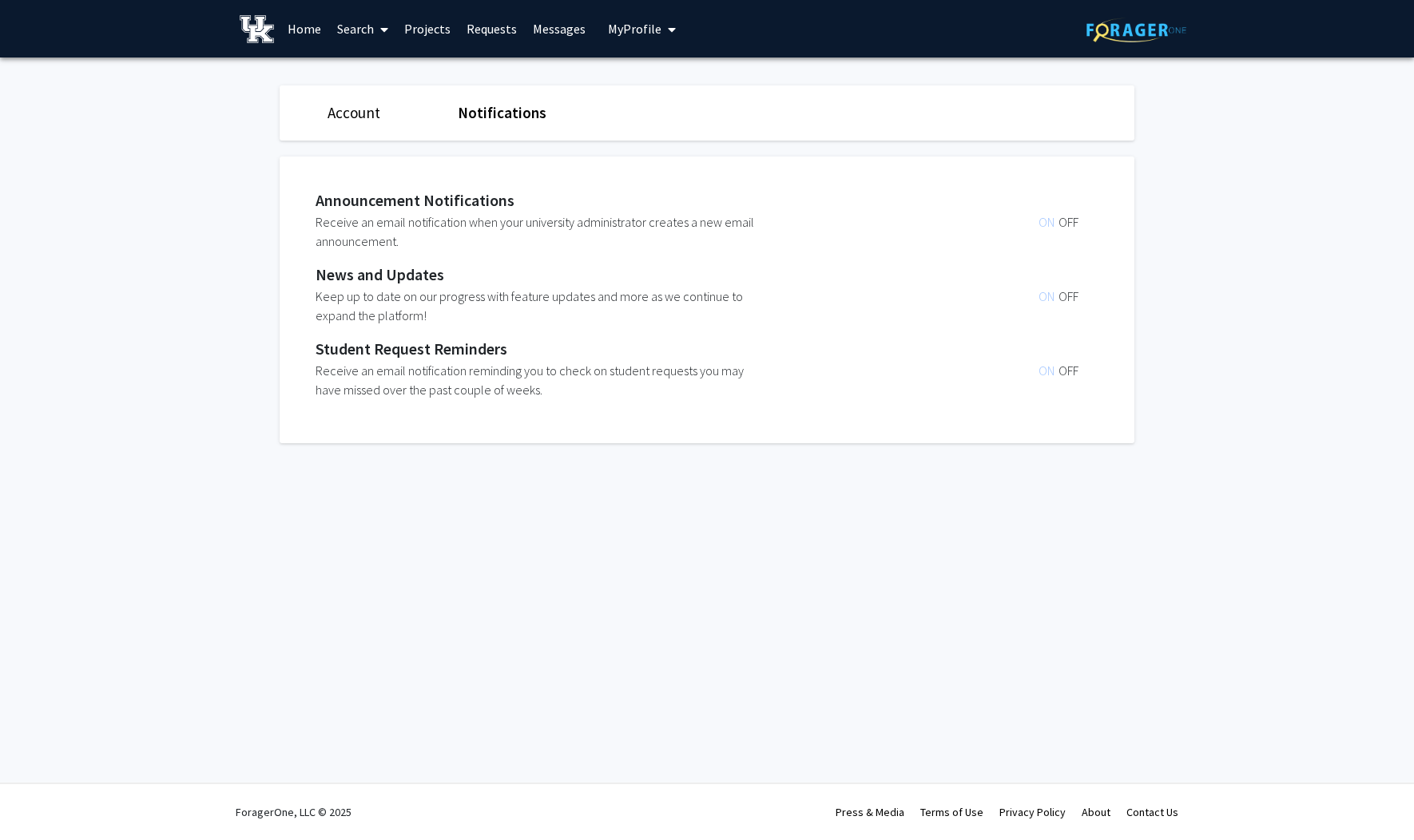
click at [1049, 225] on span "ON" at bounding box center [1048, 222] width 20 height 16
click at [595, 262] on div "News and Updates" at bounding box center [702, 275] width 775 height 24
click at [597, 313] on div "Keep up to date on our progress with feature updates and more as we continue to…" at bounding box center [541, 306] width 452 height 38
click at [1045, 296] on span "ON" at bounding box center [1048, 296] width 20 height 16
click at [1066, 297] on span "OFF" at bounding box center [1068, 296] width 20 height 16
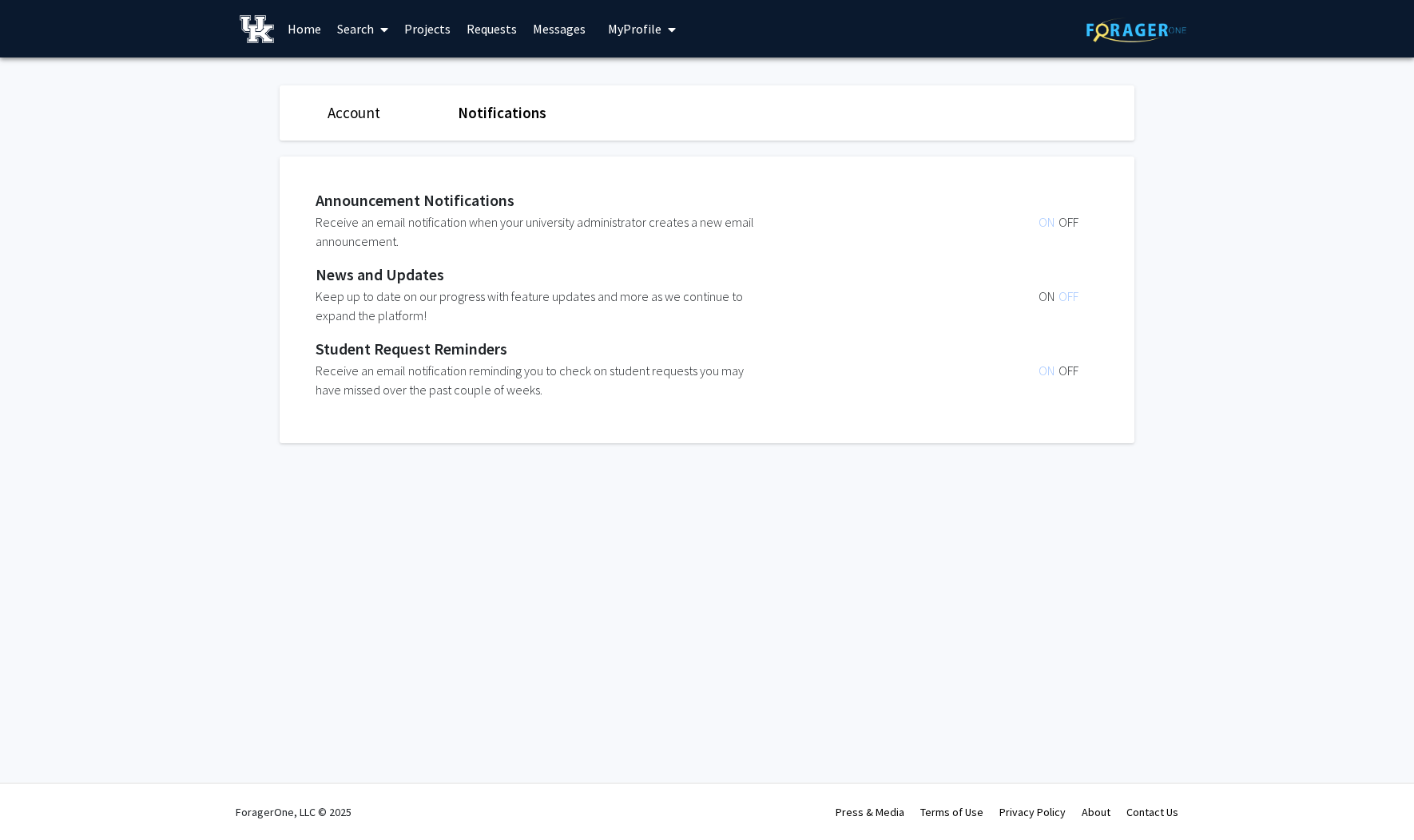
click at [1046, 297] on span "ON" at bounding box center [1048, 296] width 20 height 16
click at [365, 112] on link "Account" at bounding box center [353, 112] width 53 height 19
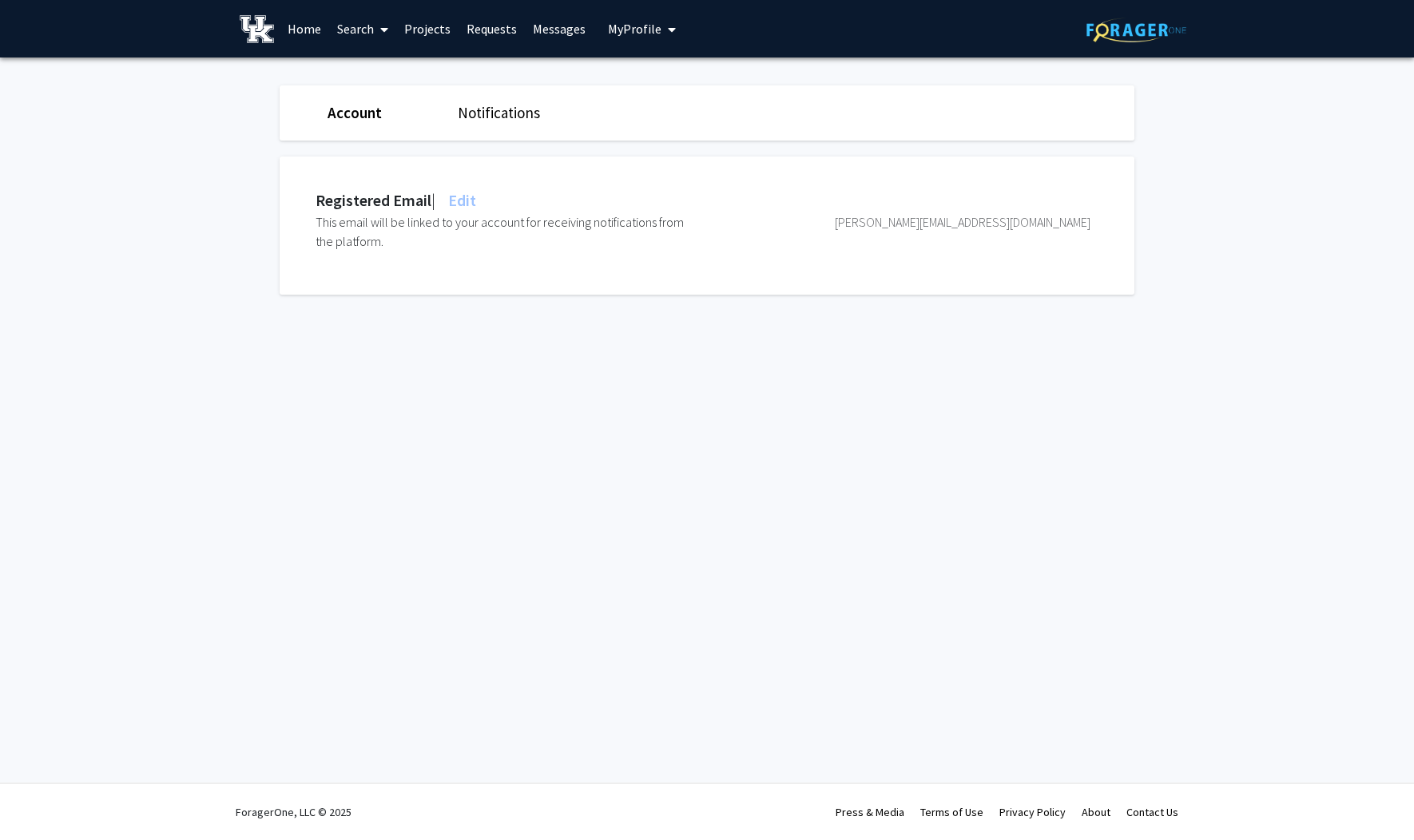
click at [303, 31] on link "Home" at bounding box center [304, 28] width 49 height 56
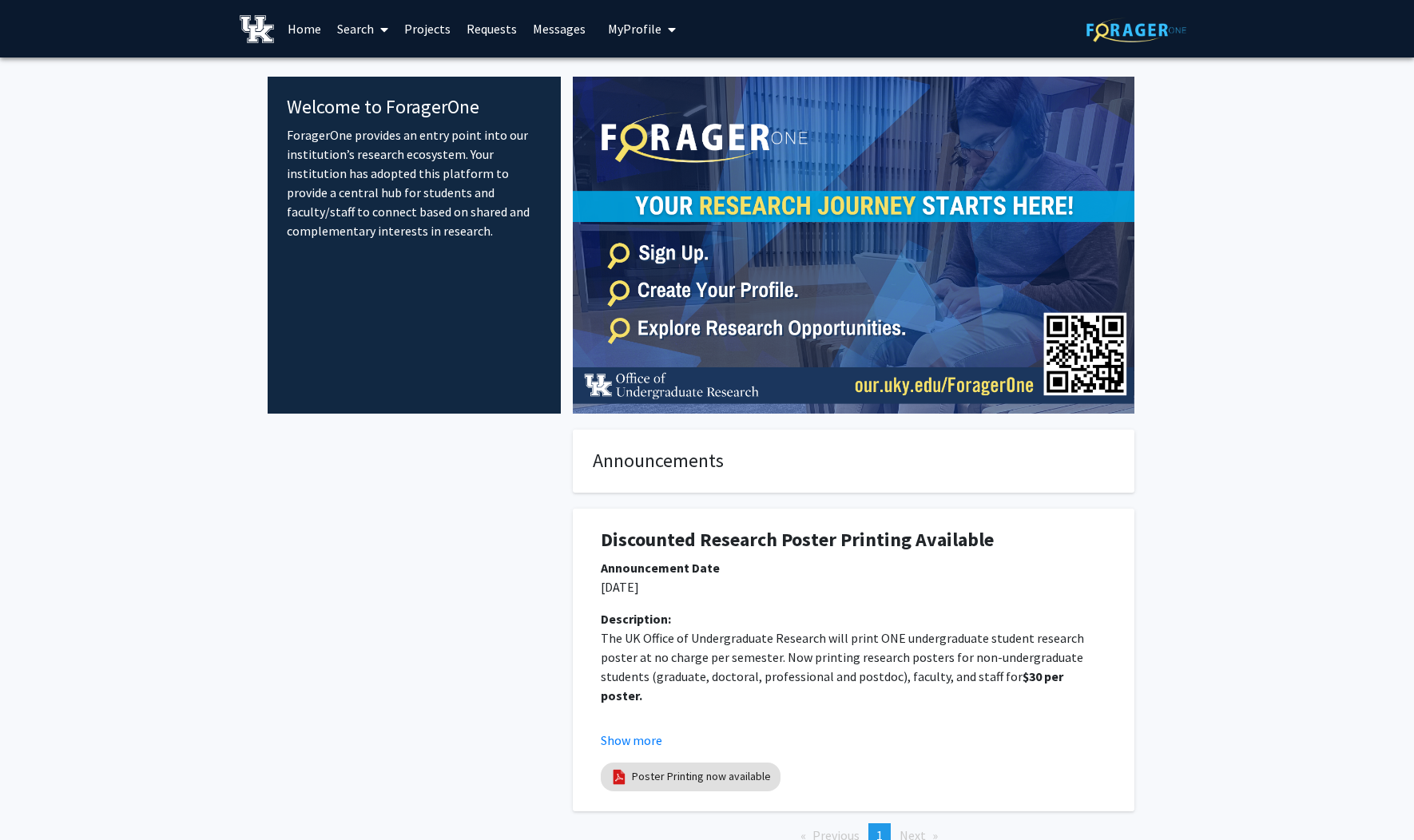
click at [433, 33] on link "Projects" at bounding box center [428, 28] width 62 height 56
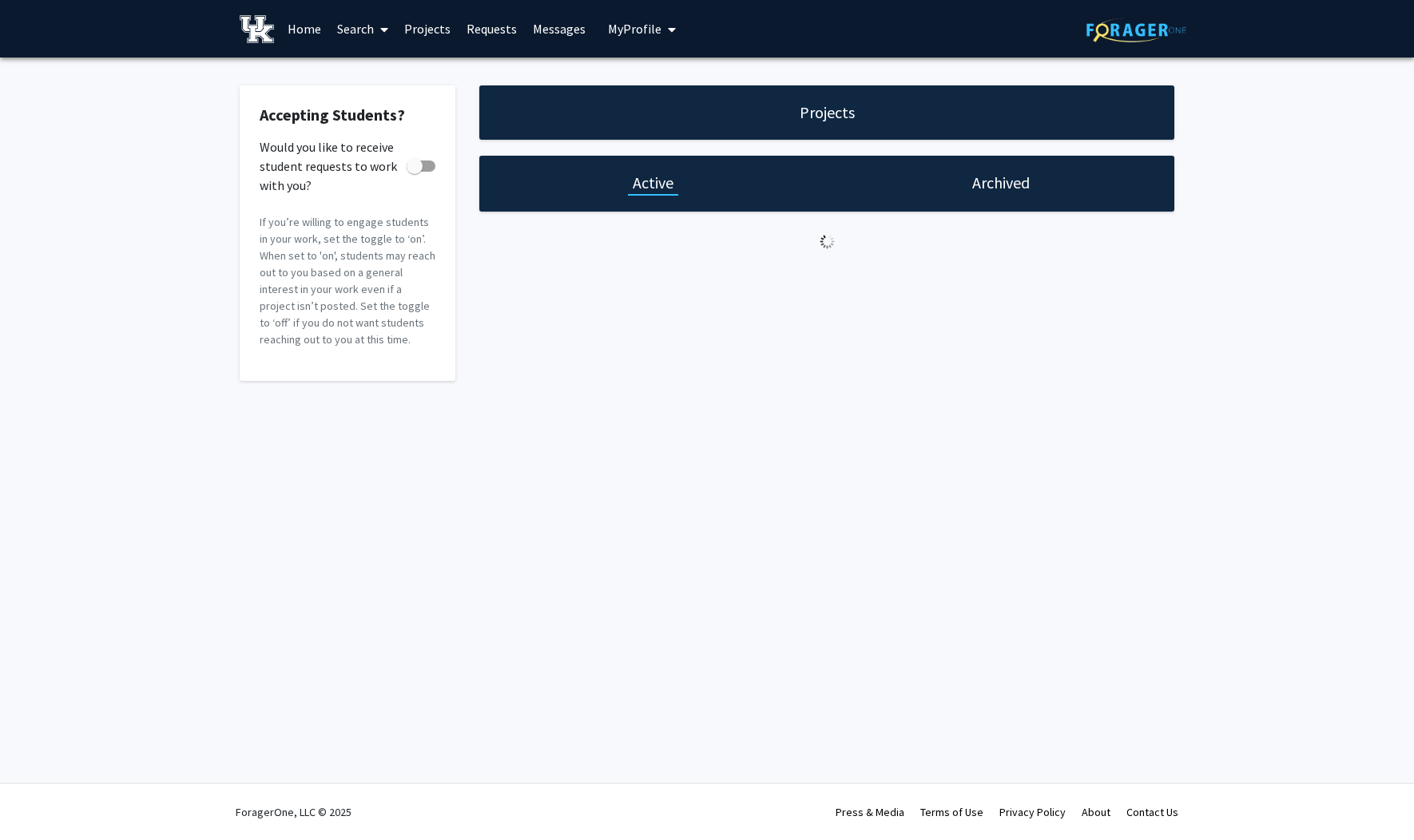
checkbox input "true"
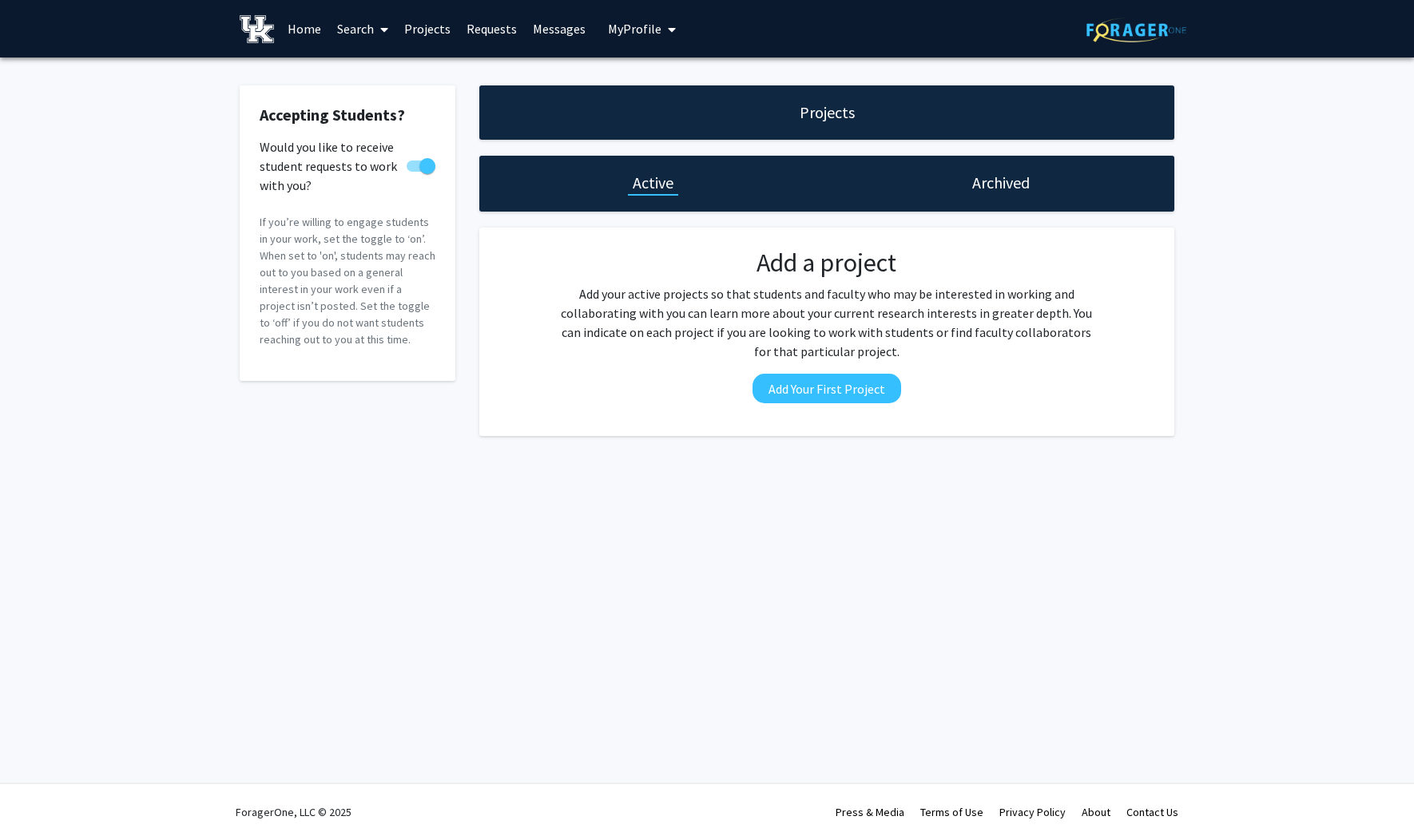
click at [160, 289] on div "Accepting Students? Would you like to receive student requests to work with you…" at bounding box center [707, 265] width 1414 height 414
click at [250, 38] on img at bounding box center [257, 29] width 35 height 28
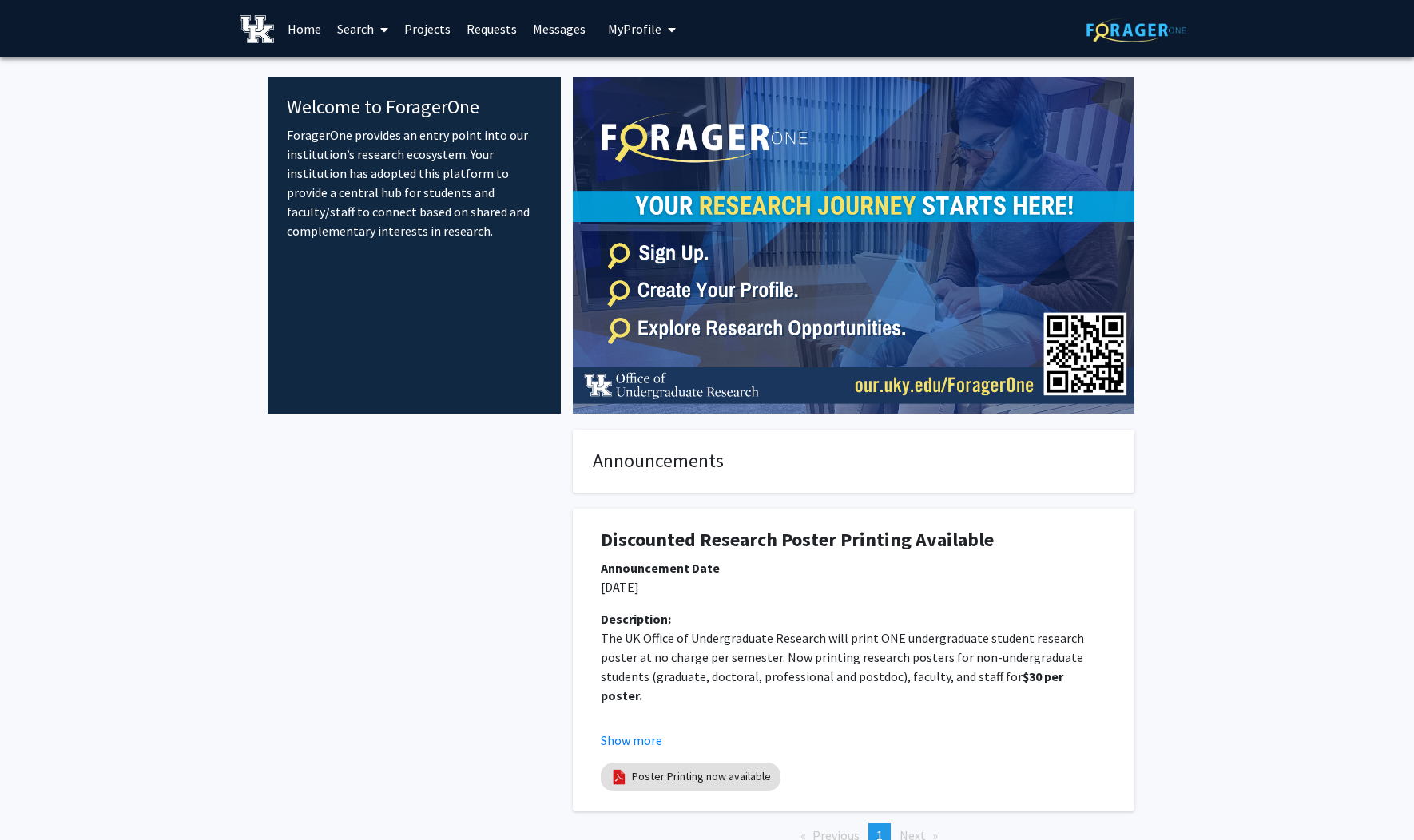
click at [154, 256] on fg-internal-home-page "Welcome to ForagerOne ForagerOne provides an entry point into our institution’s…" at bounding box center [707, 478] width 1414 height 841
